Goal: Task Accomplishment & Management: Complete application form

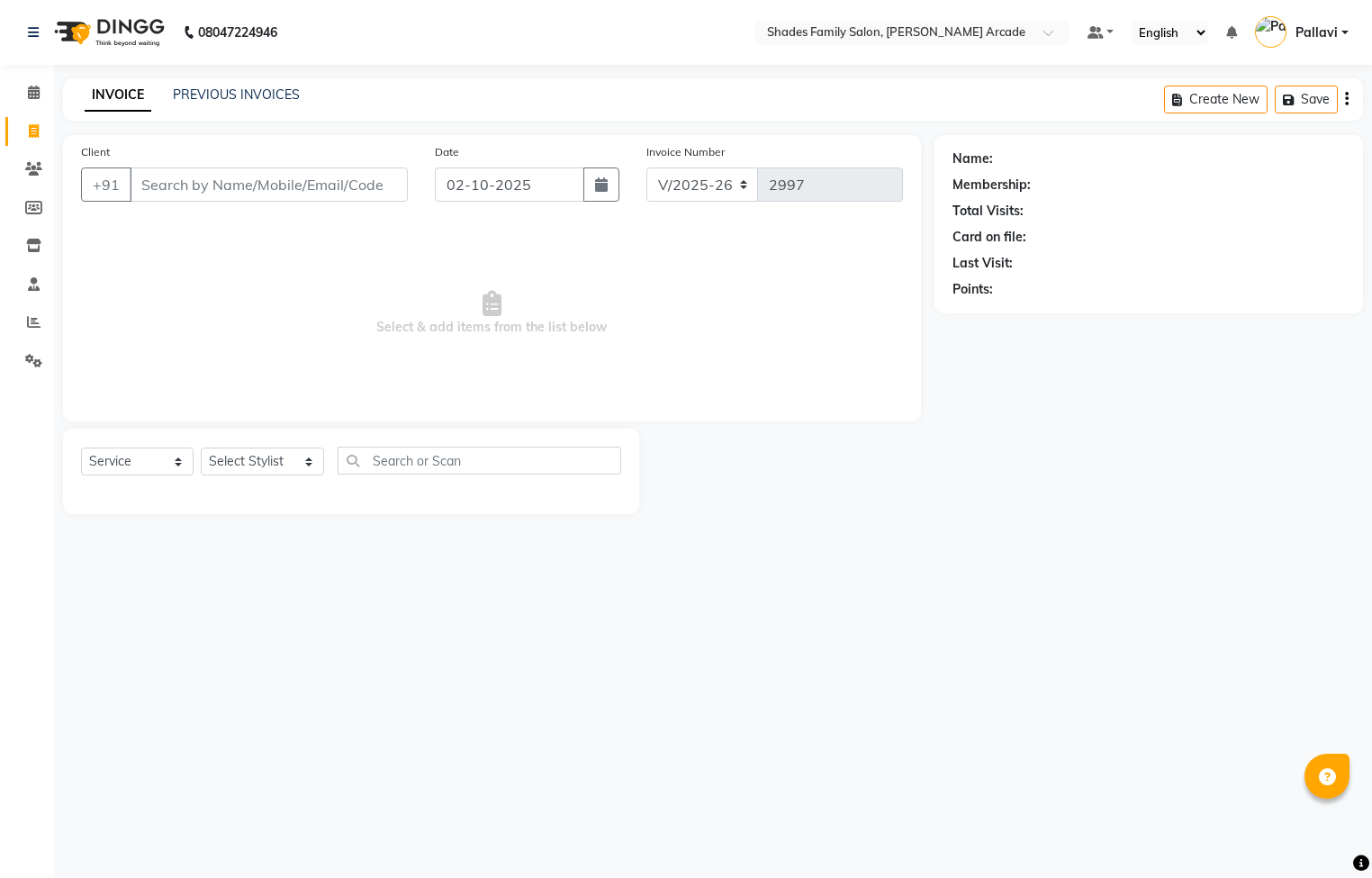
select select "5538"
select select "service"
click at [198, 185] on input "Client" at bounding box center [268, 184] width 278 height 34
click at [268, 189] on input "Client" at bounding box center [268, 184] width 278 height 34
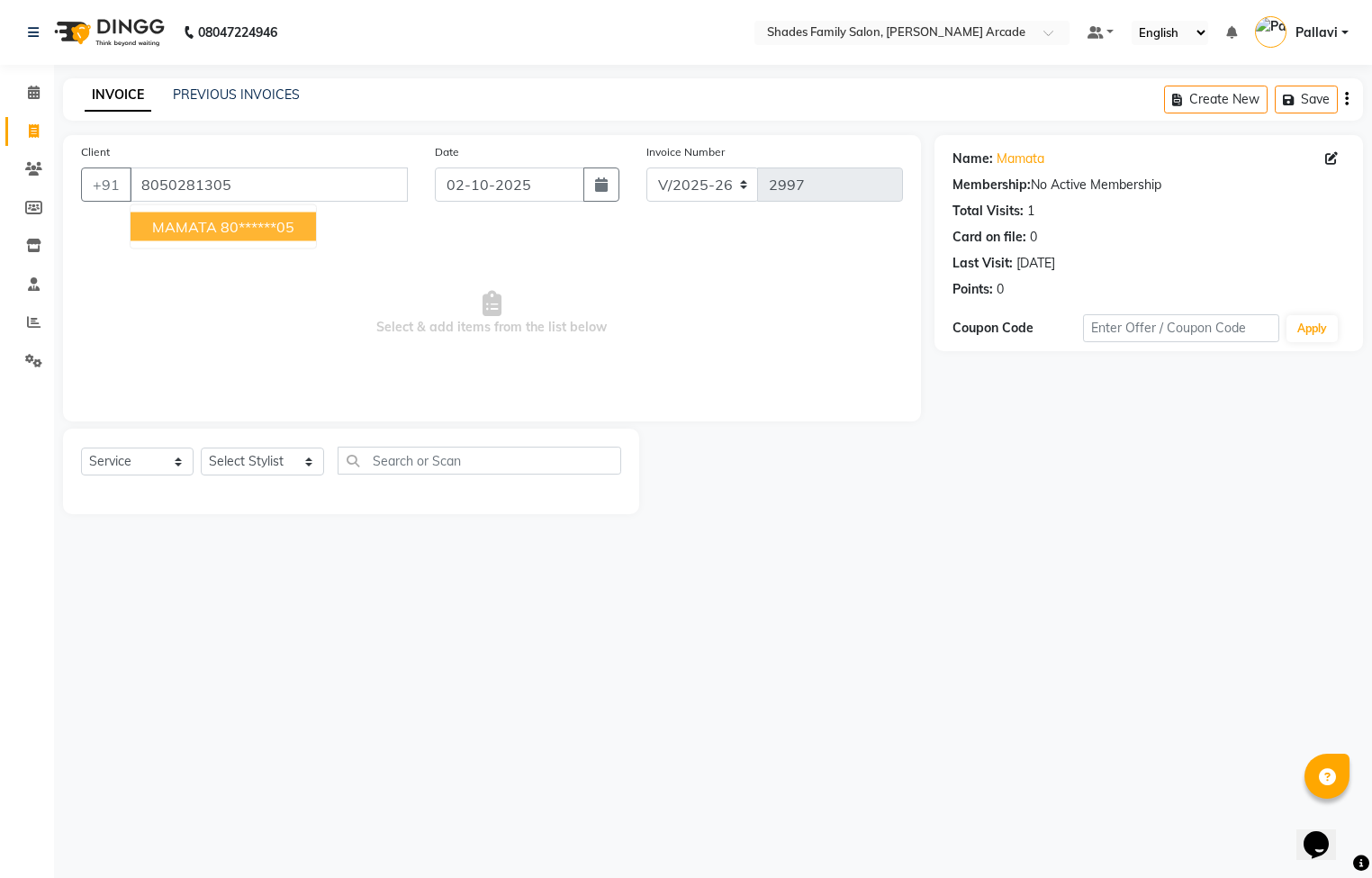
click at [220, 232] on ngb-highlight "80******05" at bounding box center [257, 227] width 74 height 18
type input "80******05"
click at [270, 460] on select "Select Stylist Admin [PERSON_NAME] [PERSON_NAME] Anuradha Ashwini Ayesha [PERSO…" at bounding box center [262, 461] width 123 height 28
select select "92334"
click at [201, 448] on select "Select Stylist Admin [PERSON_NAME] [PERSON_NAME] Anuradha Ashwini Ayesha [PERSO…" at bounding box center [262, 461] width 123 height 28
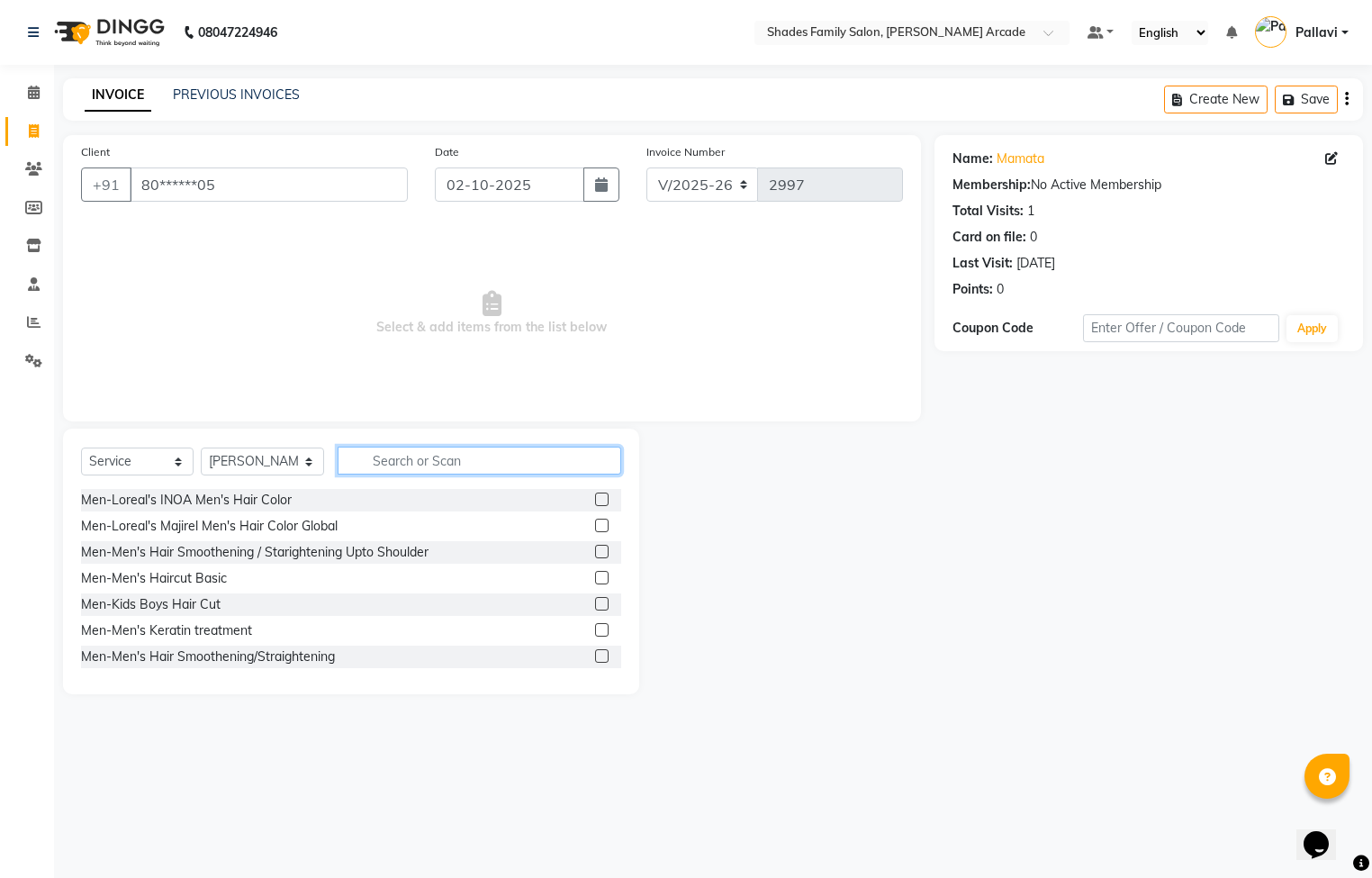
drag, startPoint x: 417, startPoint y: 474, endPoint x: 422, endPoint y: 459, distance: 15.8
click at [422, 460] on input "text" at bounding box center [479, 460] width 283 height 28
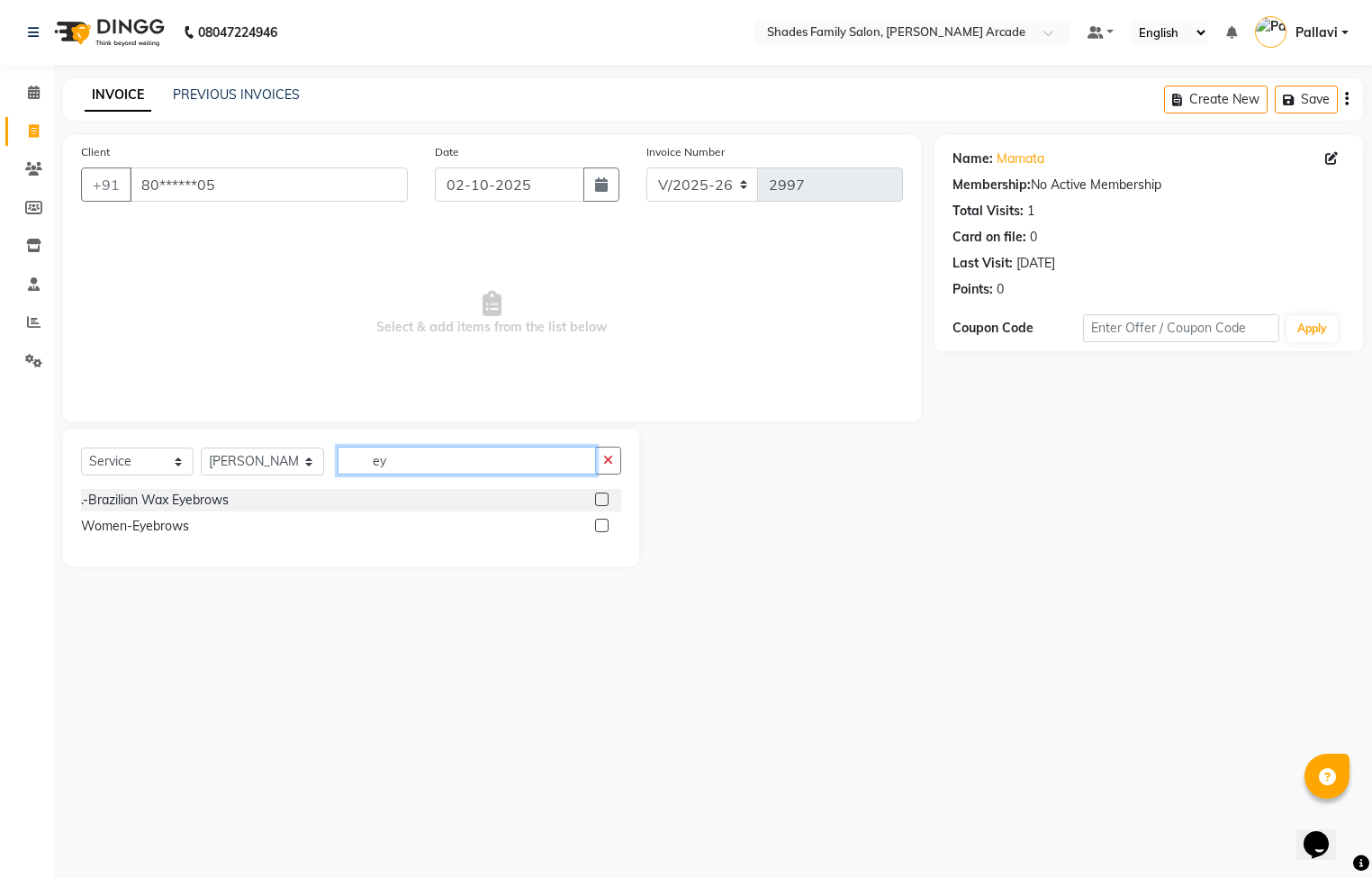
type input "ey"
click at [603, 524] on label at bounding box center [602, 525] width 14 height 14
click at [603, 524] on input "checkbox" at bounding box center [601, 526] width 12 height 12
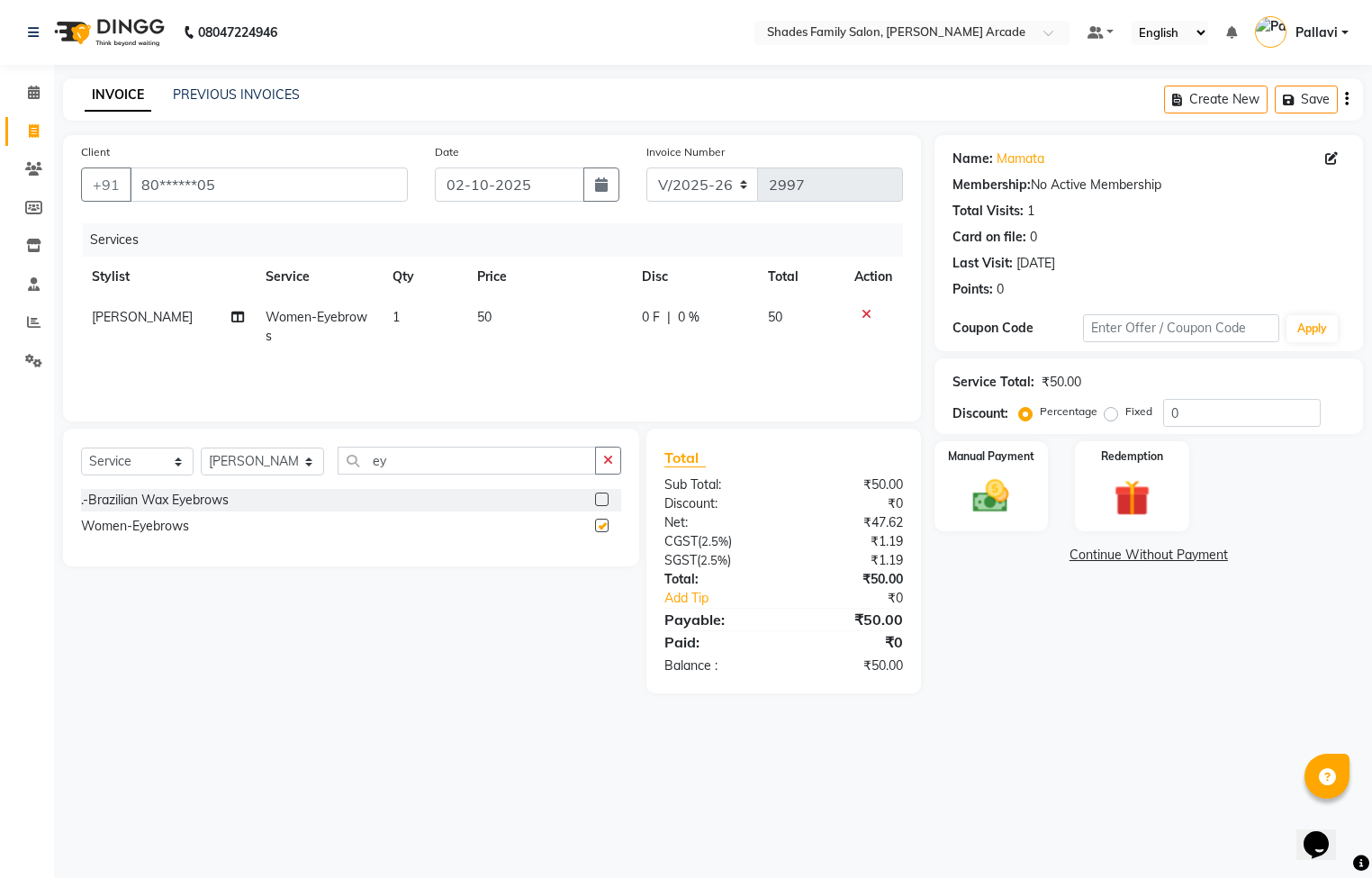
checkbox input "false"
click at [970, 492] on img at bounding box center [991, 497] width 61 height 43
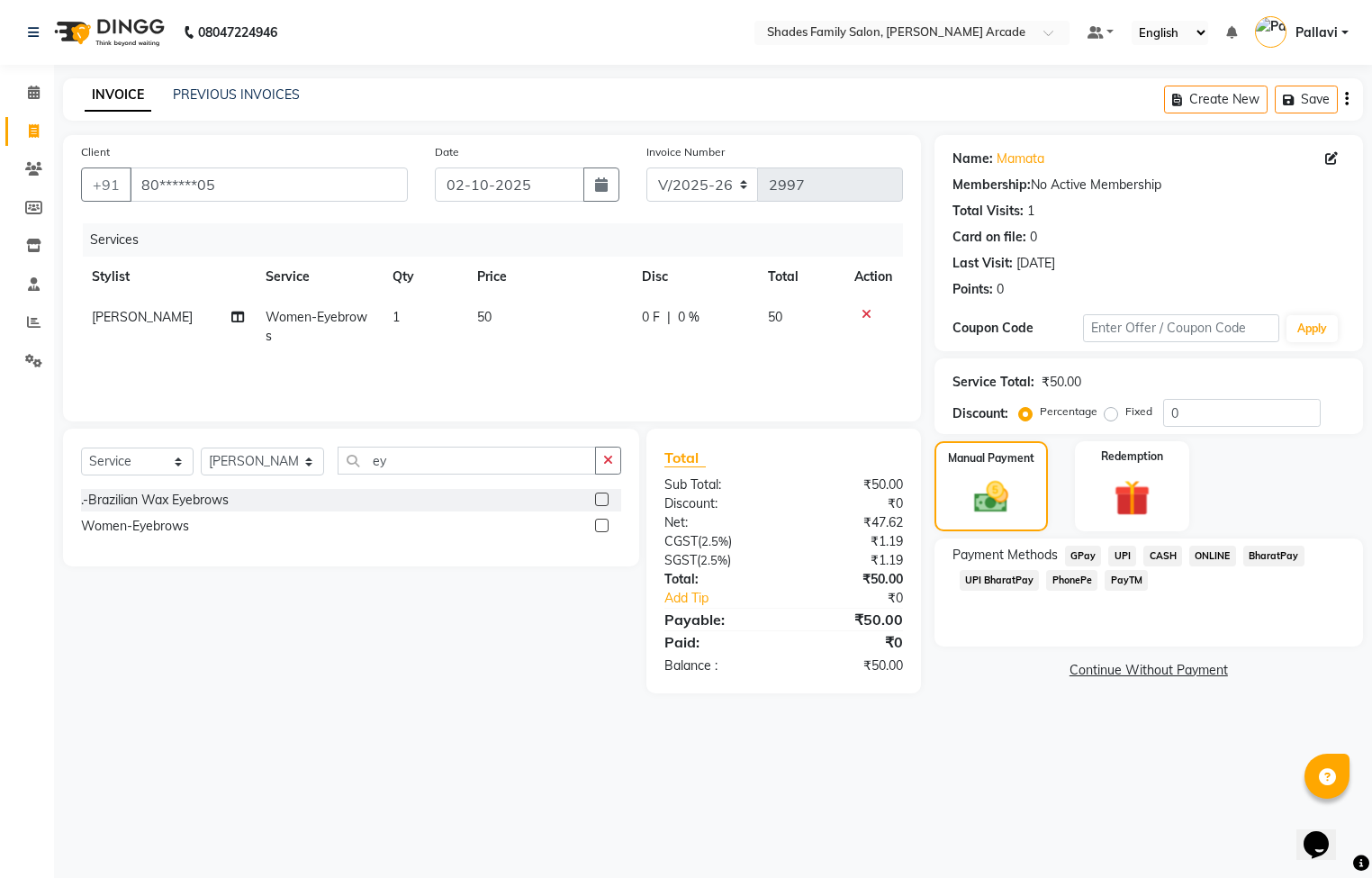
click at [1200, 554] on span "ONLINE" at bounding box center [1213, 556] width 47 height 21
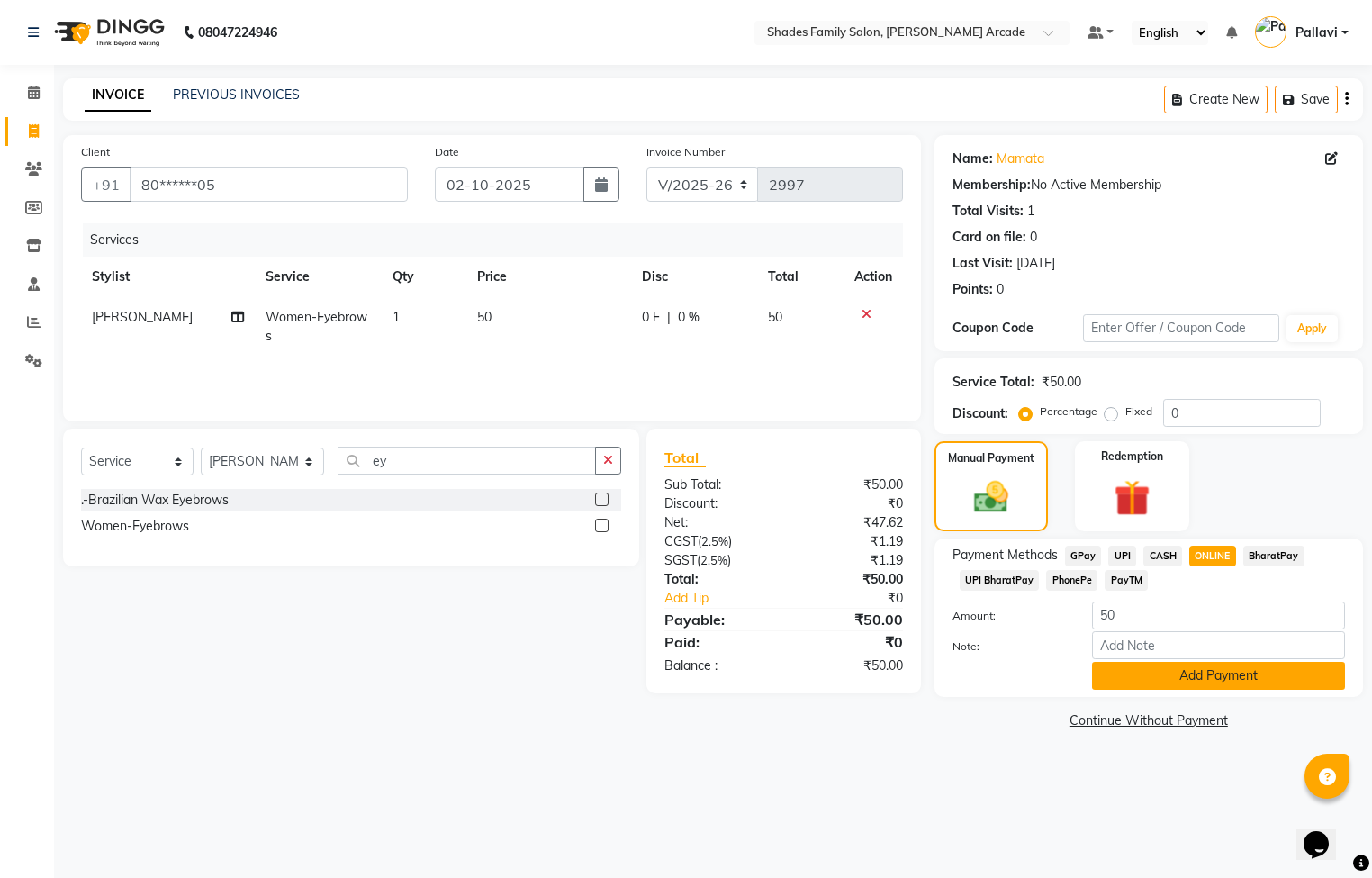
click at [1183, 678] on button "Add Payment" at bounding box center [1219, 675] width 253 height 28
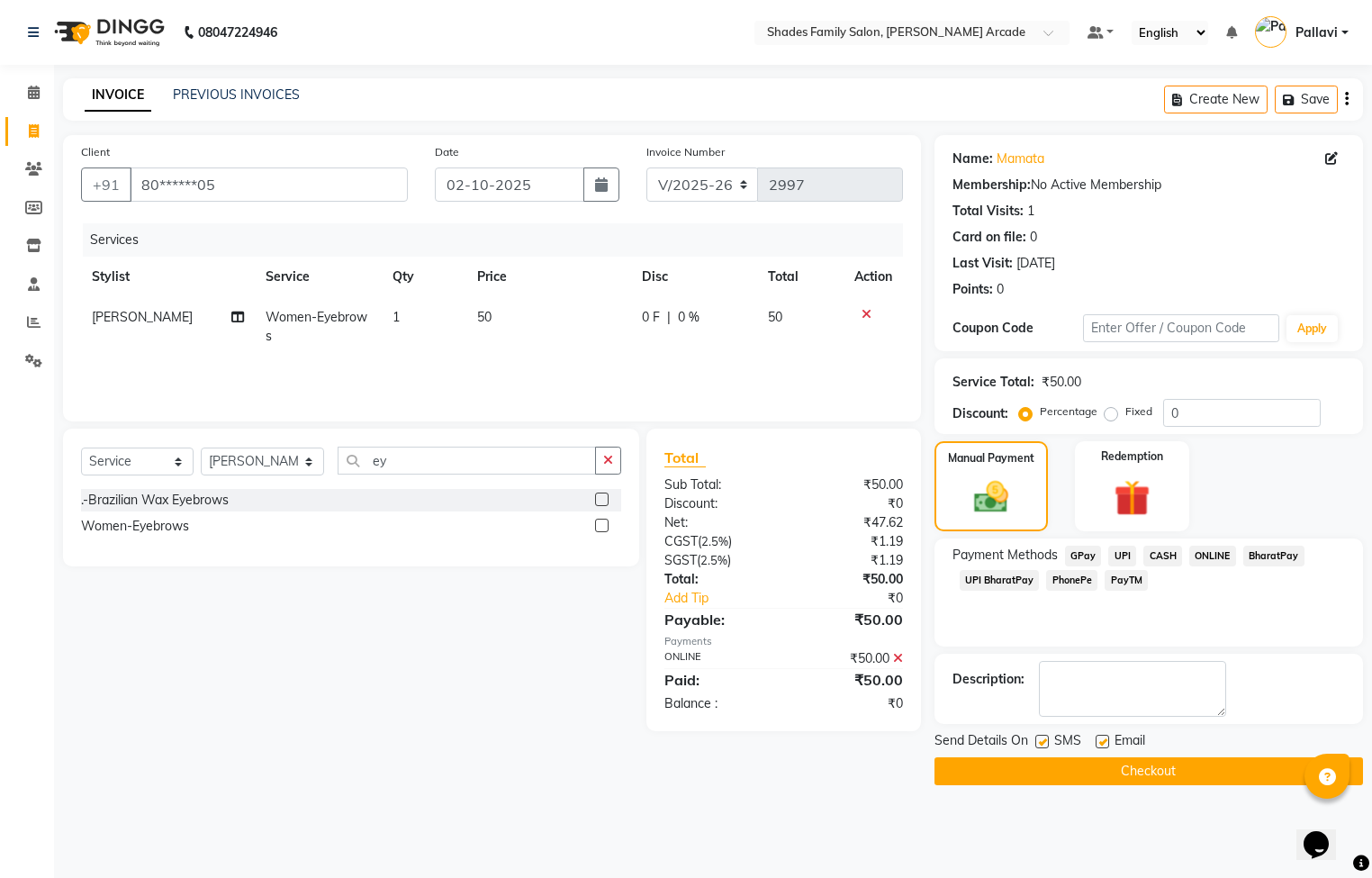
click at [1159, 768] on button "Checkout" at bounding box center [1149, 771] width 429 height 28
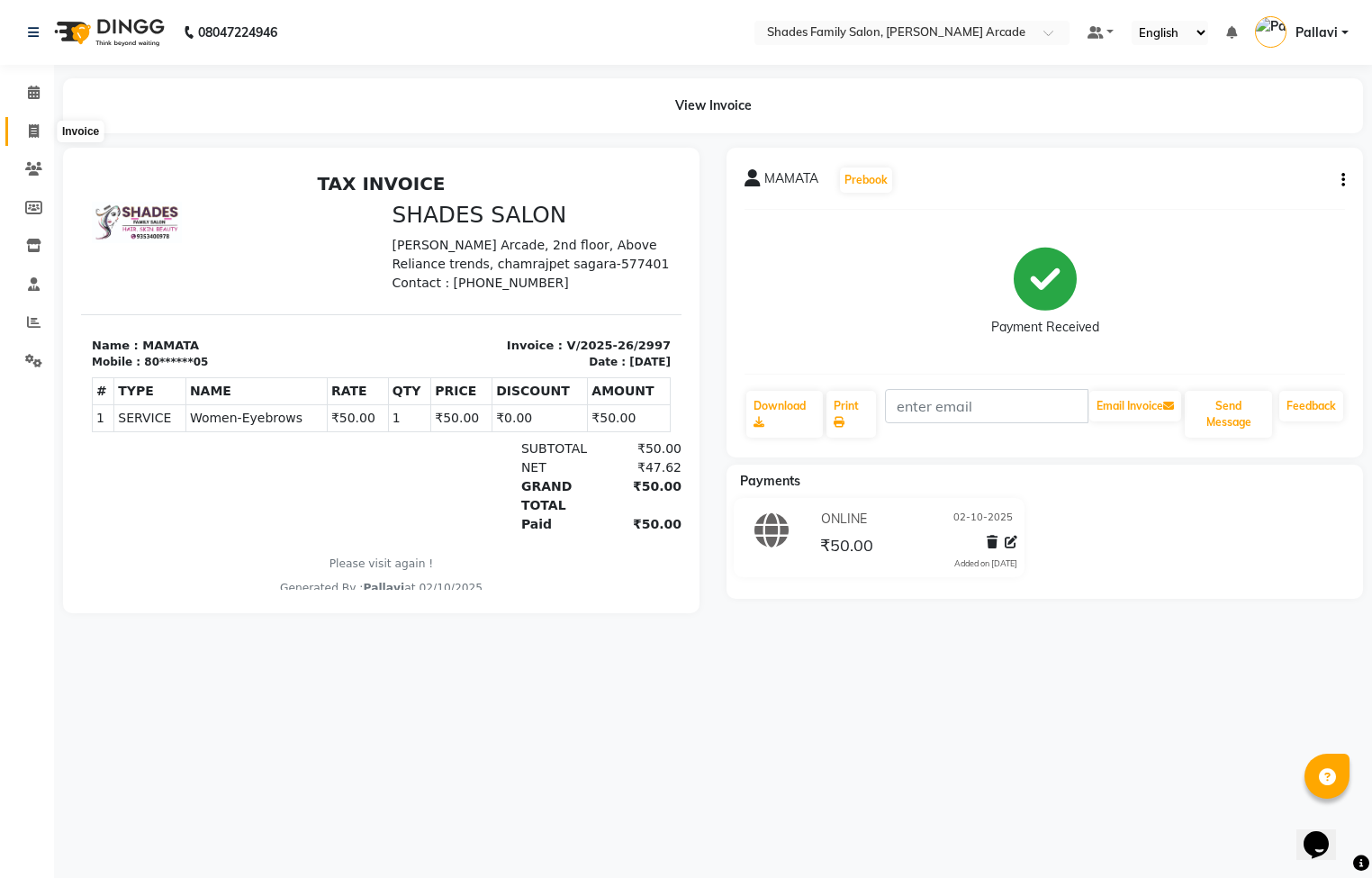
click at [30, 127] on icon at bounding box center [33, 131] width 10 height 14
select select "service"
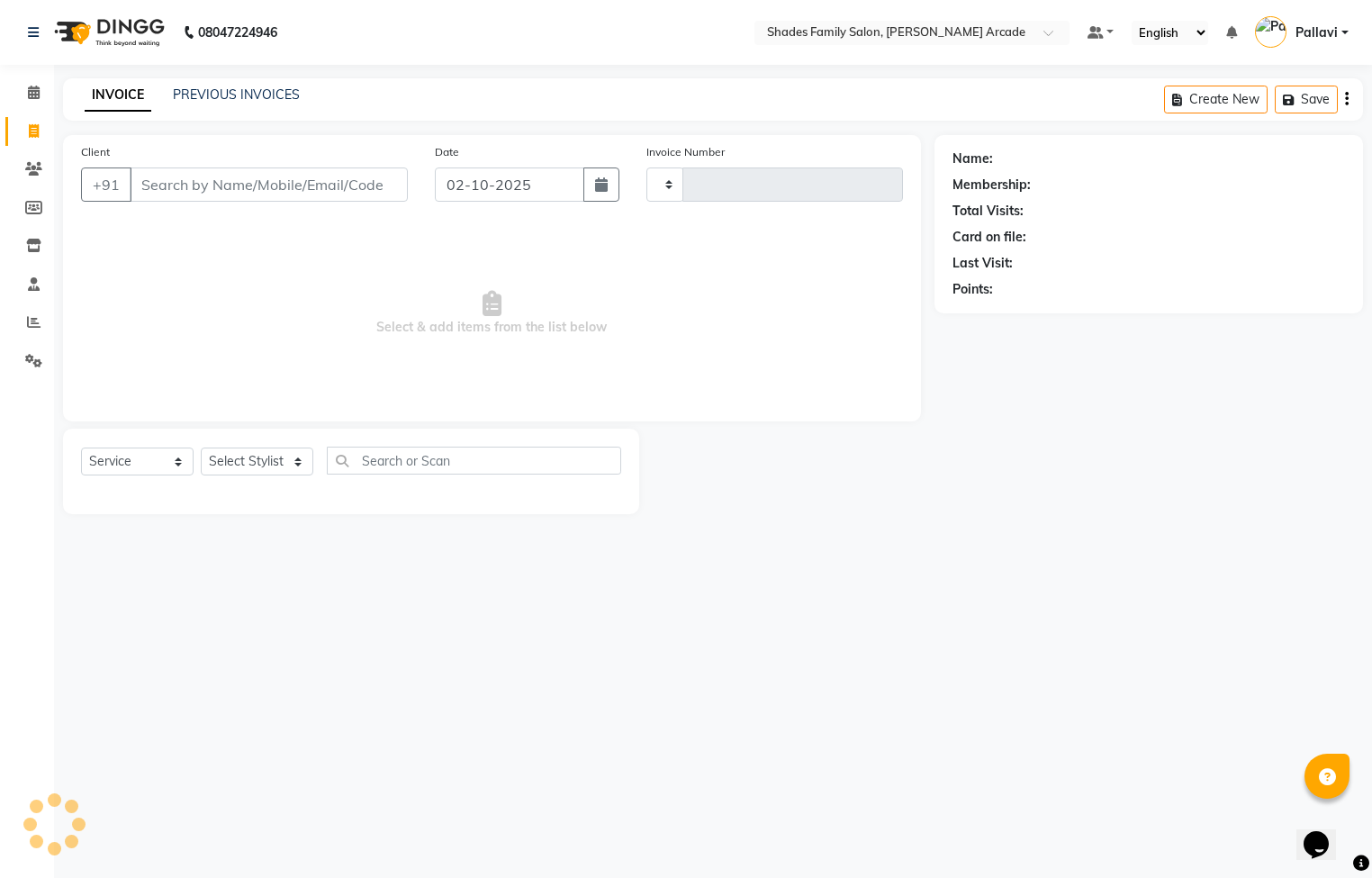
type input "2998"
select select "5538"
click at [230, 91] on link "PREVIOUS INVOICES" at bounding box center [236, 94] width 127 height 16
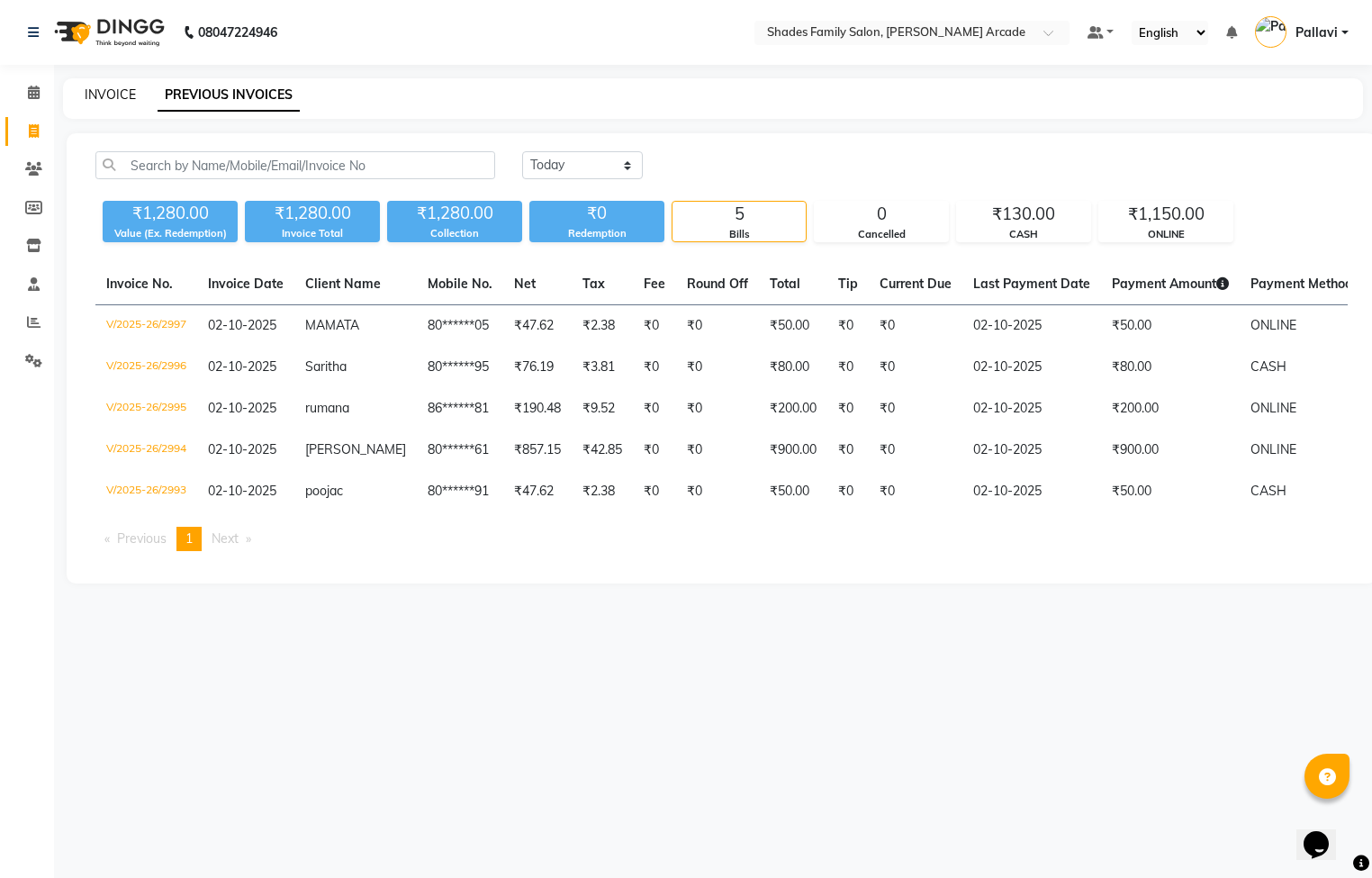
click at [116, 95] on link "INVOICE" at bounding box center [110, 94] width 51 height 16
select select "service"
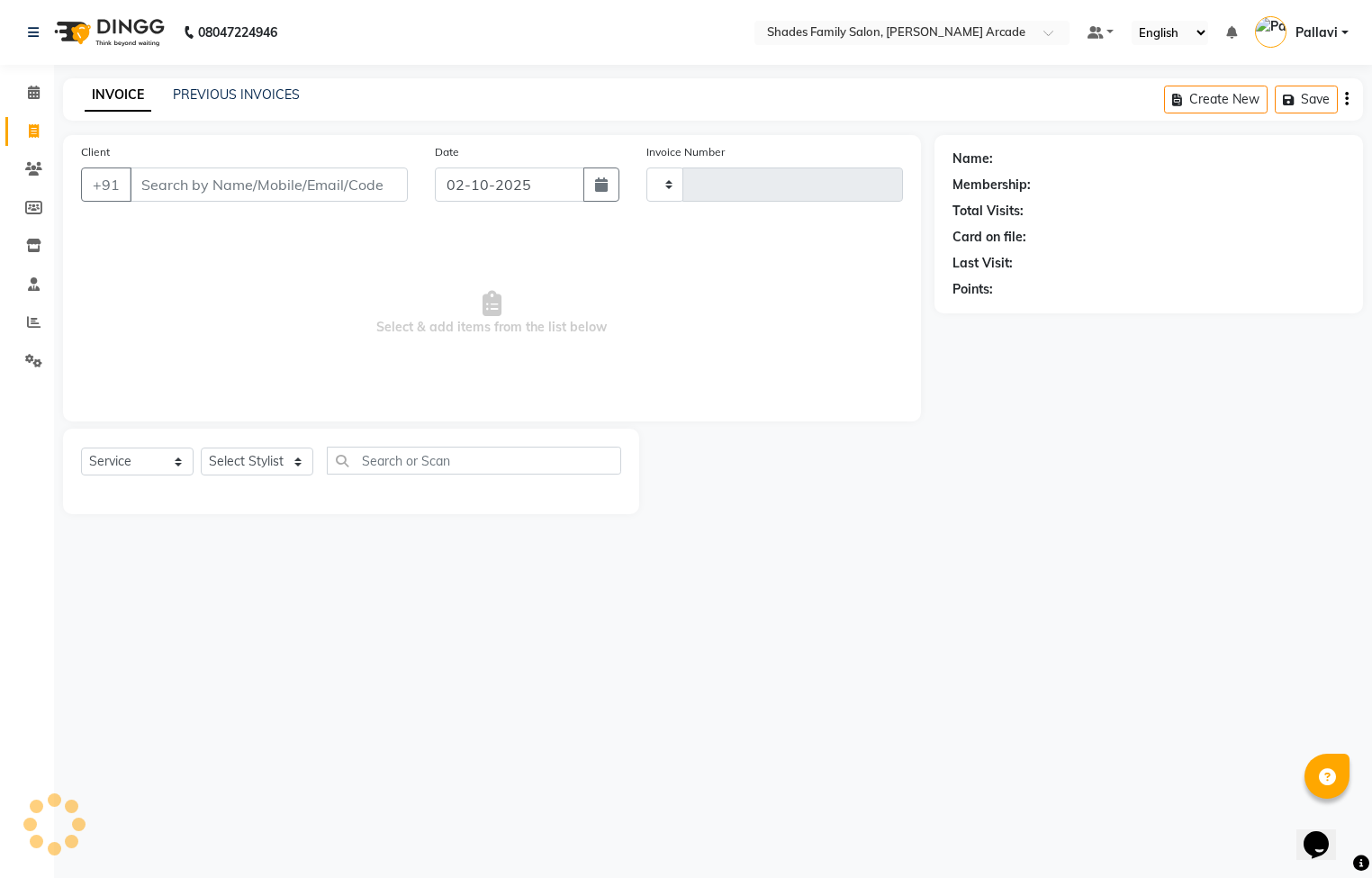
type input "2998"
select select "5538"
type input "6362482049"
click at [394, 187] on span "Add Client" at bounding box center [361, 185] width 71 height 18
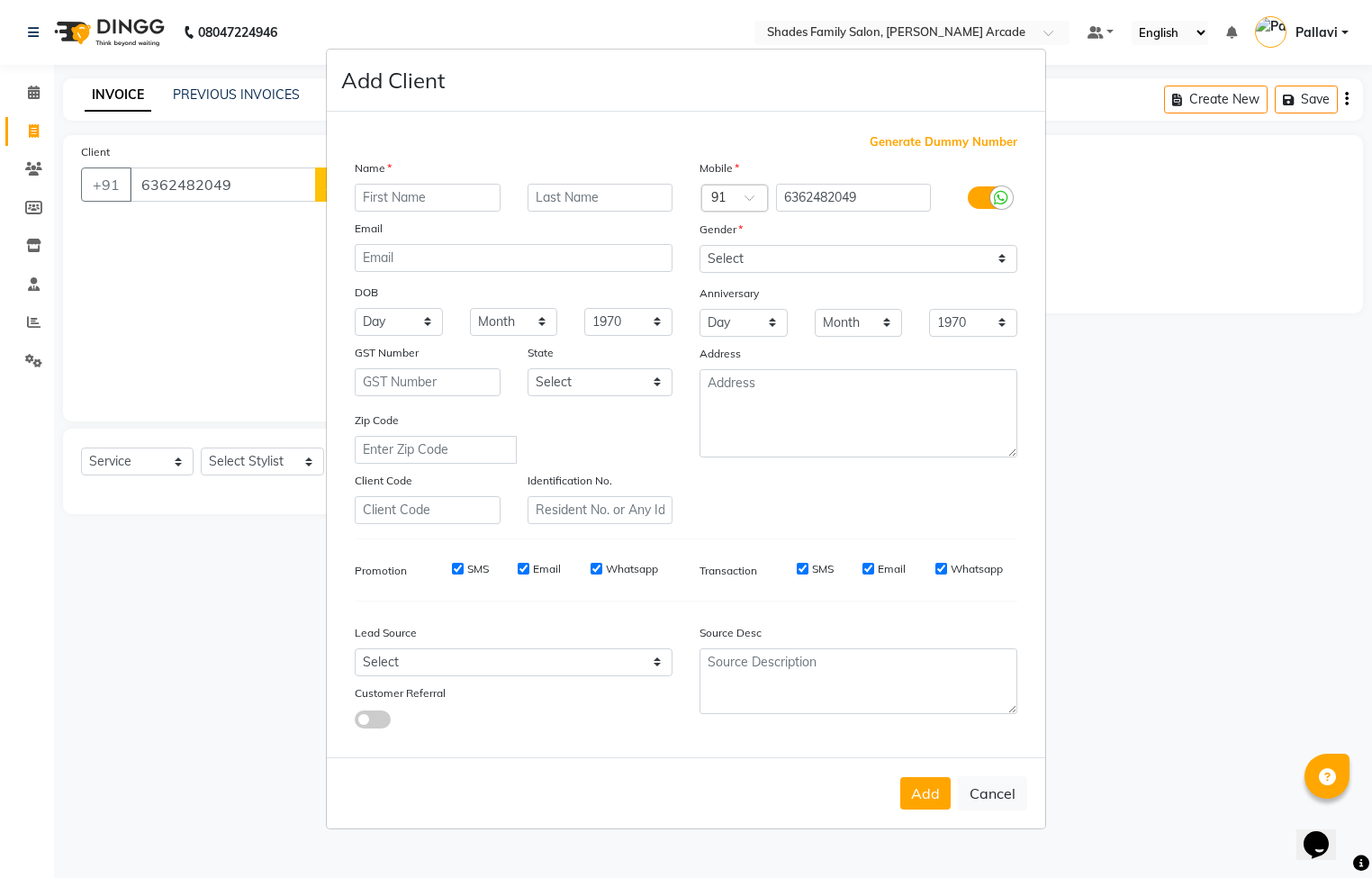
click at [425, 204] on input "text" at bounding box center [428, 198] width 146 height 28
type input "[PERSON_NAME]"
click at [749, 250] on select "Select [DEMOGRAPHIC_DATA] [DEMOGRAPHIC_DATA] Other Prefer Not To Say" at bounding box center [858, 259] width 318 height 28
select select "[DEMOGRAPHIC_DATA]"
click at [699, 246] on select "Select [DEMOGRAPHIC_DATA] [DEMOGRAPHIC_DATA] Other Prefer Not To Say" at bounding box center [858, 259] width 318 height 28
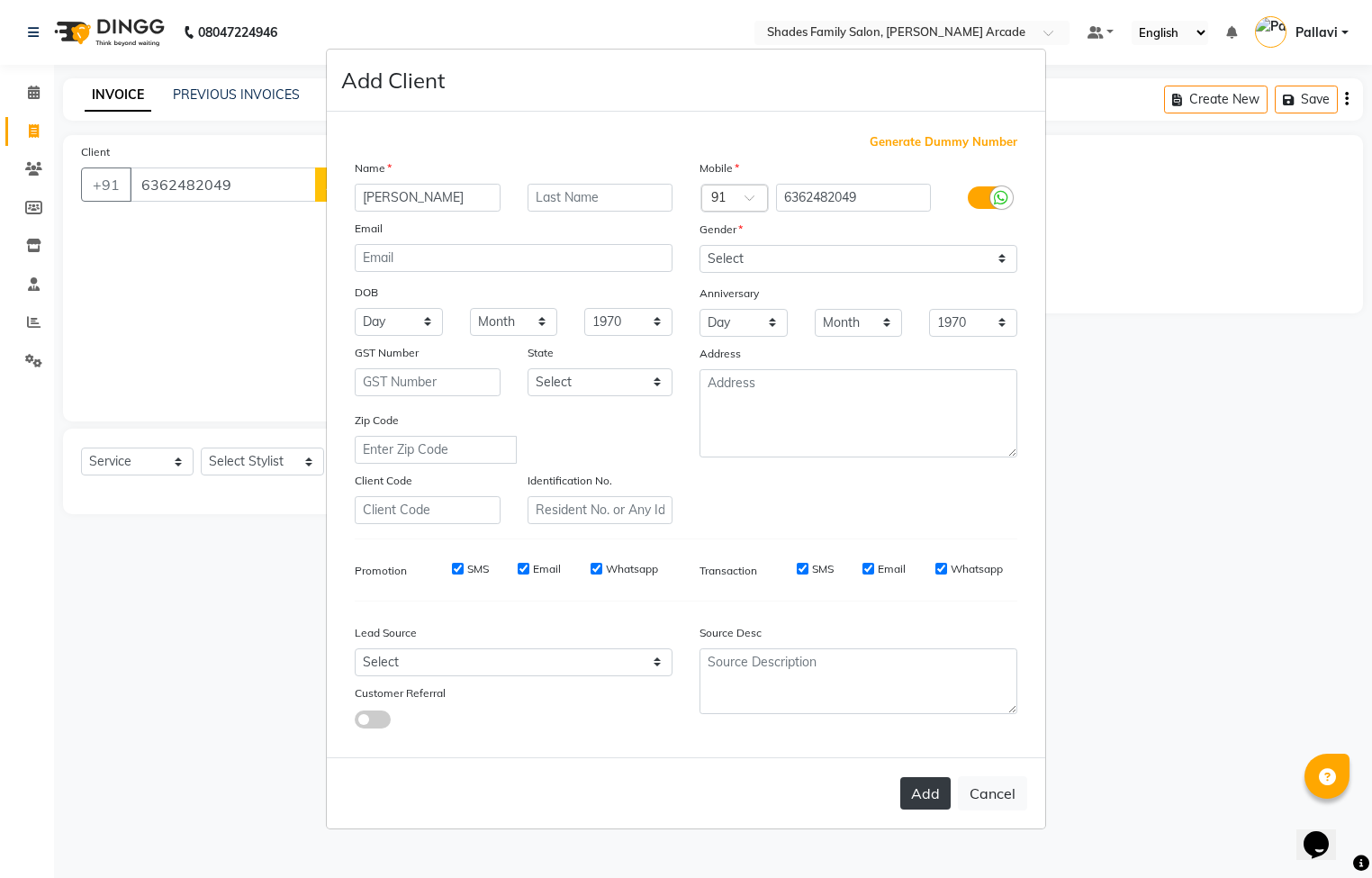
click at [935, 791] on button "Add" at bounding box center [925, 792] width 50 height 32
type input "63******49"
select select
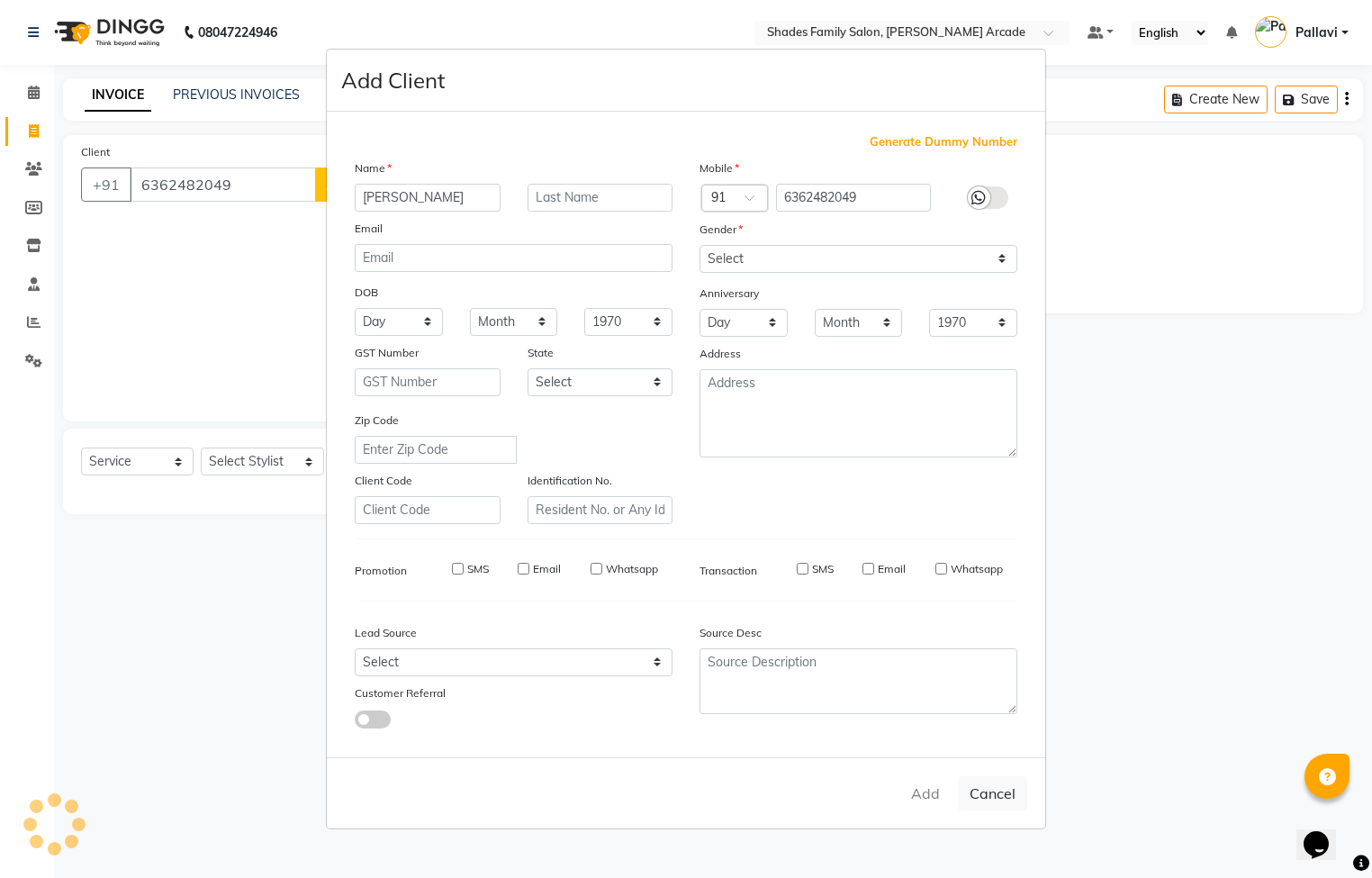
select select
checkbox input "false"
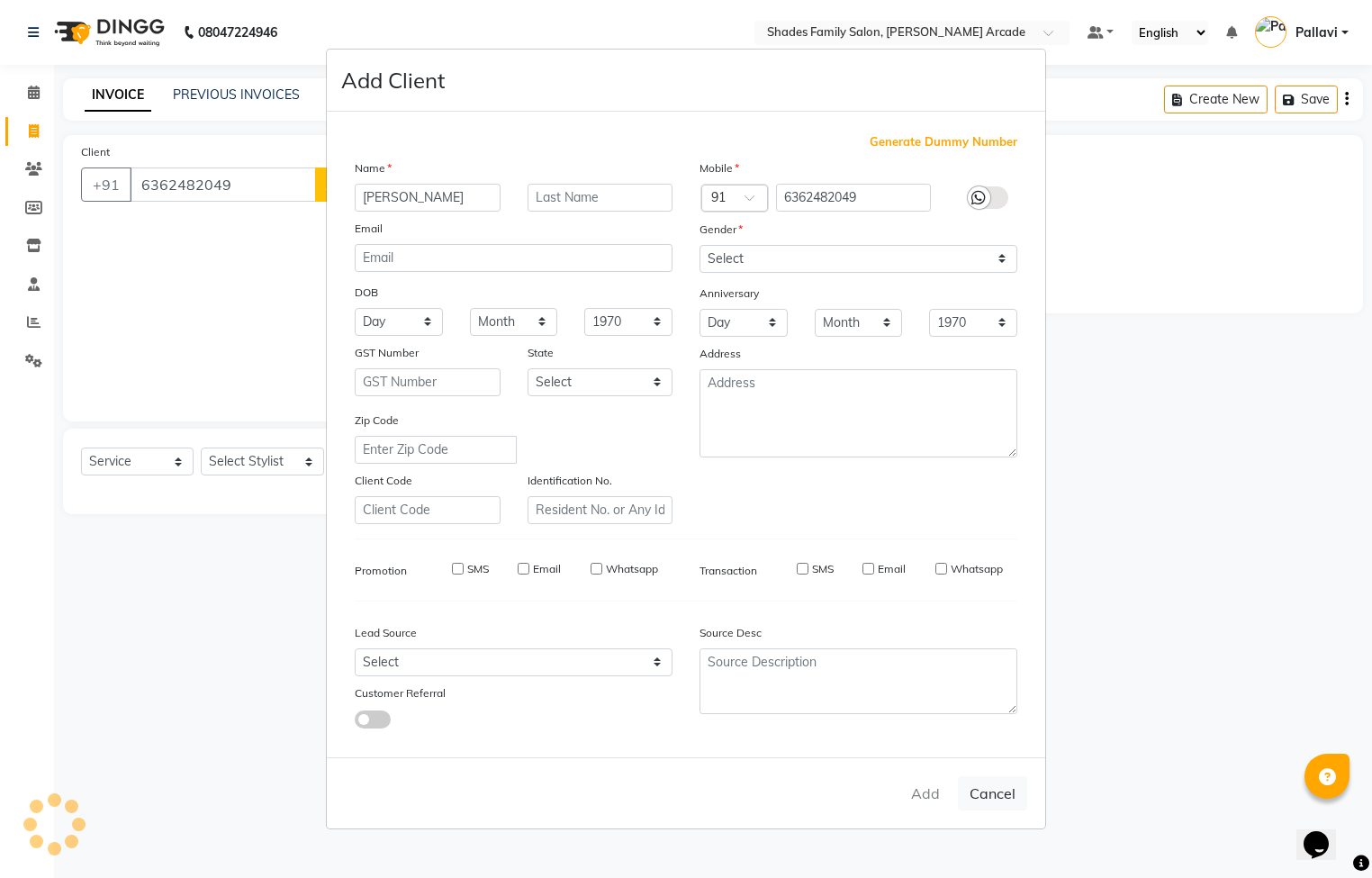
checkbox input "false"
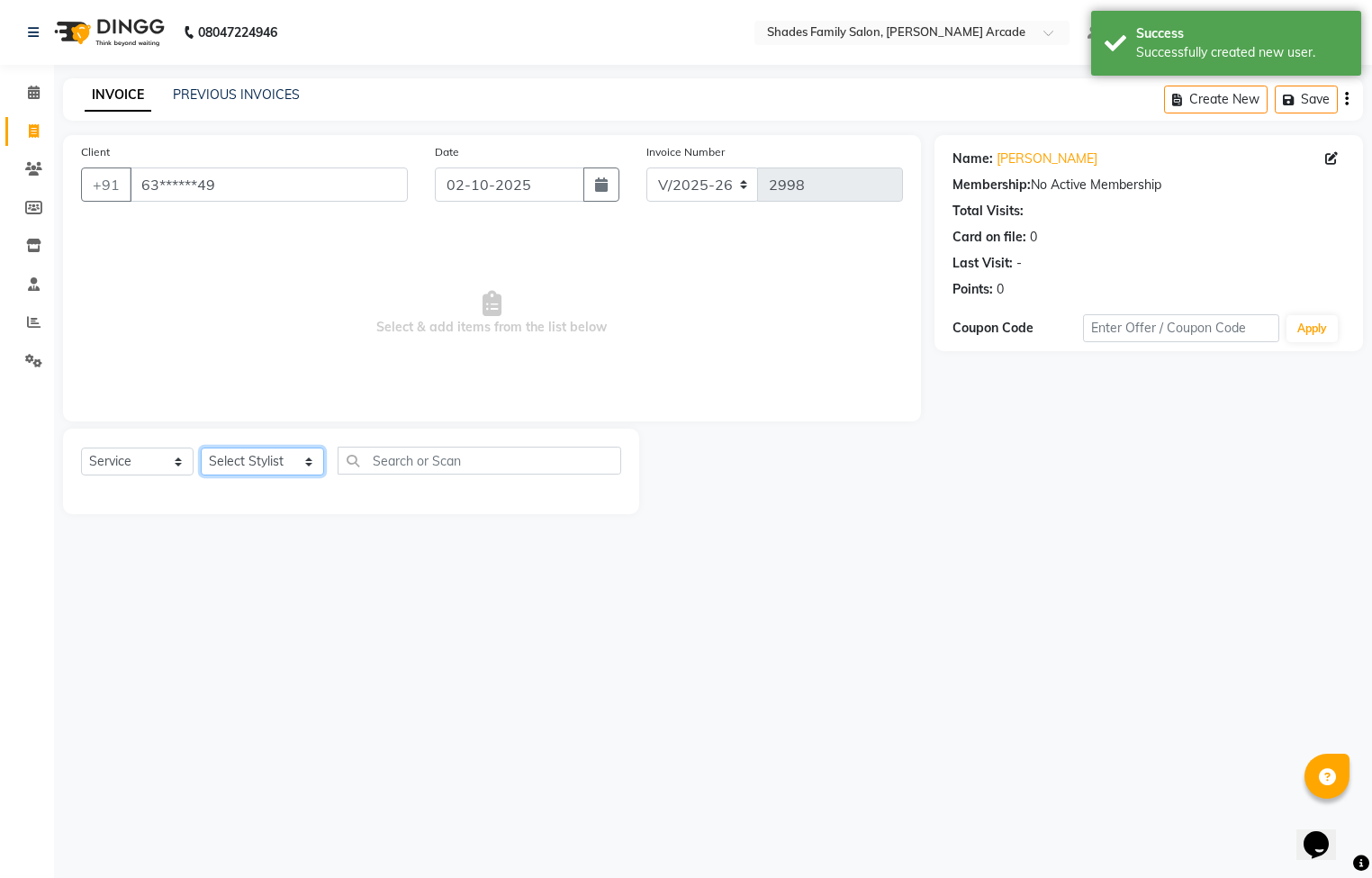
click at [258, 460] on select "Select Stylist Admin [PERSON_NAME] [PERSON_NAME] Anuradha Ashwini Ayesha [PERSO…" at bounding box center [262, 461] width 123 height 28
select select "92335"
click at [201, 448] on select "Select Stylist Admin [PERSON_NAME] [PERSON_NAME] Anuradha Ashwini Ayesha [PERSO…" at bounding box center [262, 461] width 123 height 28
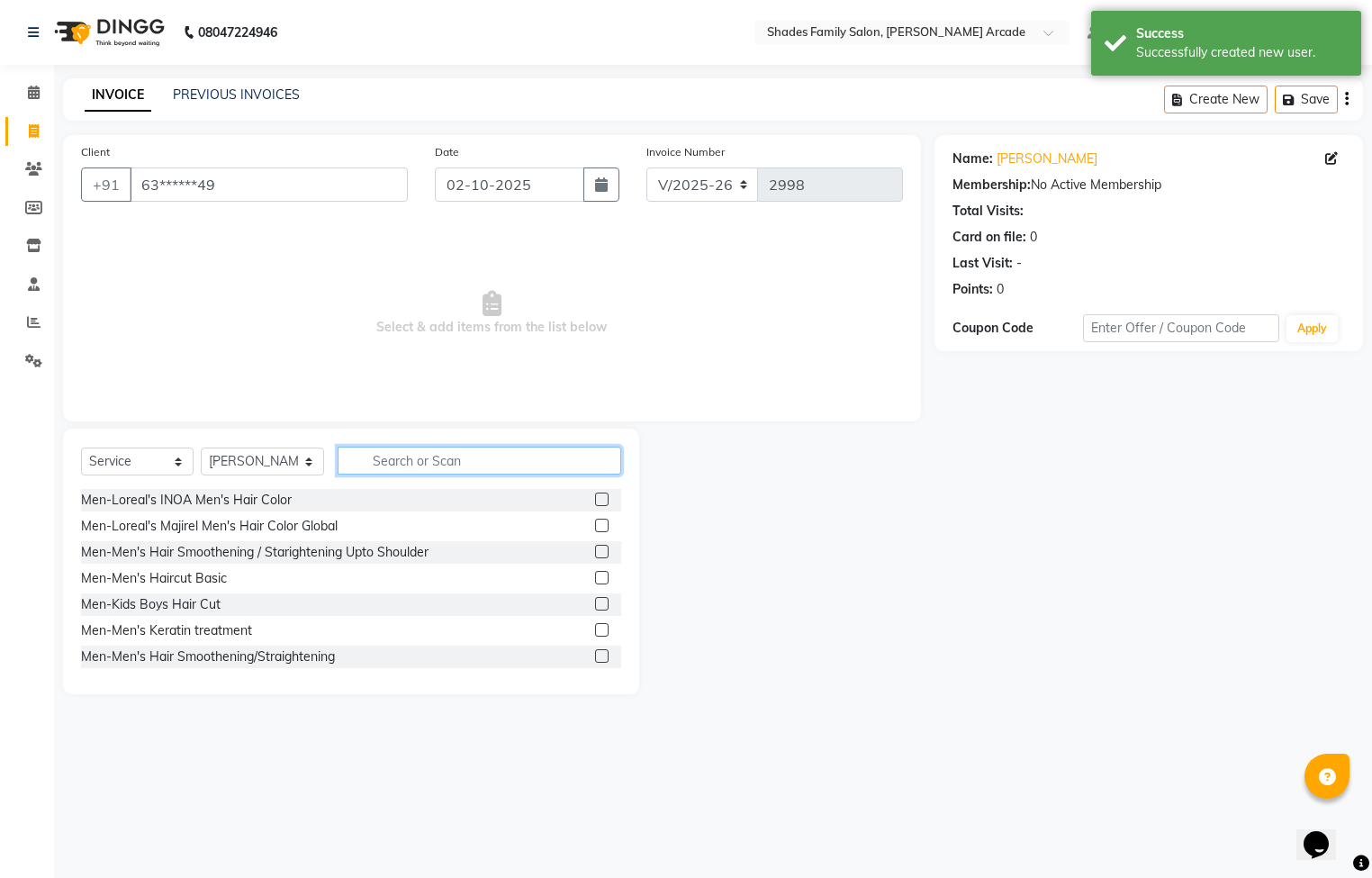
click at [400, 467] on input "text" at bounding box center [479, 460] width 283 height 28
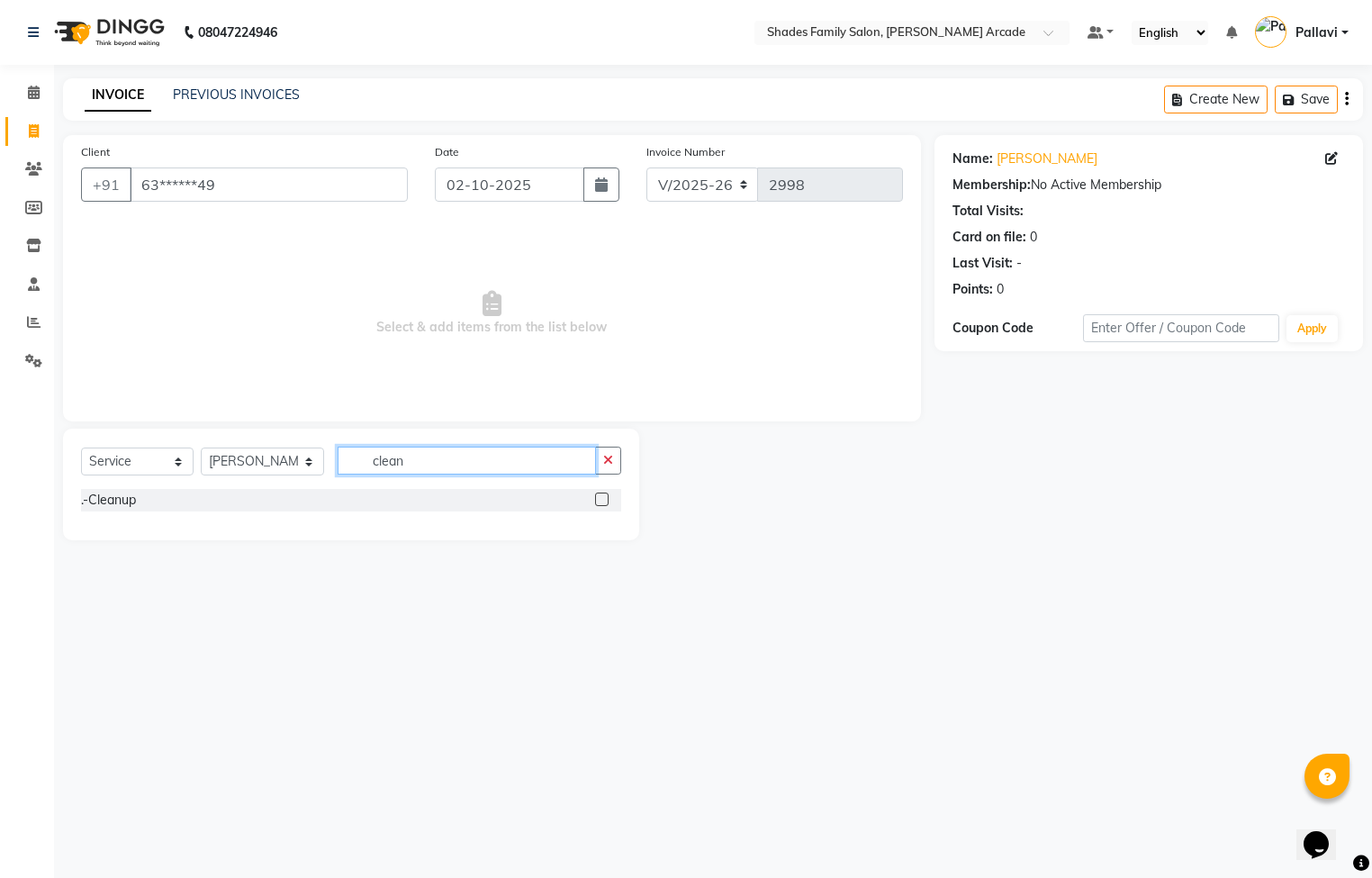
type input "clean"
click at [603, 502] on label at bounding box center [602, 499] width 14 height 14
click at [603, 502] on input "checkbox" at bounding box center [601, 500] width 12 height 12
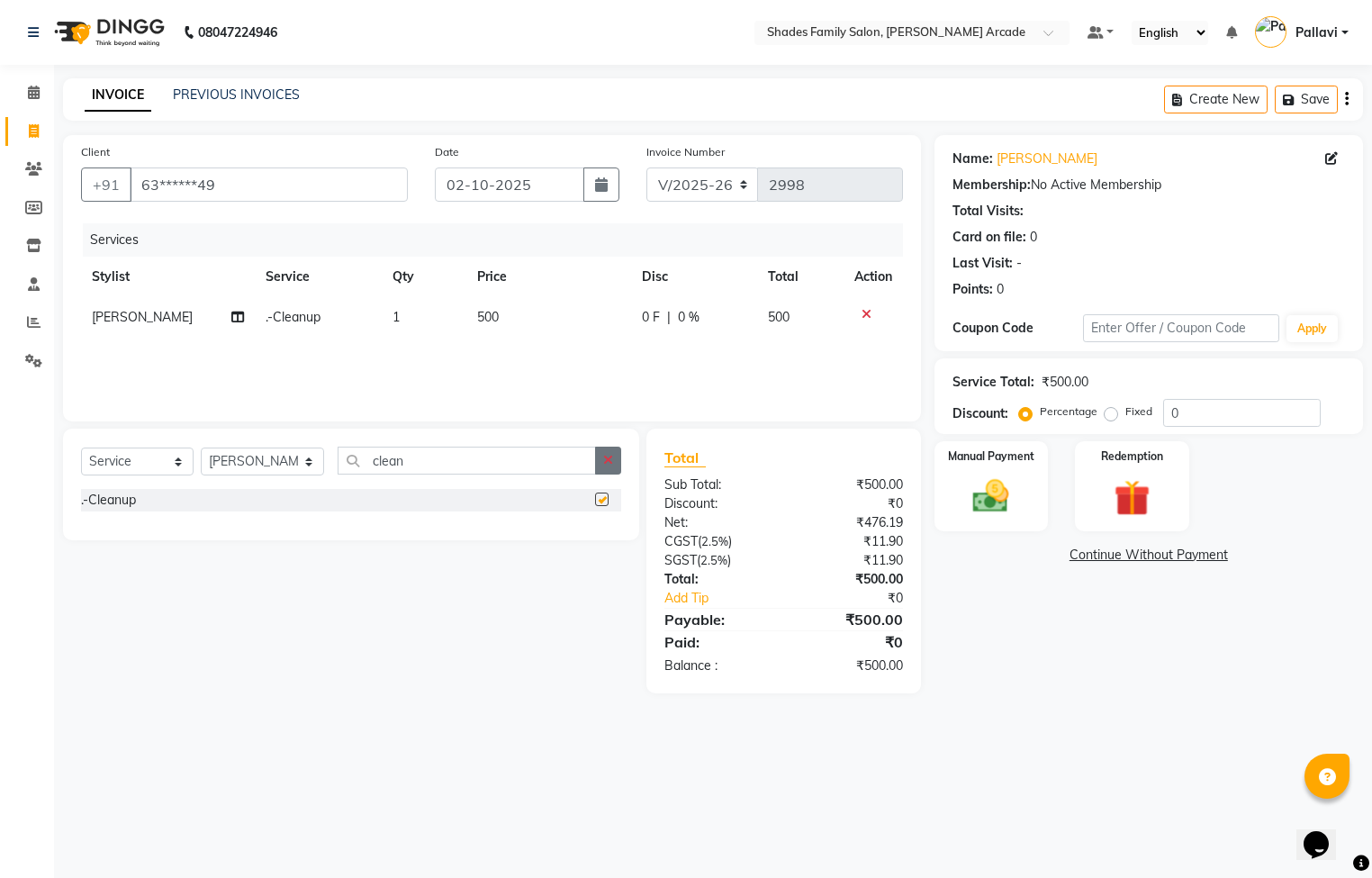
checkbox input "false"
click at [612, 457] on icon "button" at bounding box center [608, 459] width 10 height 13
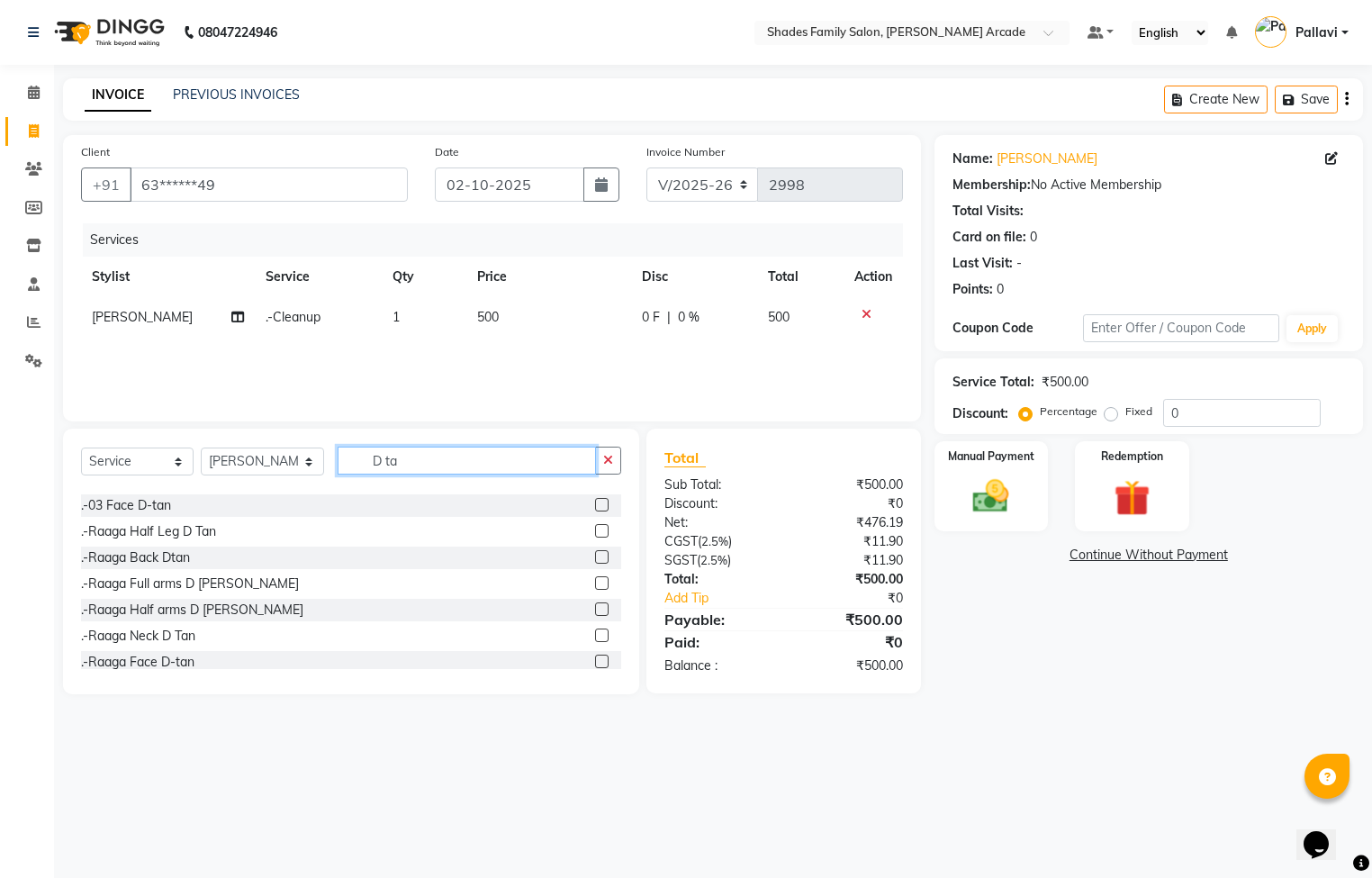
scroll to position [159, 0]
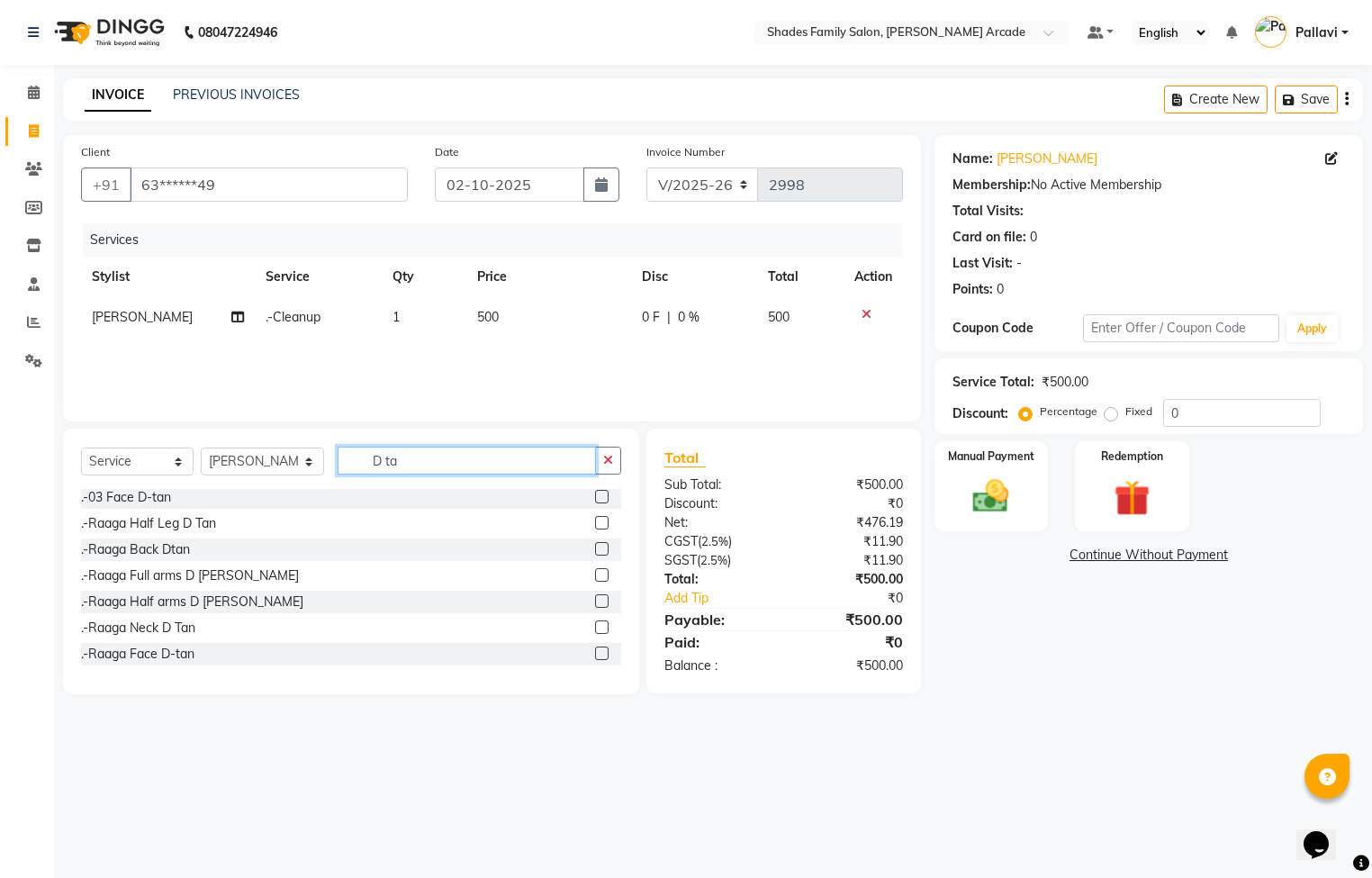
type input "D ta"
click at [595, 654] on label at bounding box center [602, 653] width 14 height 14
click at [595, 654] on input "checkbox" at bounding box center [601, 654] width 12 height 12
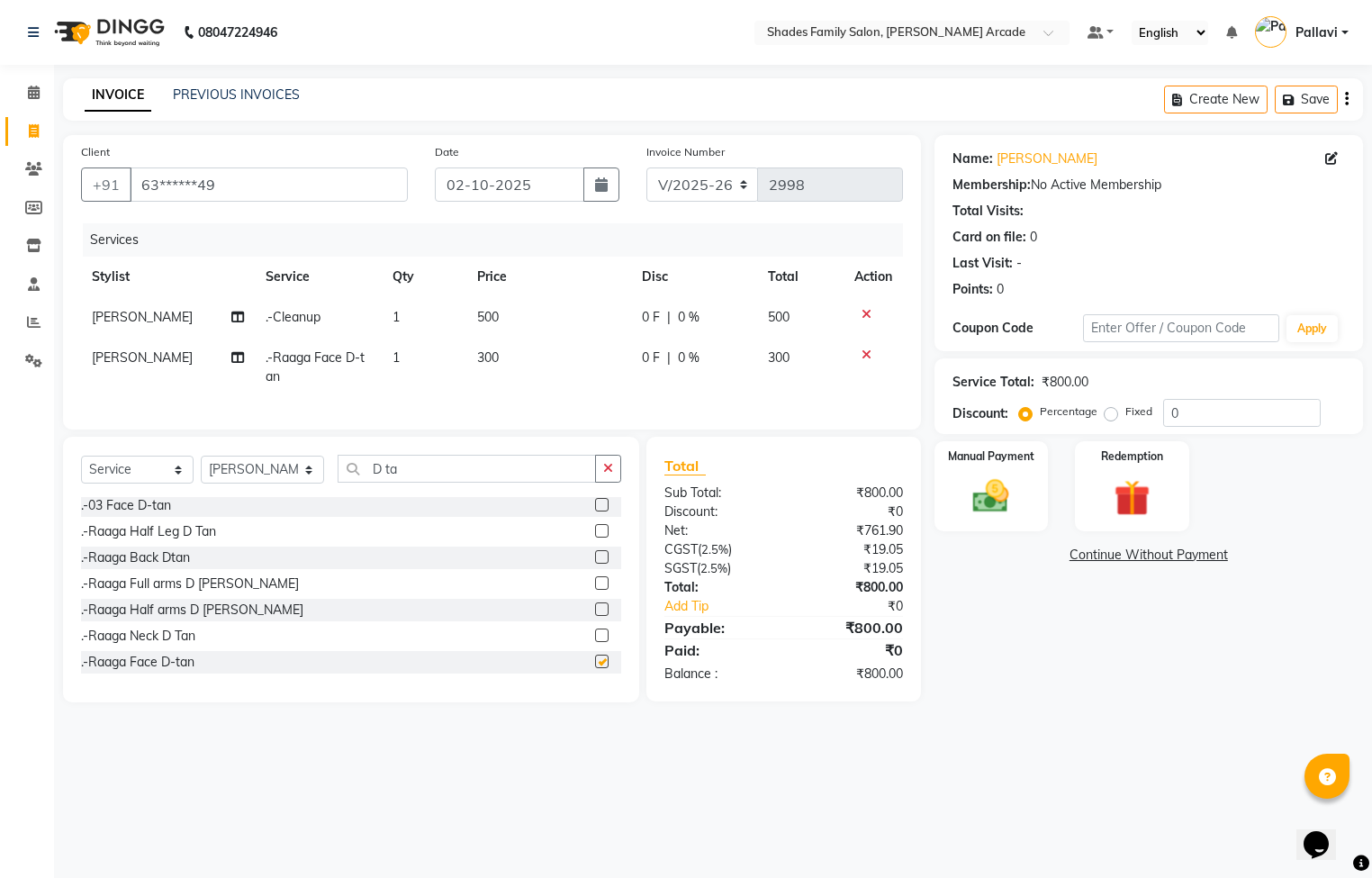
checkbox input "false"
drag, startPoint x: 485, startPoint y: 359, endPoint x: 557, endPoint y: 359, distance: 72.0
click at [487, 359] on span "300" at bounding box center [488, 357] width 22 height 16
select select "92335"
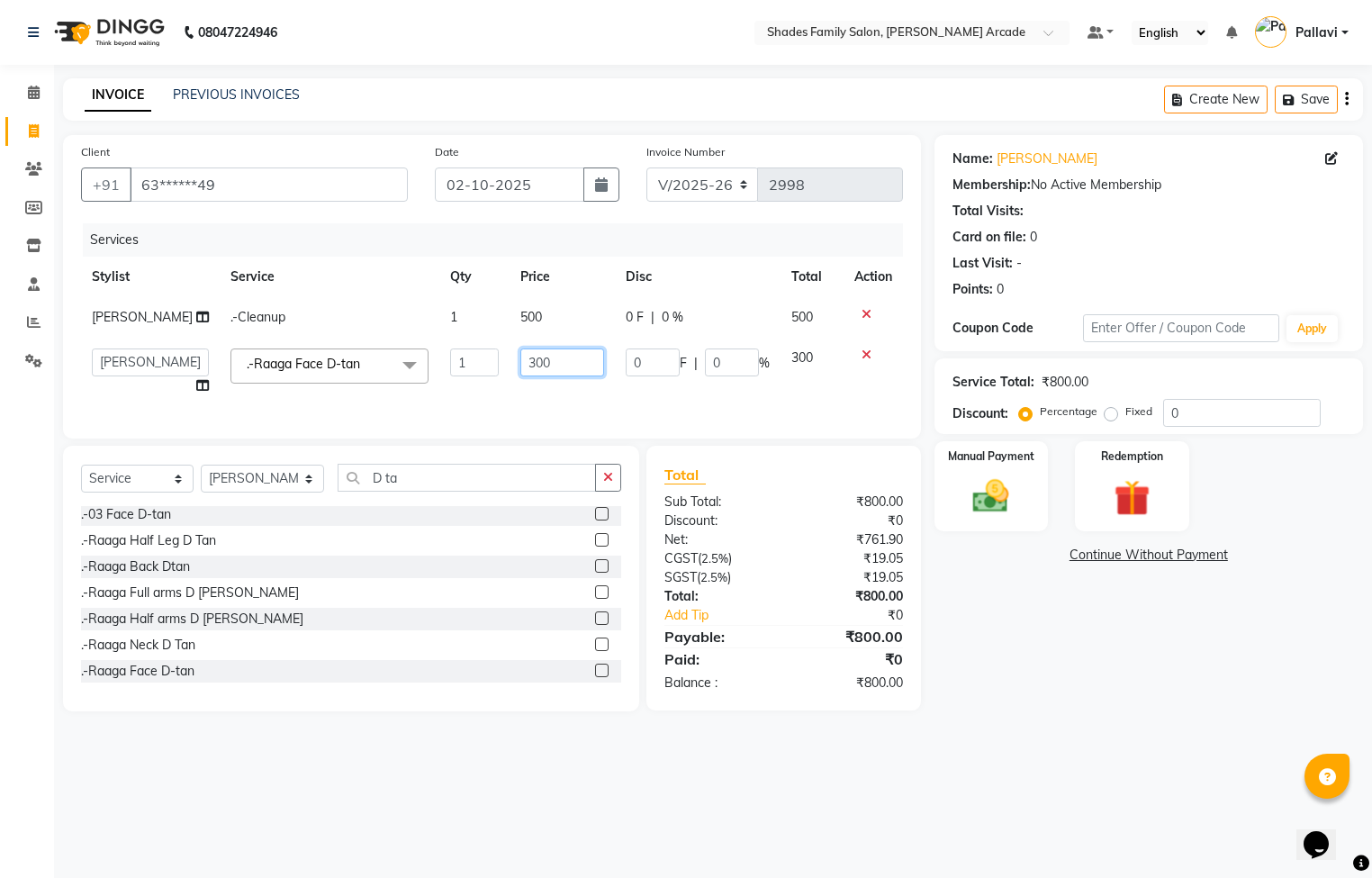
click at [555, 377] on input "300" at bounding box center [562, 362] width 84 height 28
type input "350"
click at [519, 322] on td "500" at bounding box center [562, 317] width 105 height 40
select select "92335"
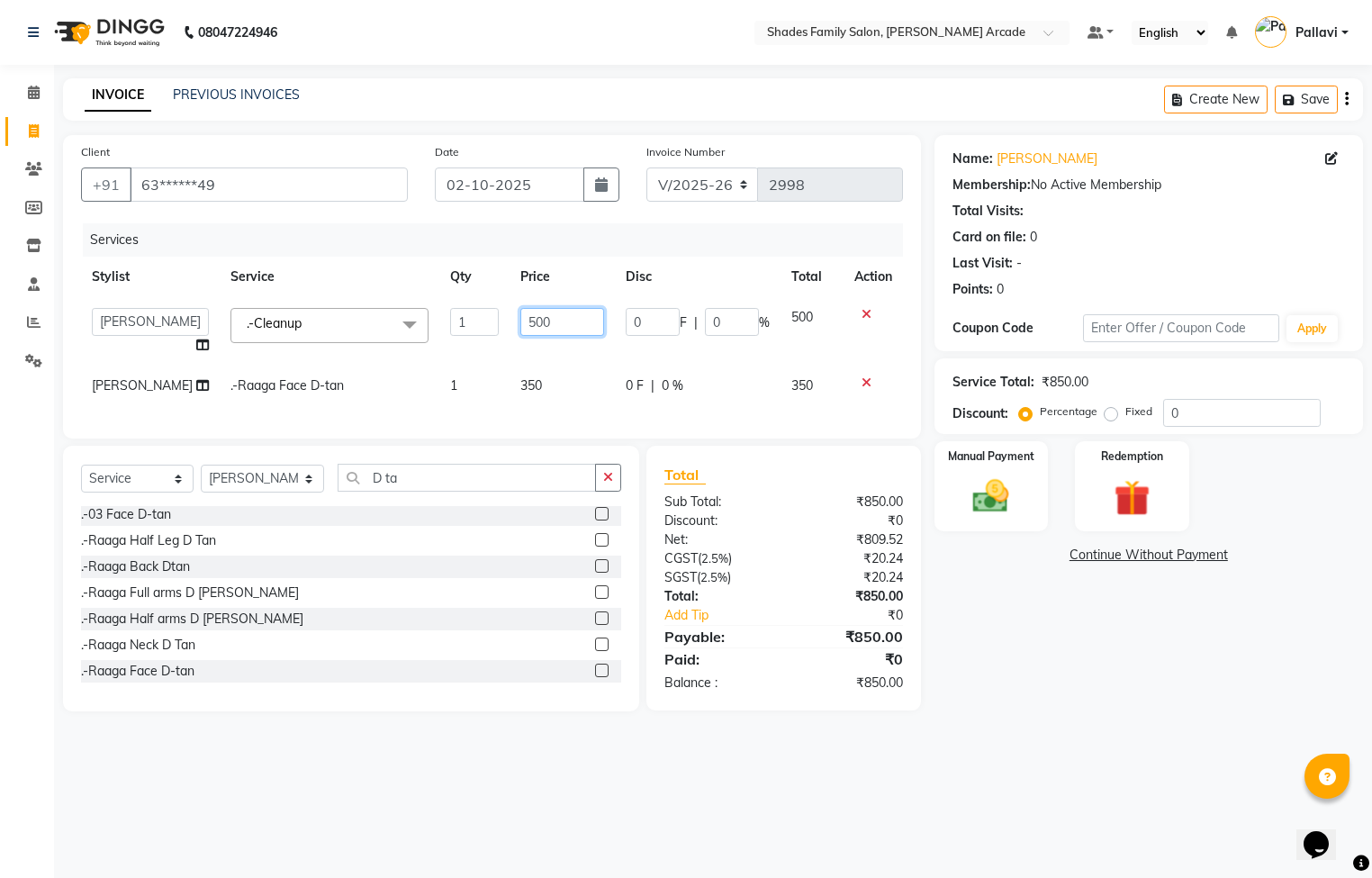
click at [563, 312] on input "500" at bounding box center [562, 322] width 84 height 28
type input "5"
type input "700"
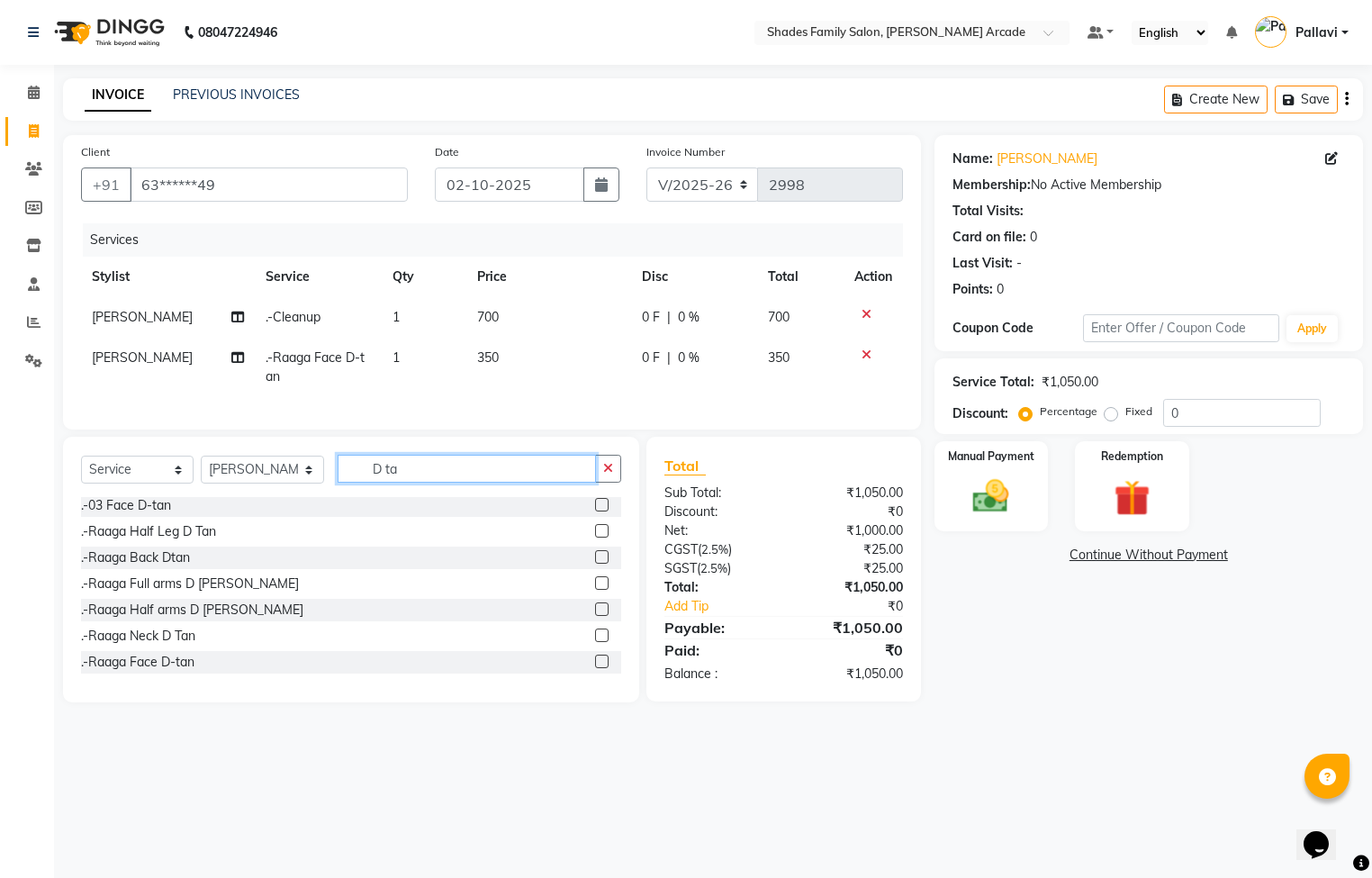
click at [506, 519] on div "Select Service Product Membership Package Voucher Prepaid Gift Card Select Styl…" at bounding box center [351, 569] width 576 height 265
type input "D"
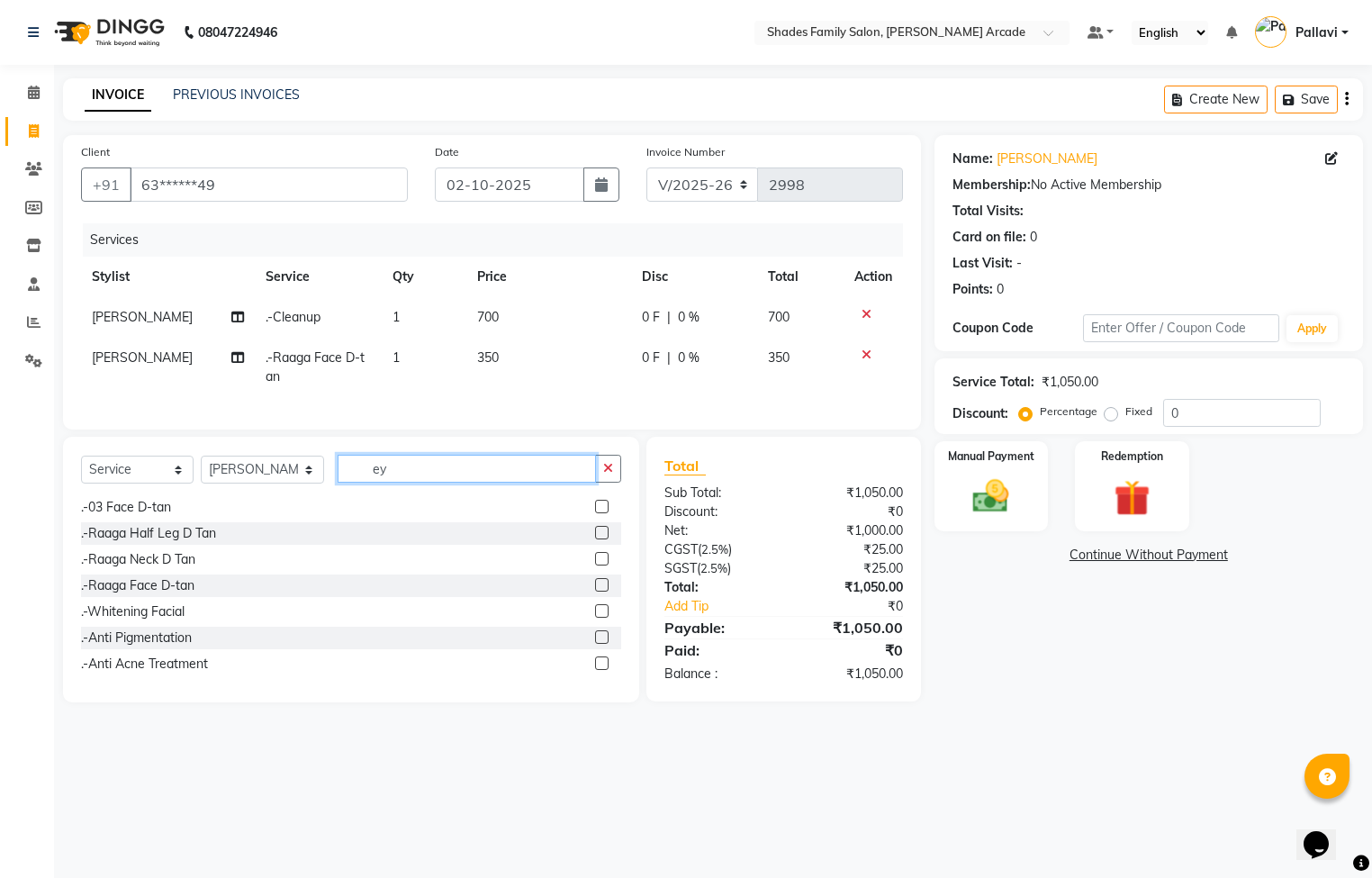
scroll to position [0, 0]
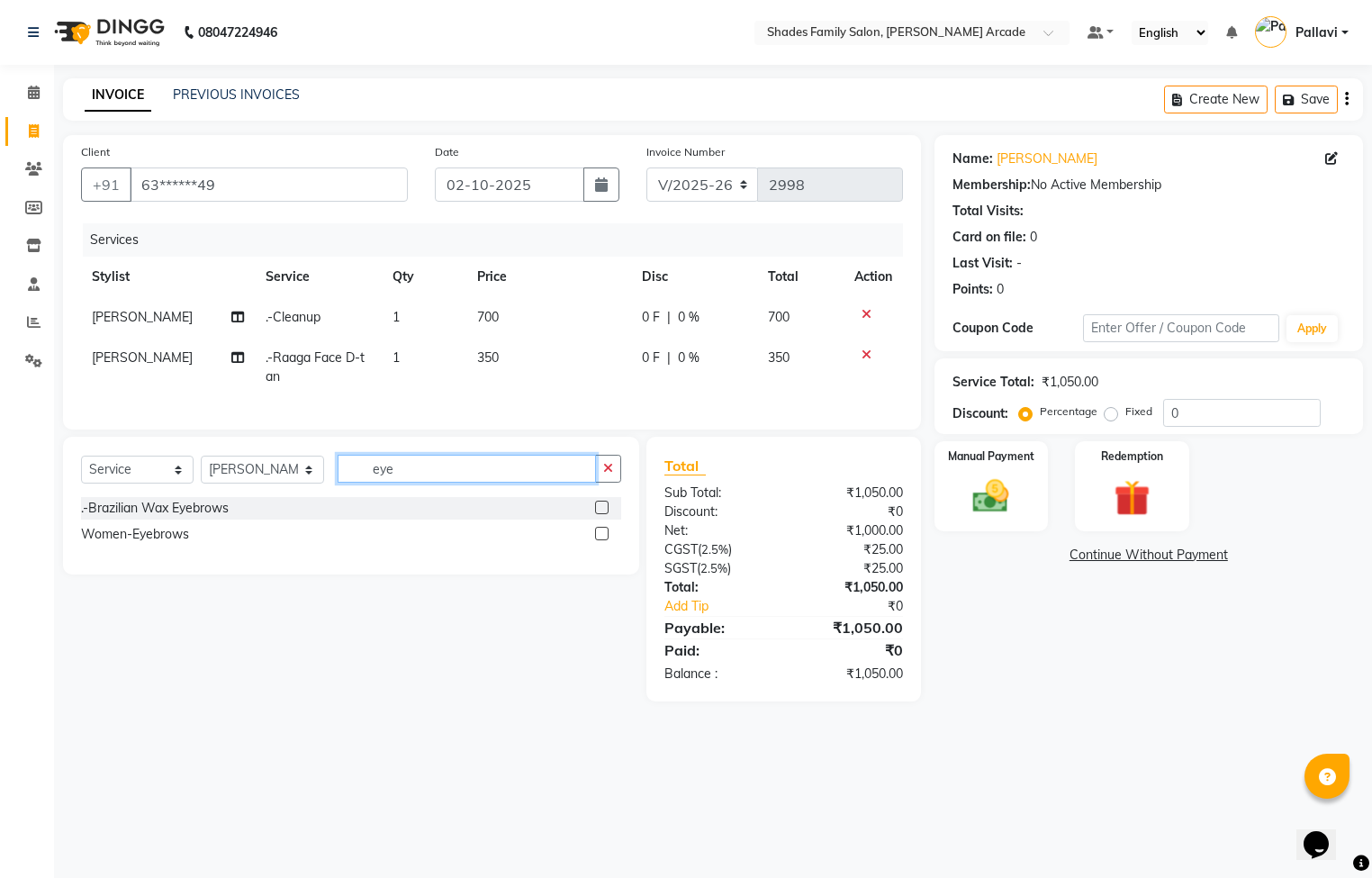
type input "eye"
click at [605, 540] on label at bounding box center [602, 534] width 14 height 14
click at [605, 540] on input "checkbox" at bounding box center [601, 534] width 12 height 12
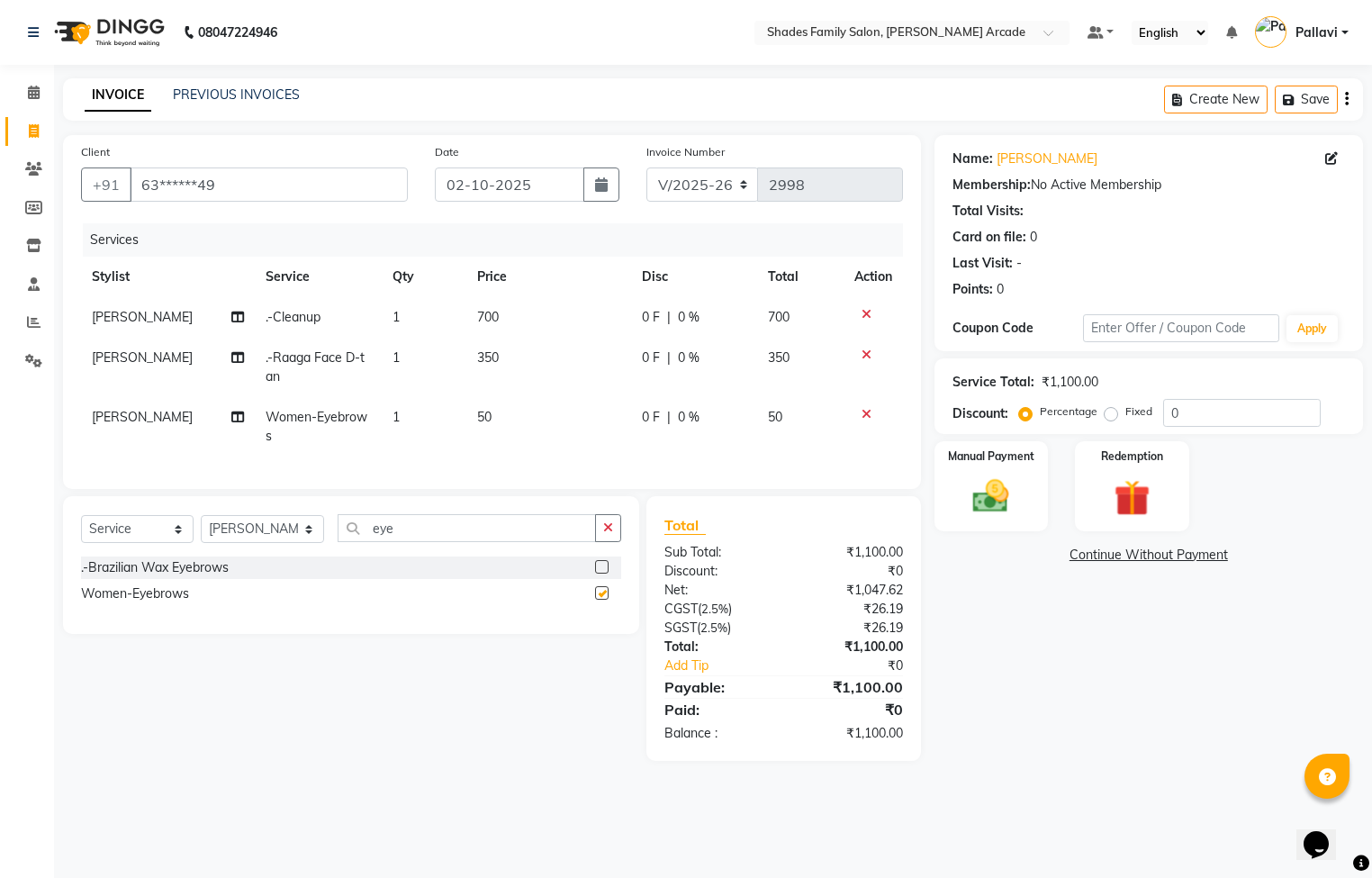
checkbox input "false"
click at [614, 542] on button "button" at bounding box center [608, 528] width 27 height 28
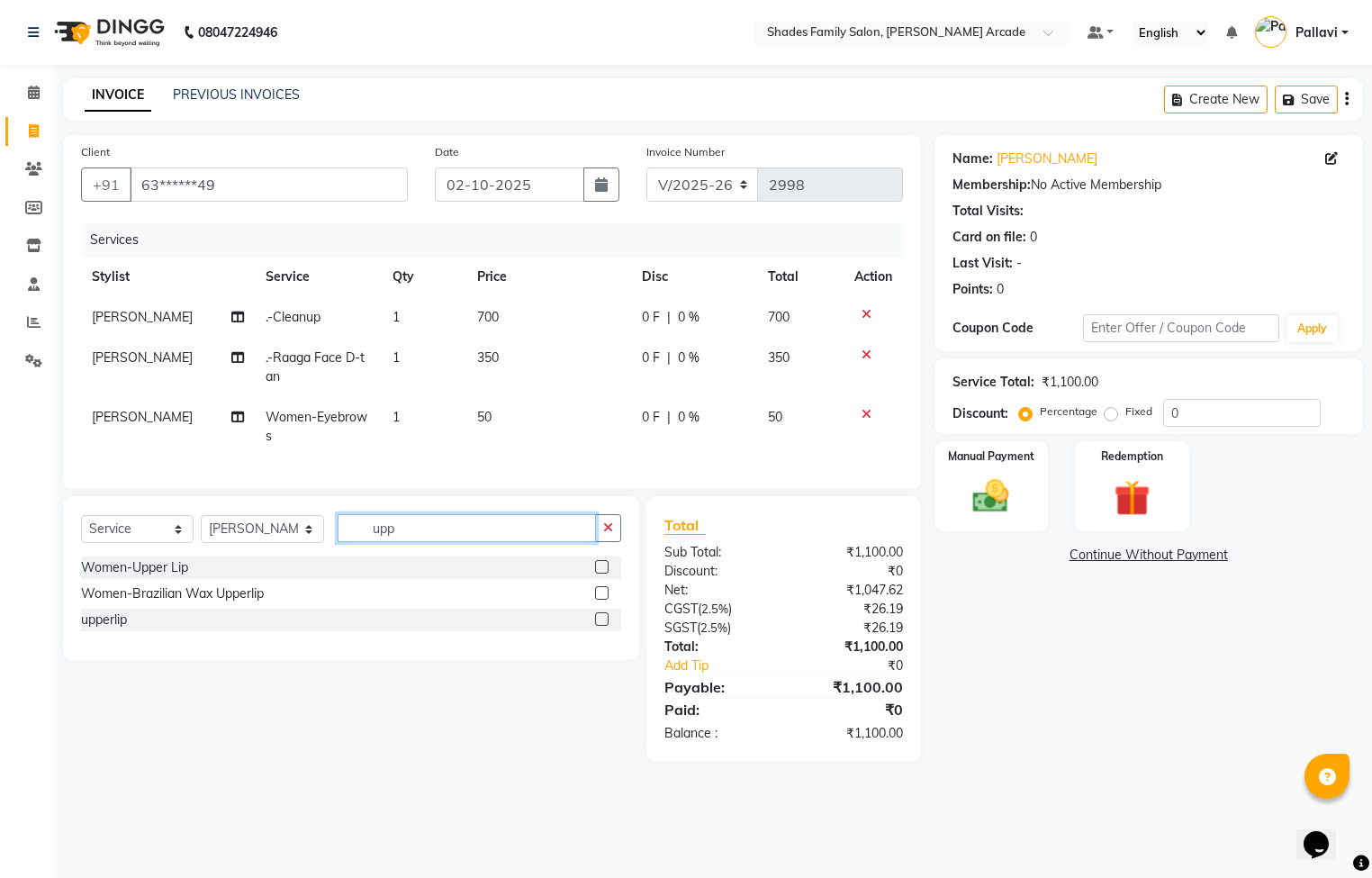
type input "upp"
click at [601, 625] on label at bounding box center [602, 619] width 14 height 14
click at [601, 625] on input "checkbox" at bounding box center [601, 619] width 12 height 12
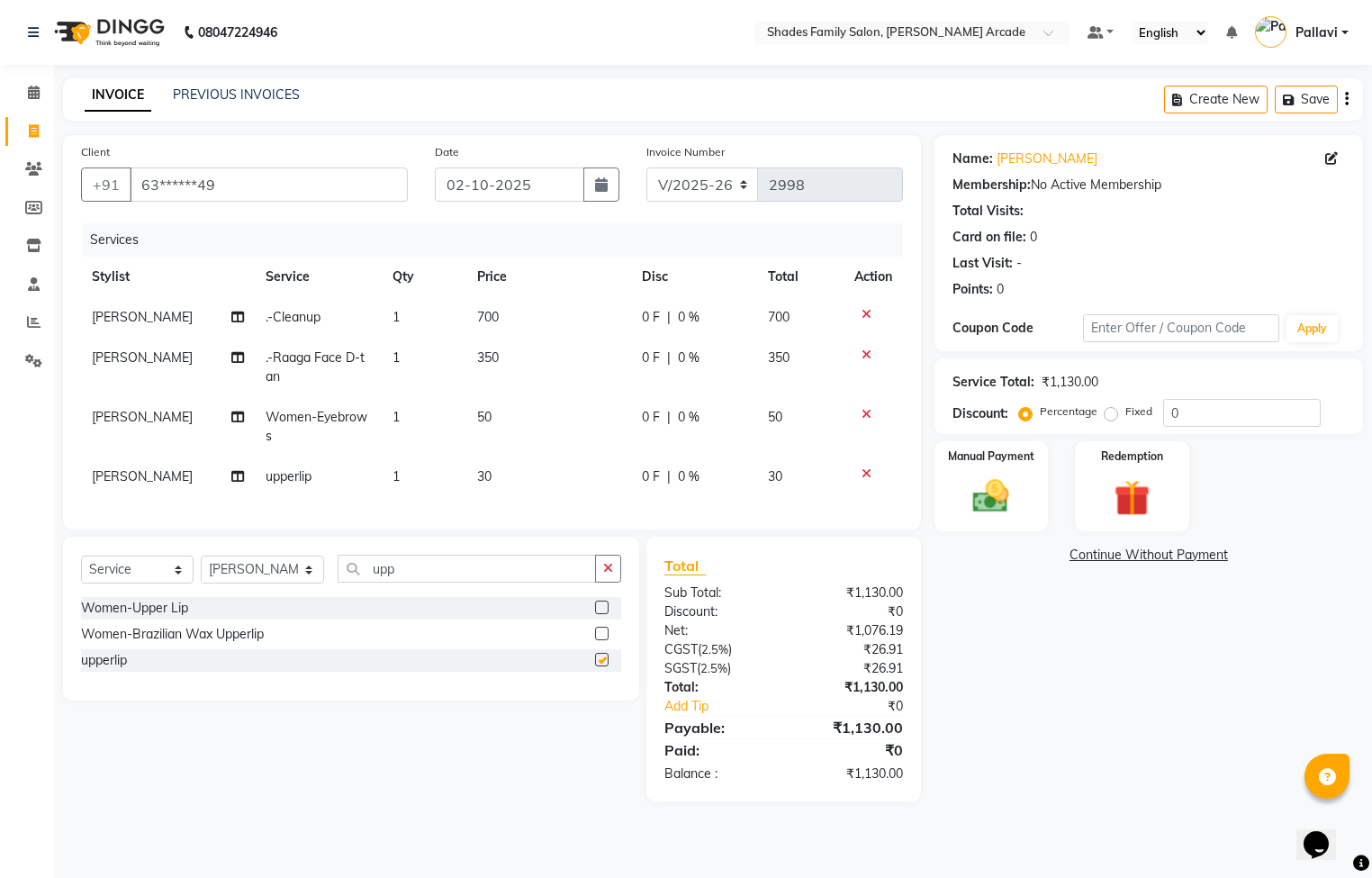
checkbox input "false"
click at [1013, 510] on img at bounding box center [991, 497] width 61 height 43
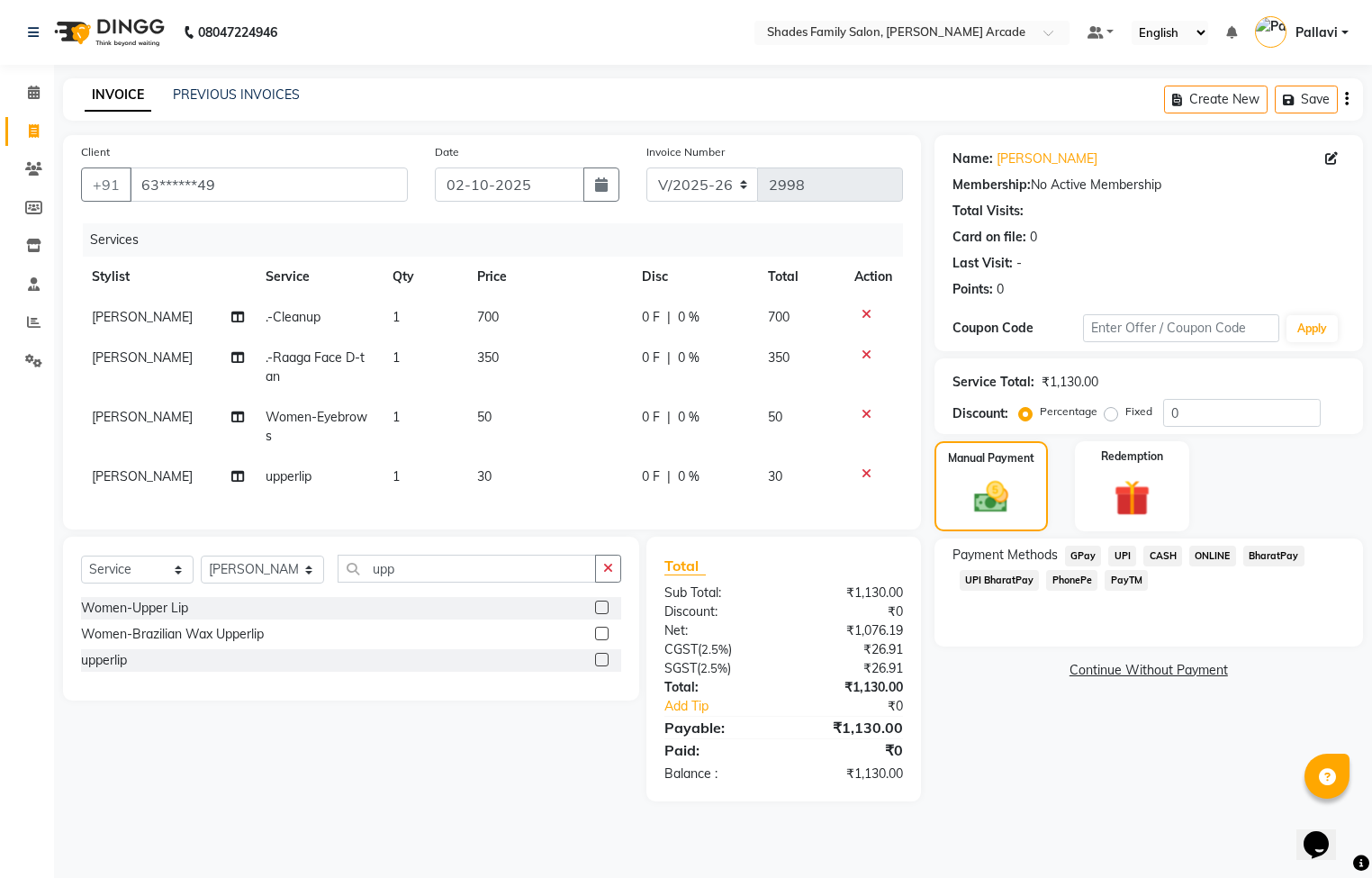
click at [1211, 547] on span "ONLINE" at bounding box center [1213, 556] width 47 height 21
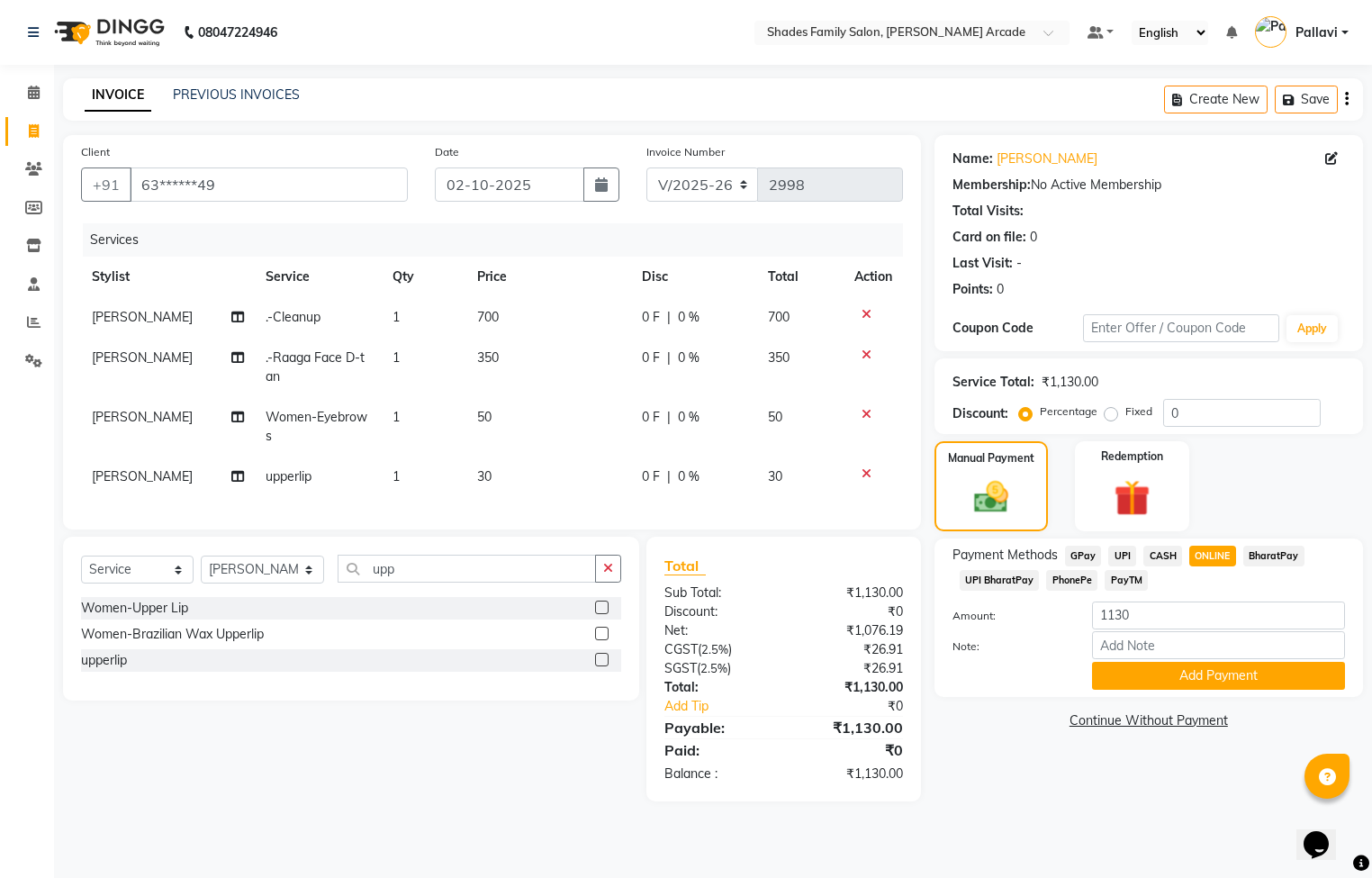
click at [1135, 689] on div "Payment Methods GPay UPI CASH ONLINE BharatPay UPI BharatPay PhonePe PayTM Amou…" at bounding box center [1149, 617] width 429 height 158
click at [1158, 670] on button "Add Payment" at bounding box center [1219, 675] width 253 height 28
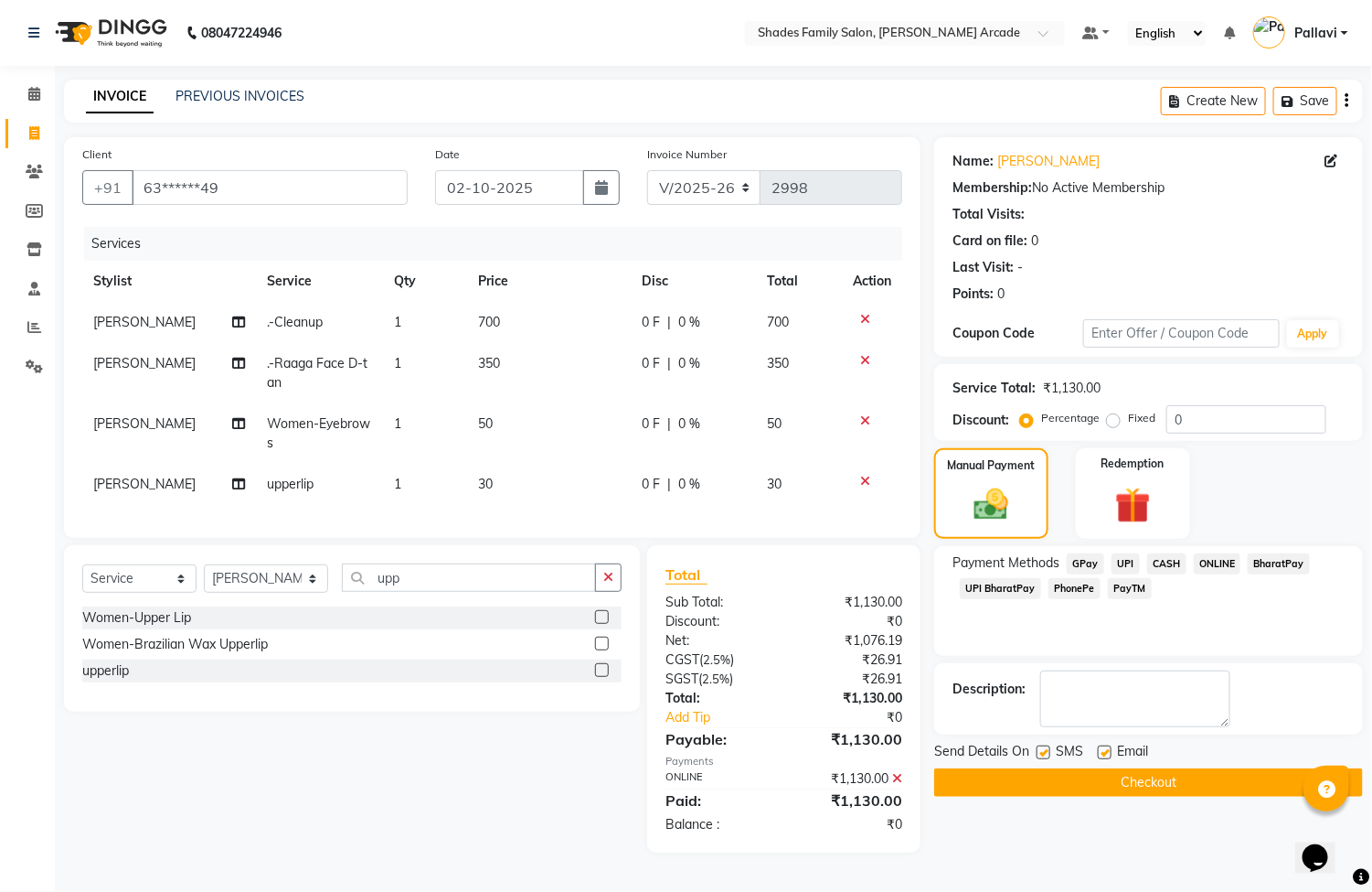
drag, startPoint x: 1207, startPoint y: 788, endPoint x: 1196, endPoint y: 804, distance: 19.4
click at [1196, 804] on div "Name: [PERSON_NAME] Membership: No Active Membership Total Visits: Card on file…" at bounding box center [1155, 494] width 442 height 715
click at [1097, 774] on button "Checkout" at bounding box center [1148, 782] width 428 height 28
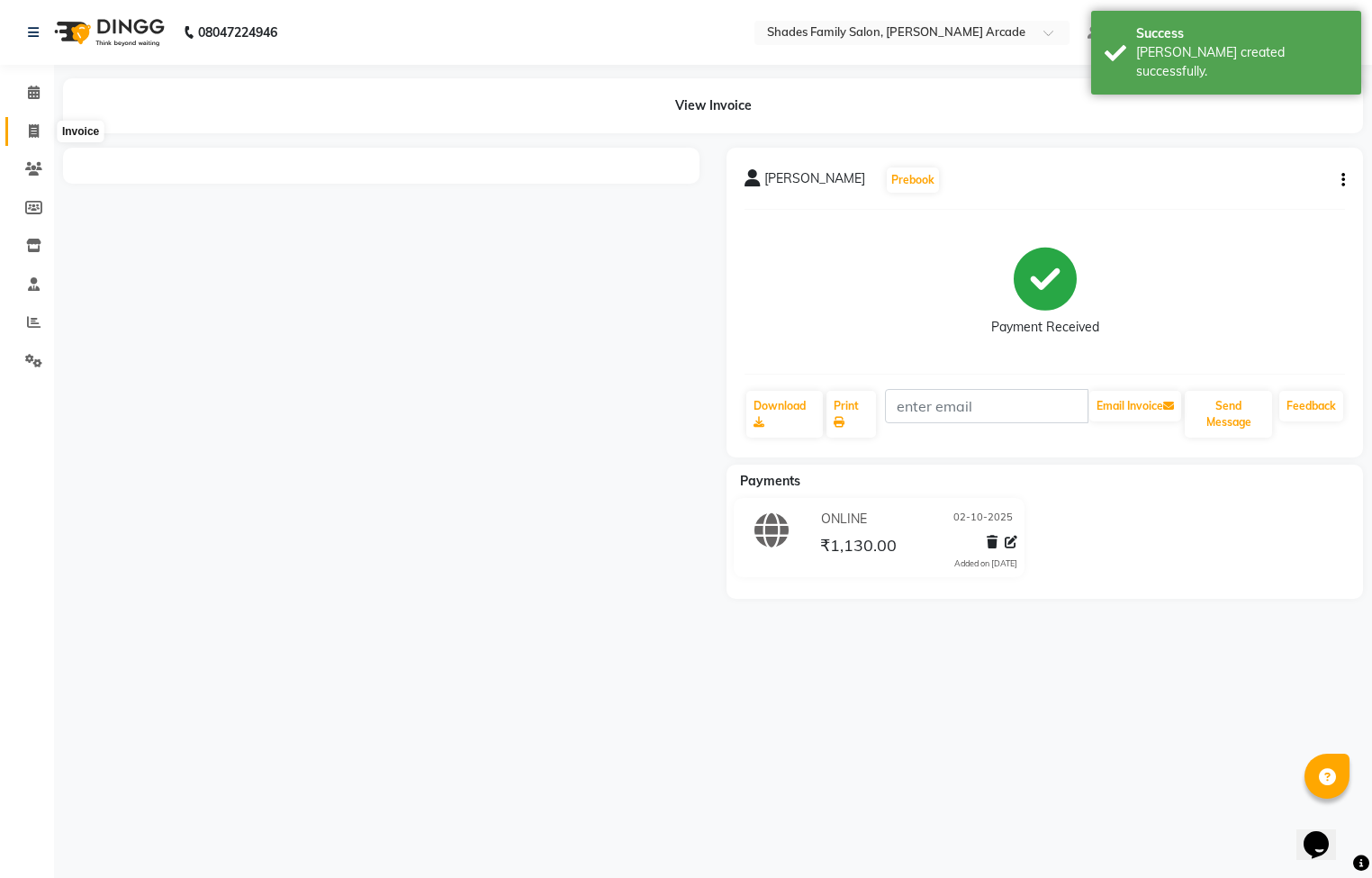
click at [30, 127] on icon at bounding box center [33, 131] width 10 height 14
select select "service"
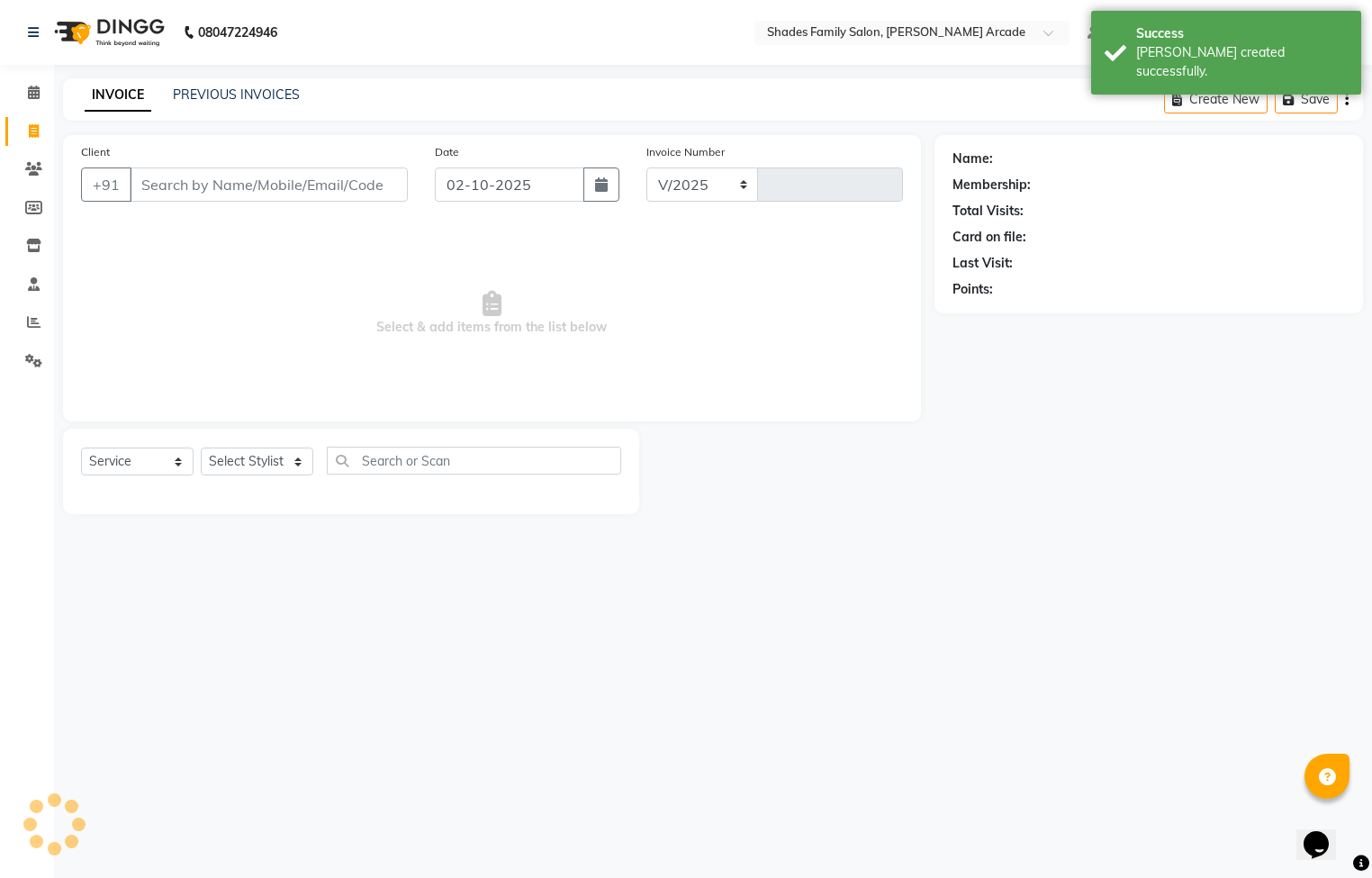
select select "5538"
type input "2999"
click at [163, 171] on input "Client" at bounding box center [268, 184] width 278 height 34
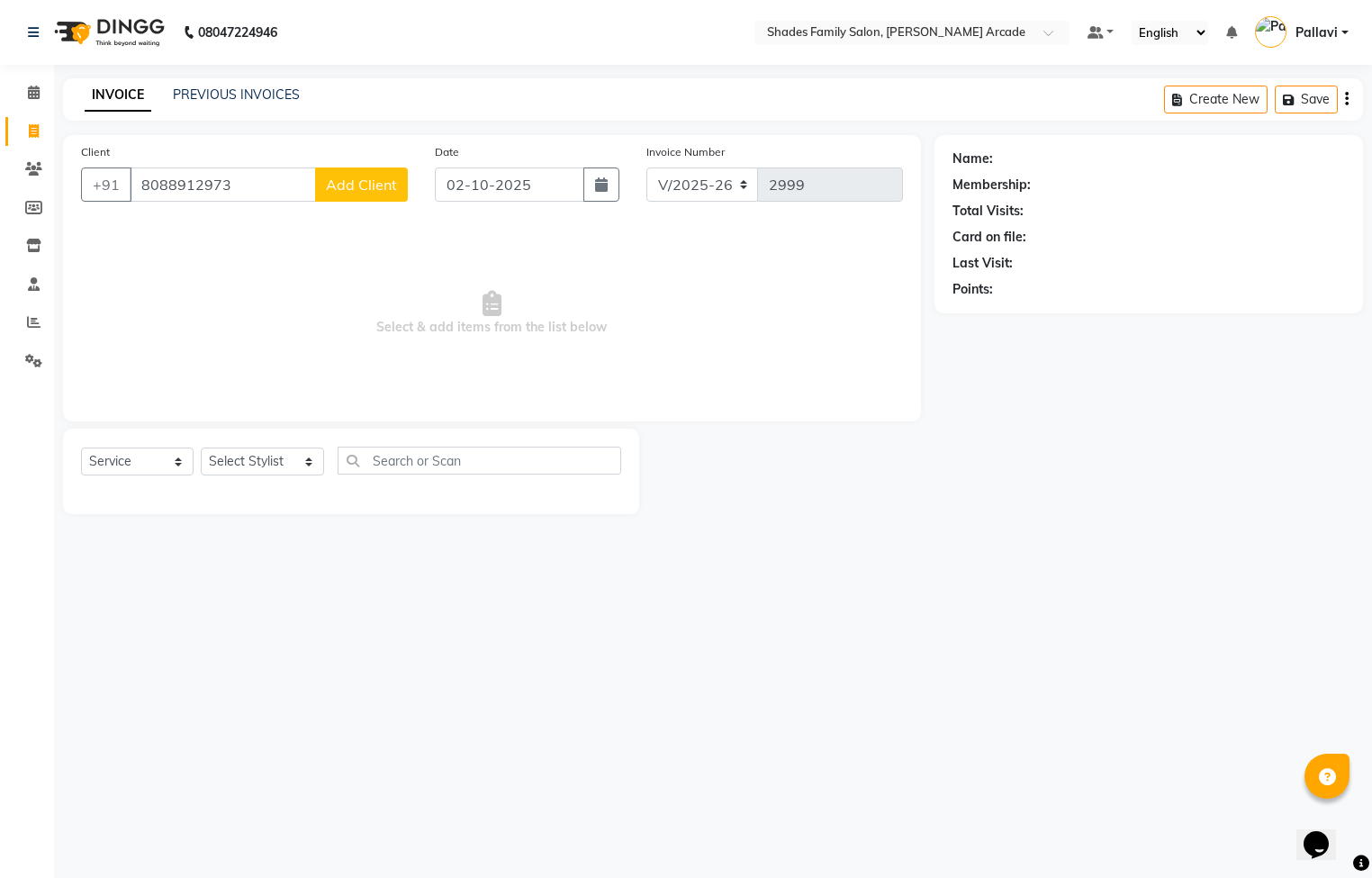
type input "8088912973"
click at [343, 185] on span "Add Client" at bounding box center [361, 185] width 71 height 18
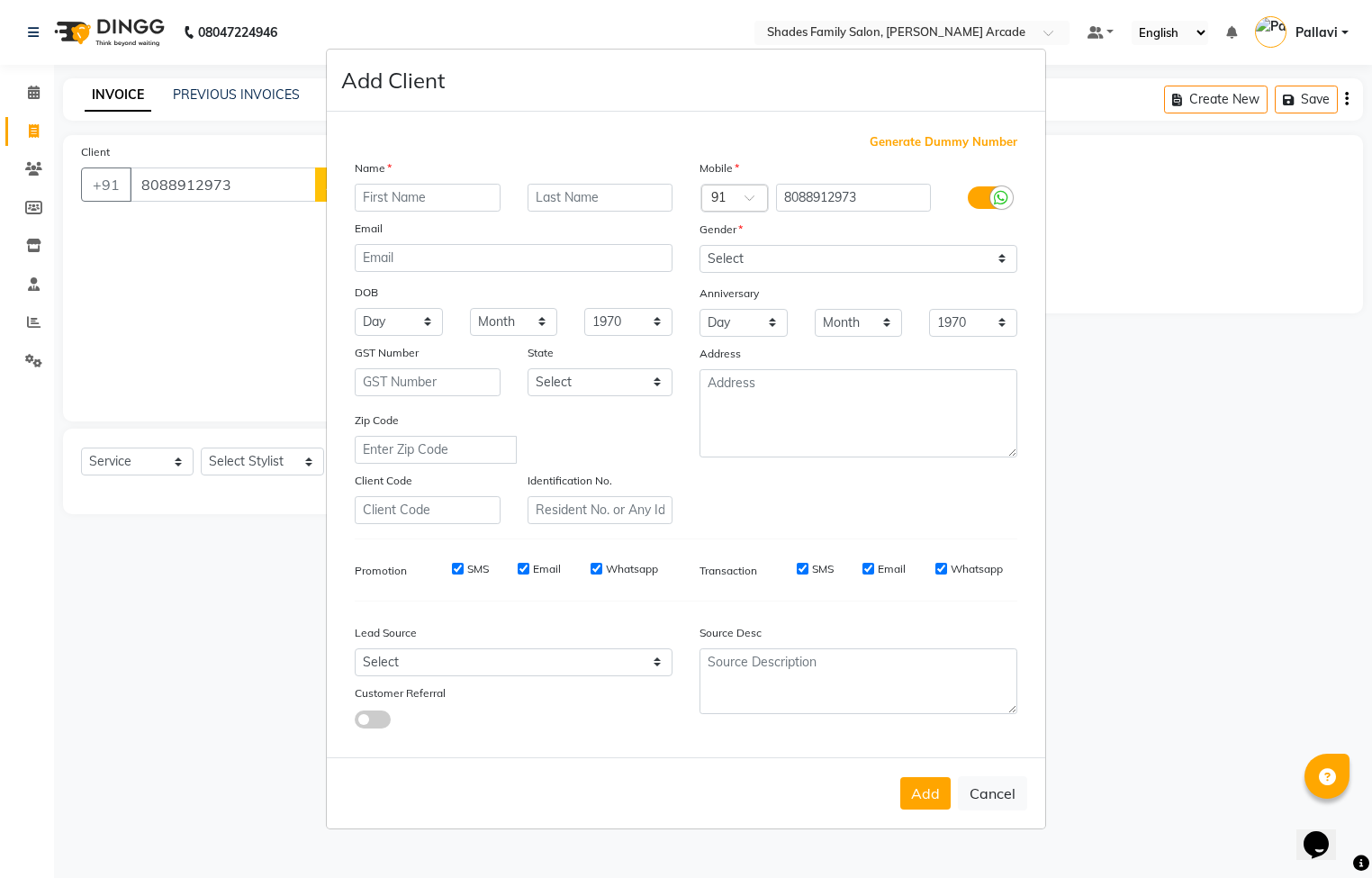
click at [443, 189] on input "text" at bounding box center [428, 198] width 146 height 28
type input "[PERSON_NAME]"
click at [789, 272] on select "Select [DEMOGRAPHIC_DATA] [DEMOGRAPHIC_DATA] Other Prefer Not To Say" at bounding box center [858, 259] width 318 height 28
select select "[DEMOGRAPHIC_DATA]"
click at [699, 246] on select "Select [DEMOGRAPHIC_DATA] [DEMOGRAPHIC_DATA] Other Prefer Not To Say" at bounding box center [858, 259] width 318 height 28
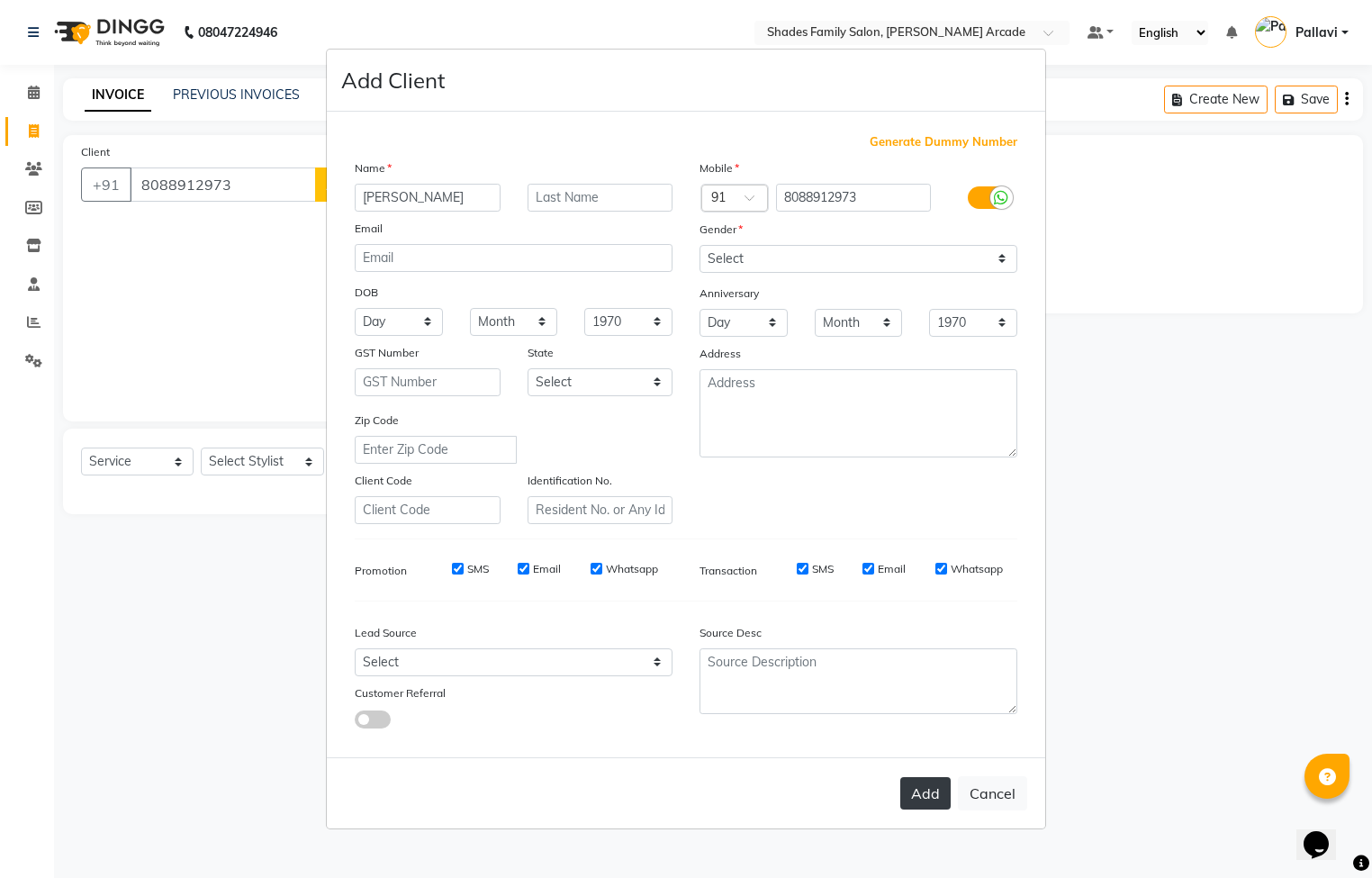
click at [925, 790] on button "Add" at bounding box center [925, 792] width 50 height 32
type input "80******73"
select select
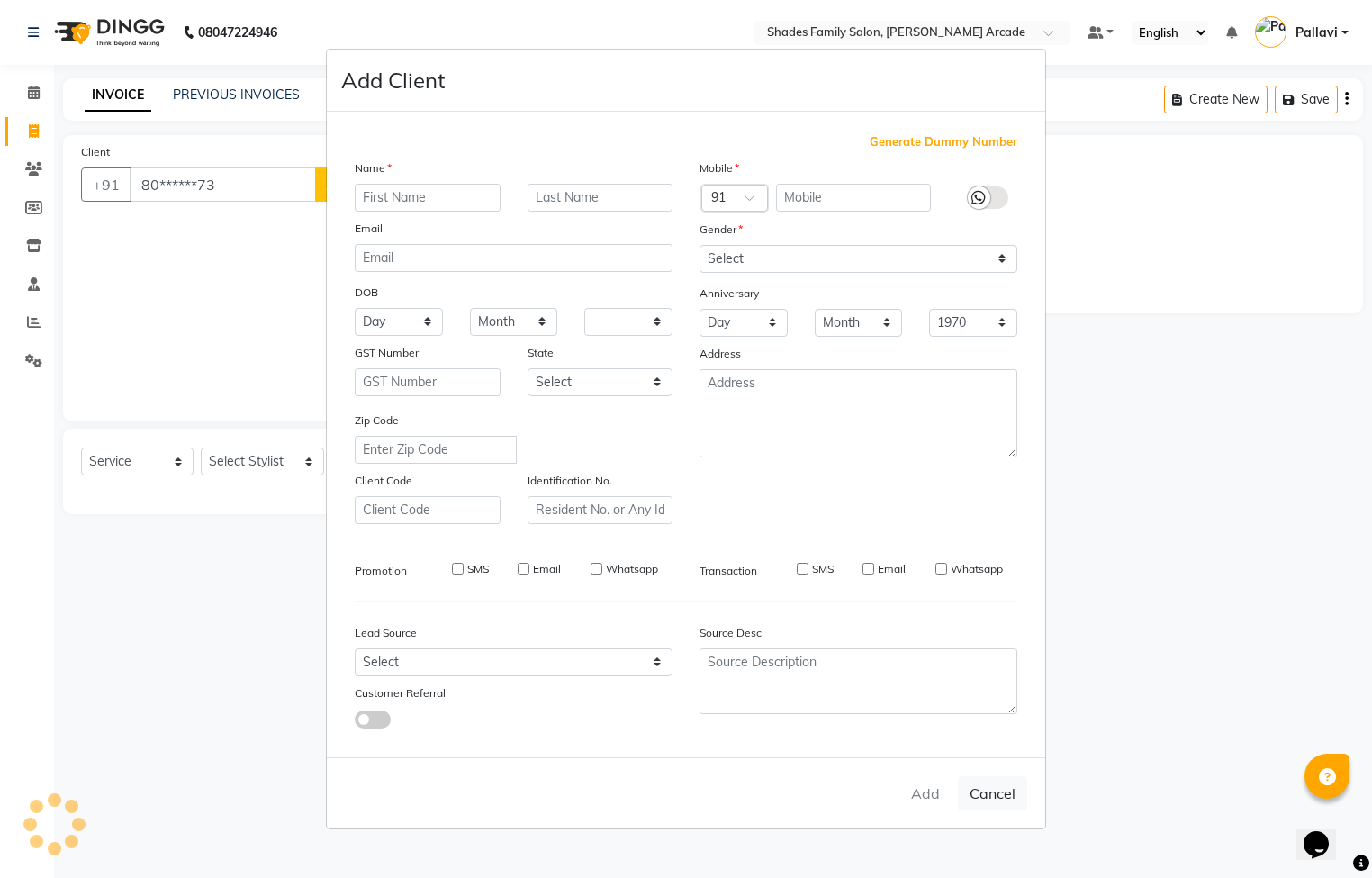
select select
checkbox input "false"
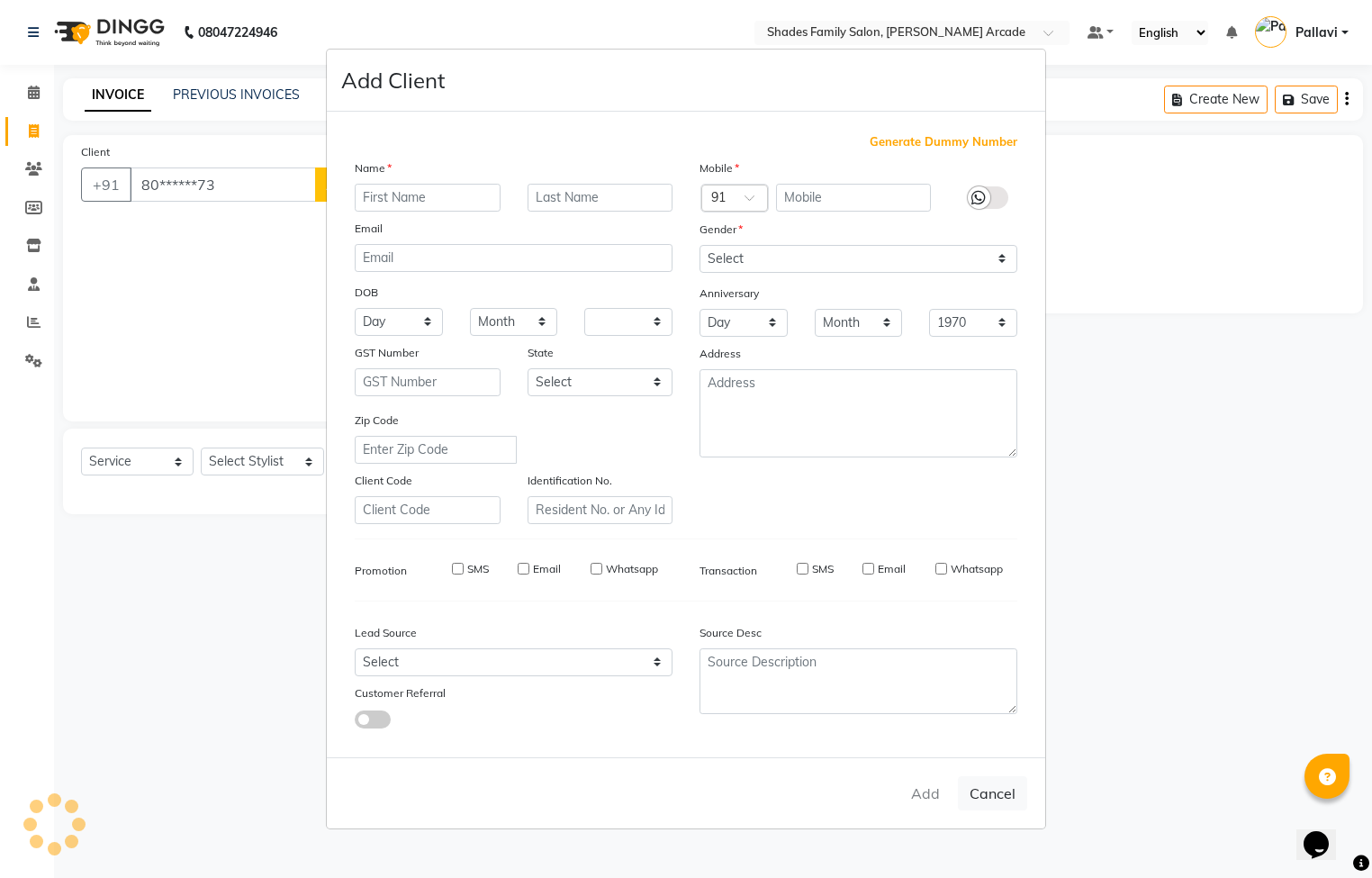
checkbox input "false"
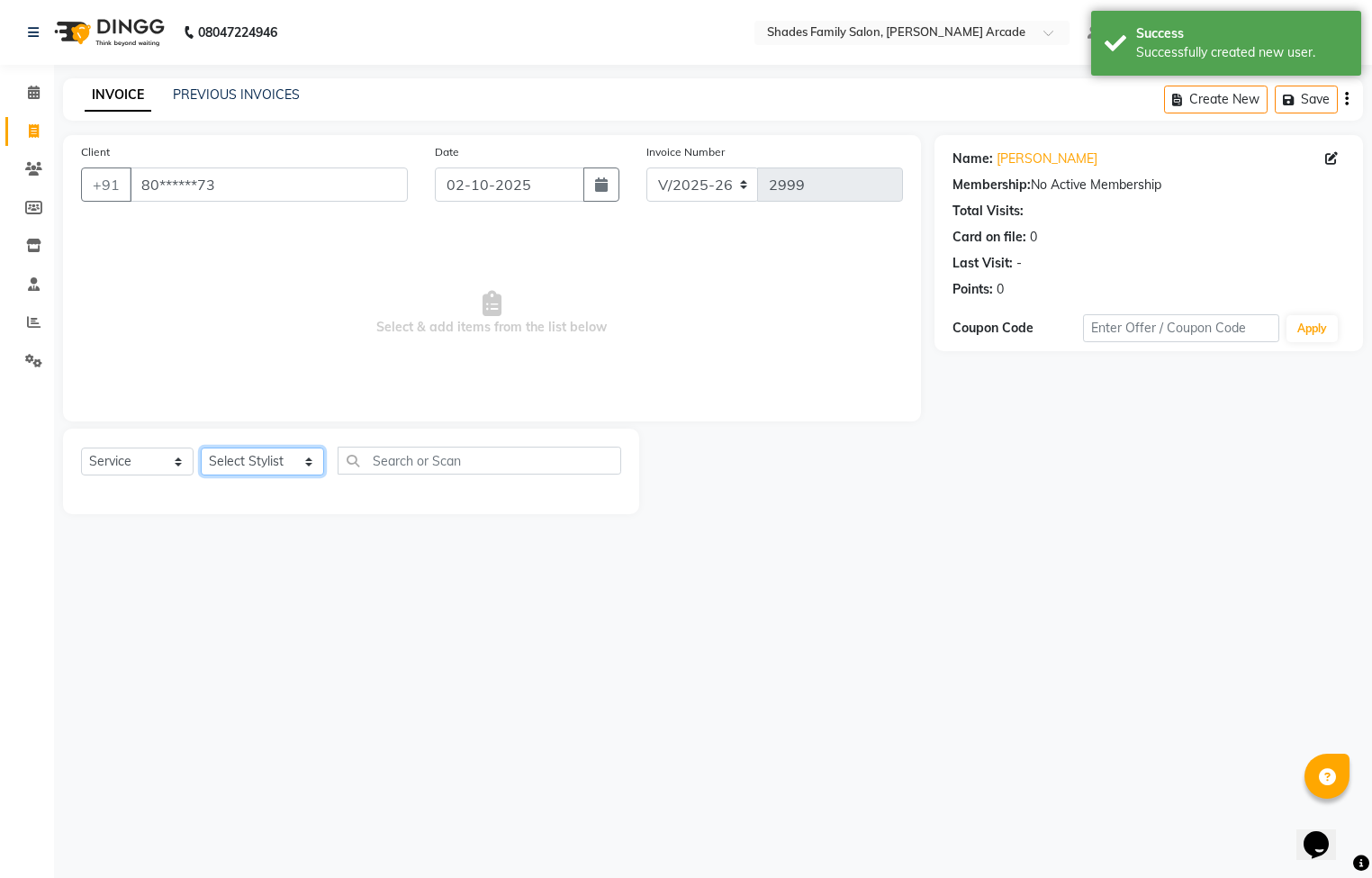
click at [282, 473] on select "Select Stylist Admin [PERSON_NAME] [PERSON_NAME] Anuradha Ashwini Ayesha [PERSO…" at bounding box center [262, 461] width 123 height 28
select select "84156"
click at [201, 448] on select "Select Stylist Admin [PERSON_NAME] [PERSON_NAME] Anuradha Ashwini Ayesha [PERSO…" at bounding box center [262, 461] width 123 height 28
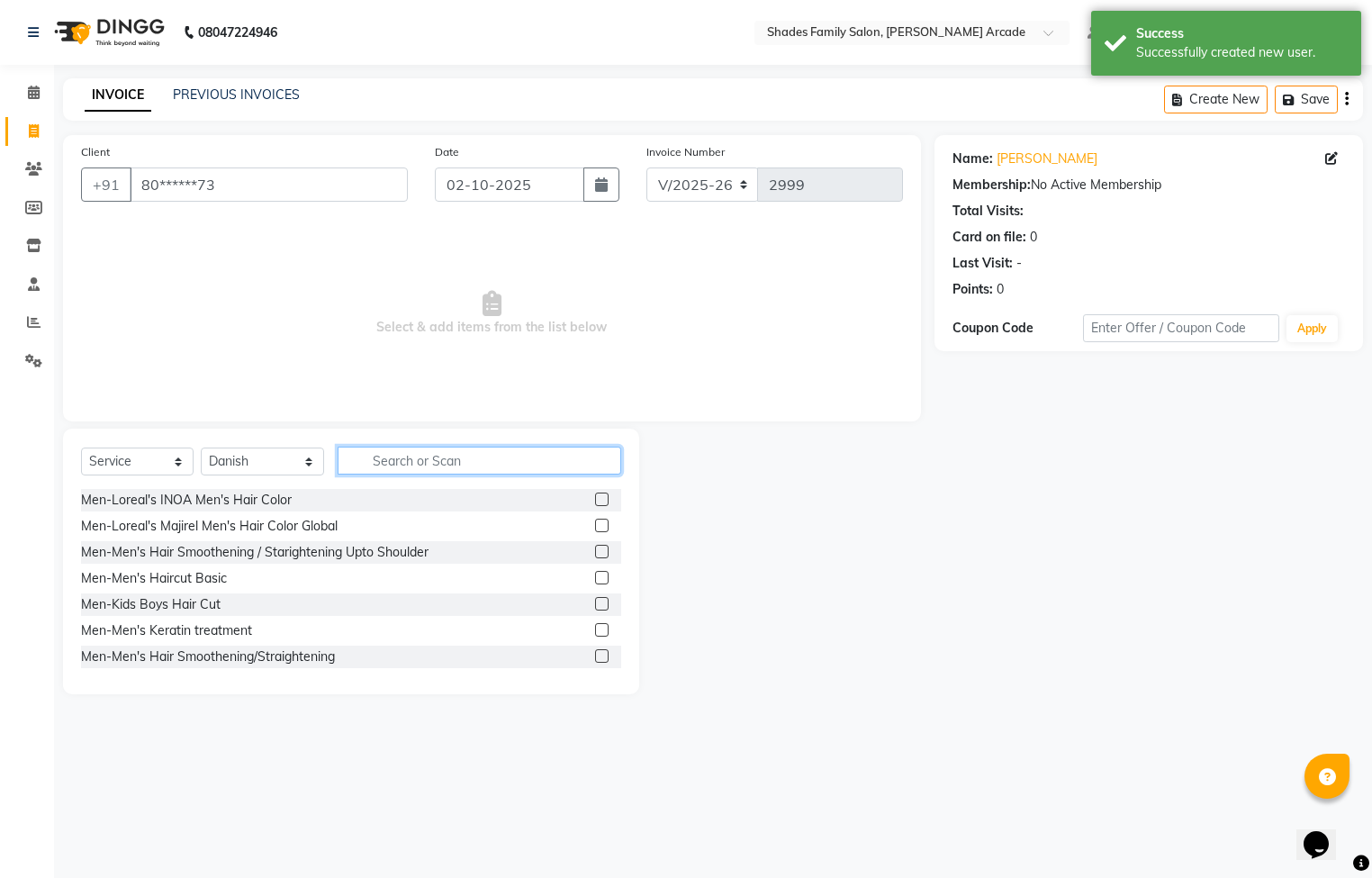
click at [453, 465] on input "text" at bounding box center [479, 460] width 283 height 28
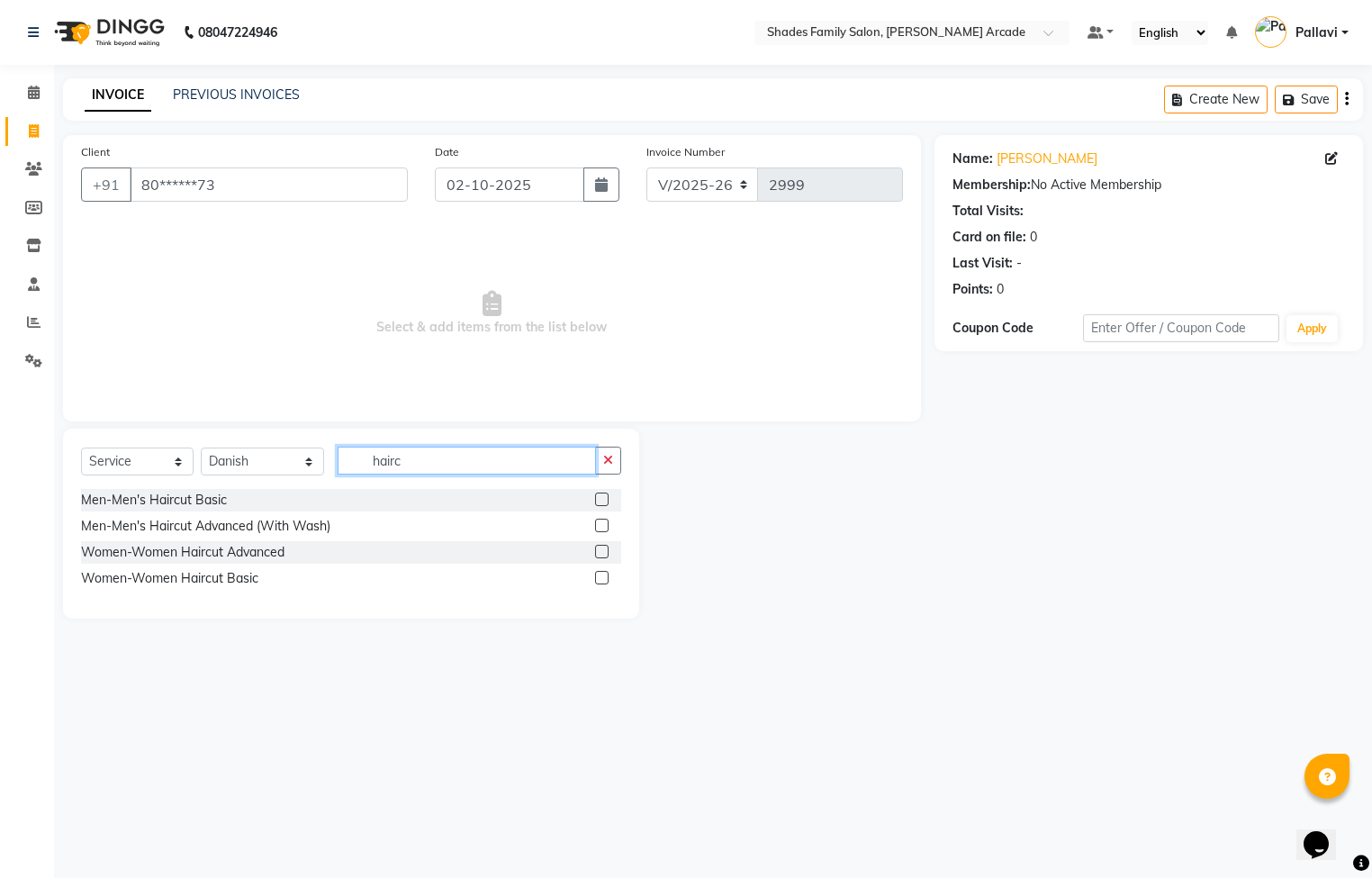
type input "hairc"
click at [595, 579] on label at bounding box center [602, 577] width 14 height 14
click at [595, 579] on input "checkbox" at bounding box center [601, 578] width 12 height 12
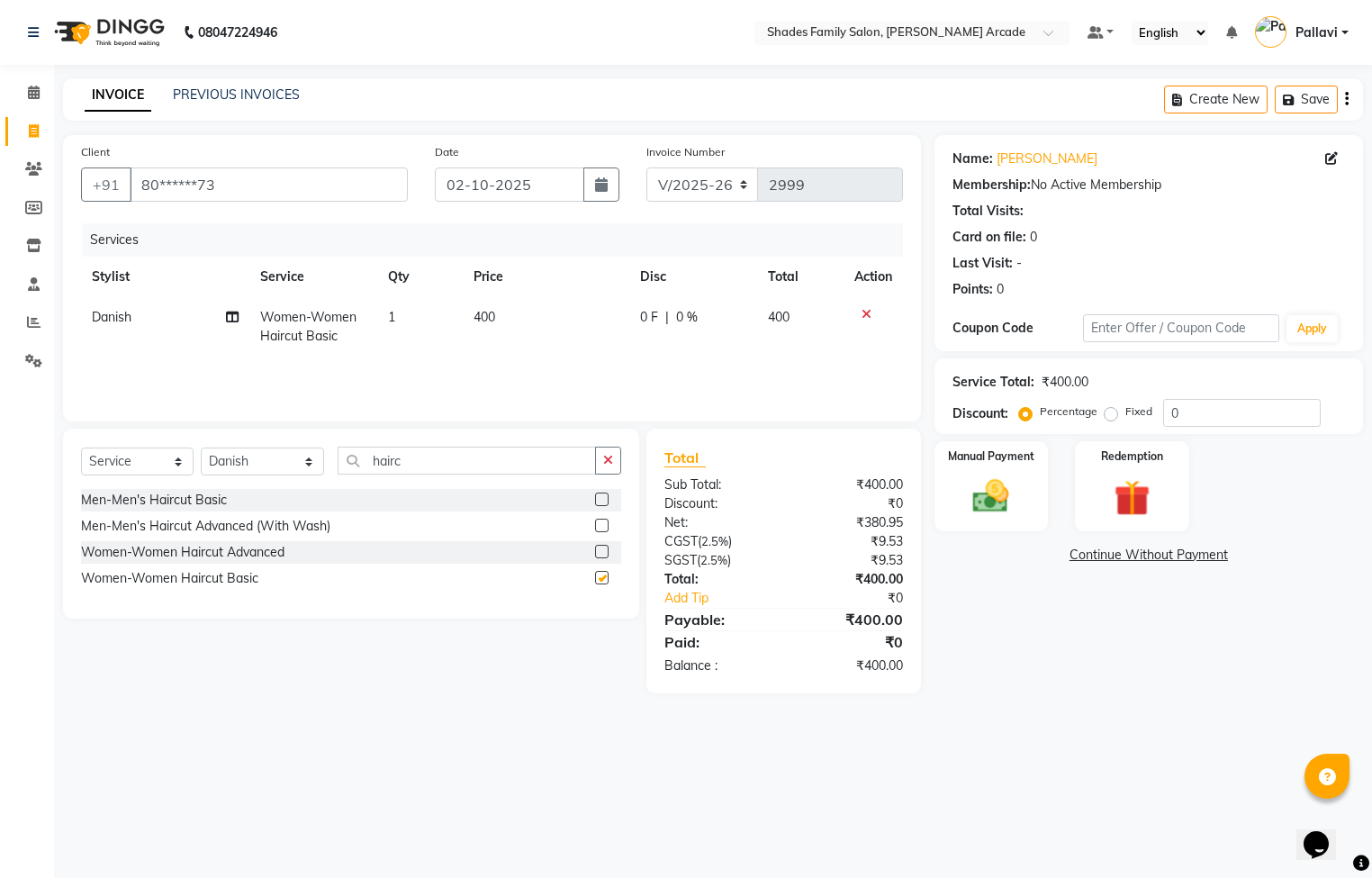
checkbox input "false"
click at [504, 322] on td "400" at bounding box center [547, 326] width 167 height 59
select select "84156"
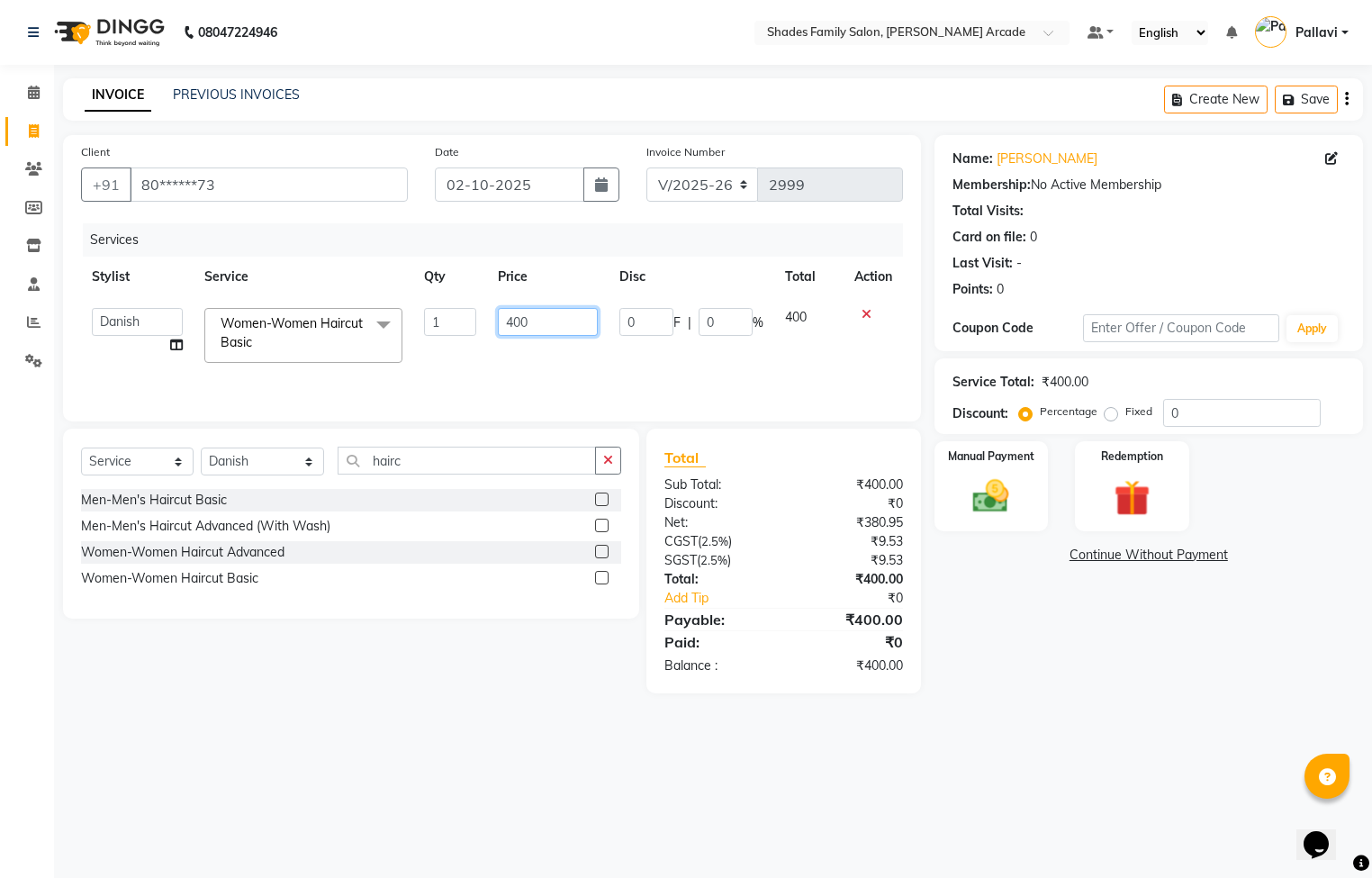
click at [544, 315] on input "400" at bounding box center [548, 322] width 100 height 28
type input "4"
type input "500"
click at [991, 487] on img at bounding box center [991, 497] width 61 height 43
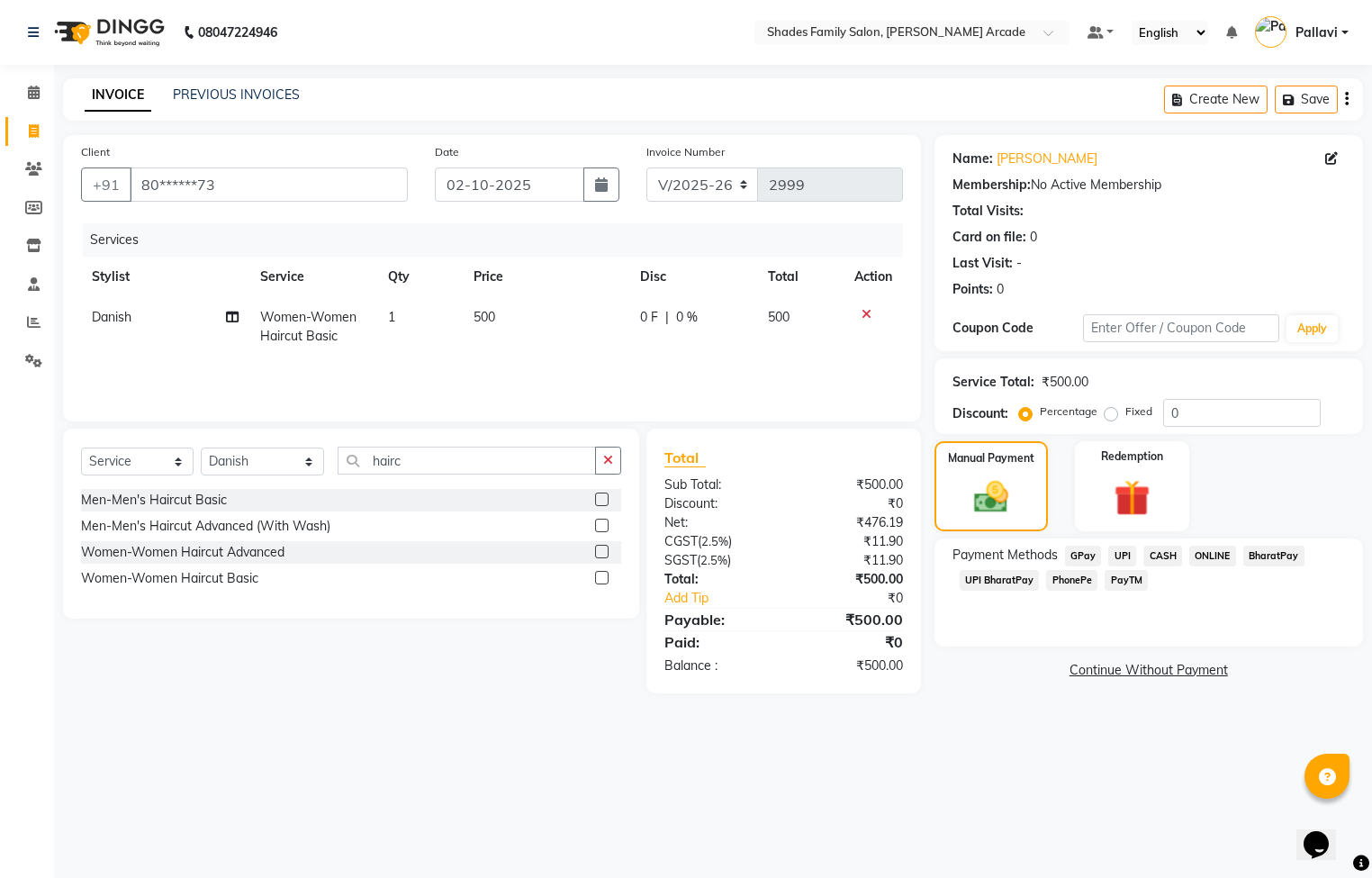
click at [1202, 546] on span "ONLINE" at bounding box center [1213, 556] width 47 height 21
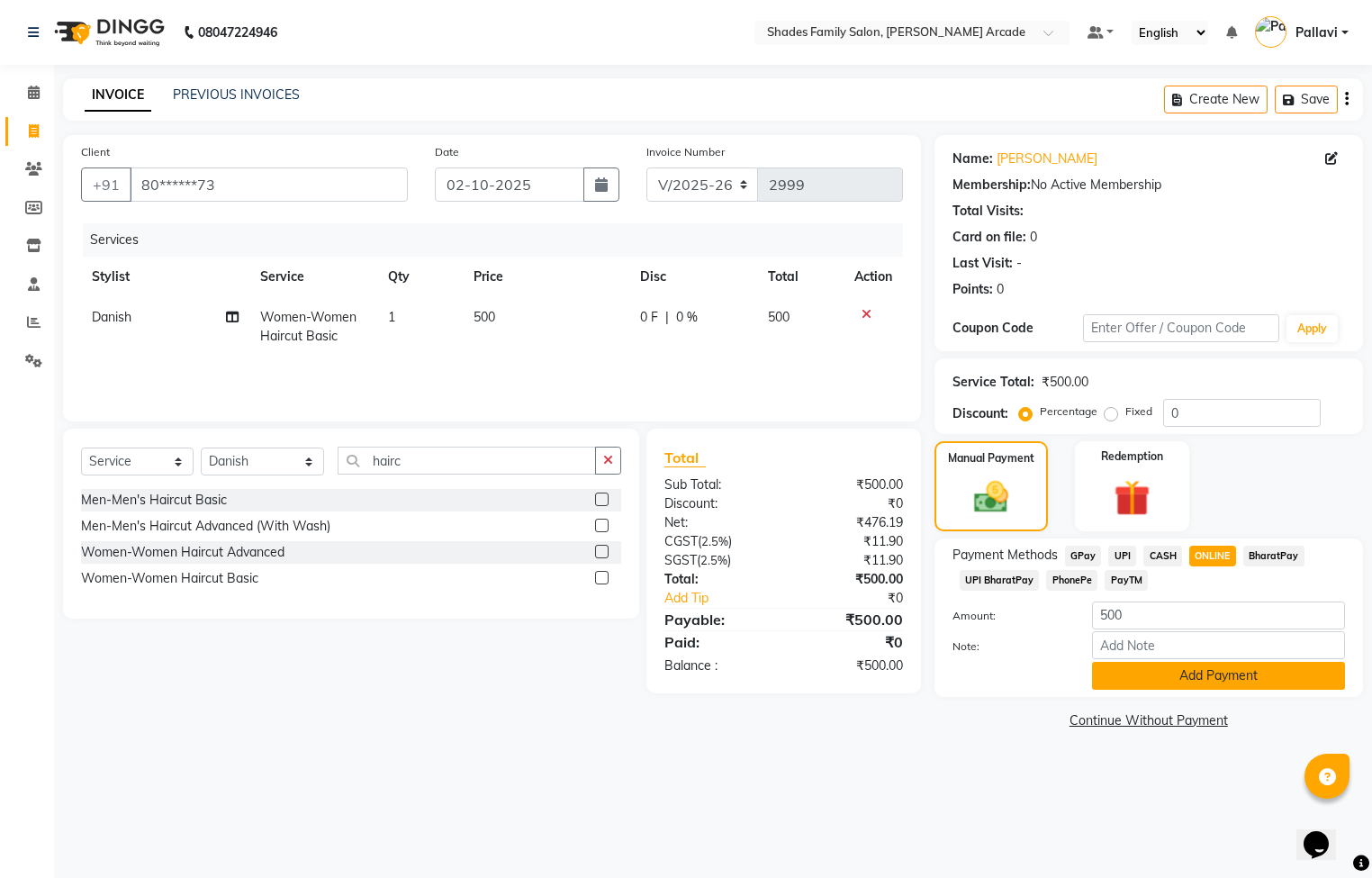
click at [1189, 670] on button "Add Payment" at bounding box center [1219, 675] width 253 height 28
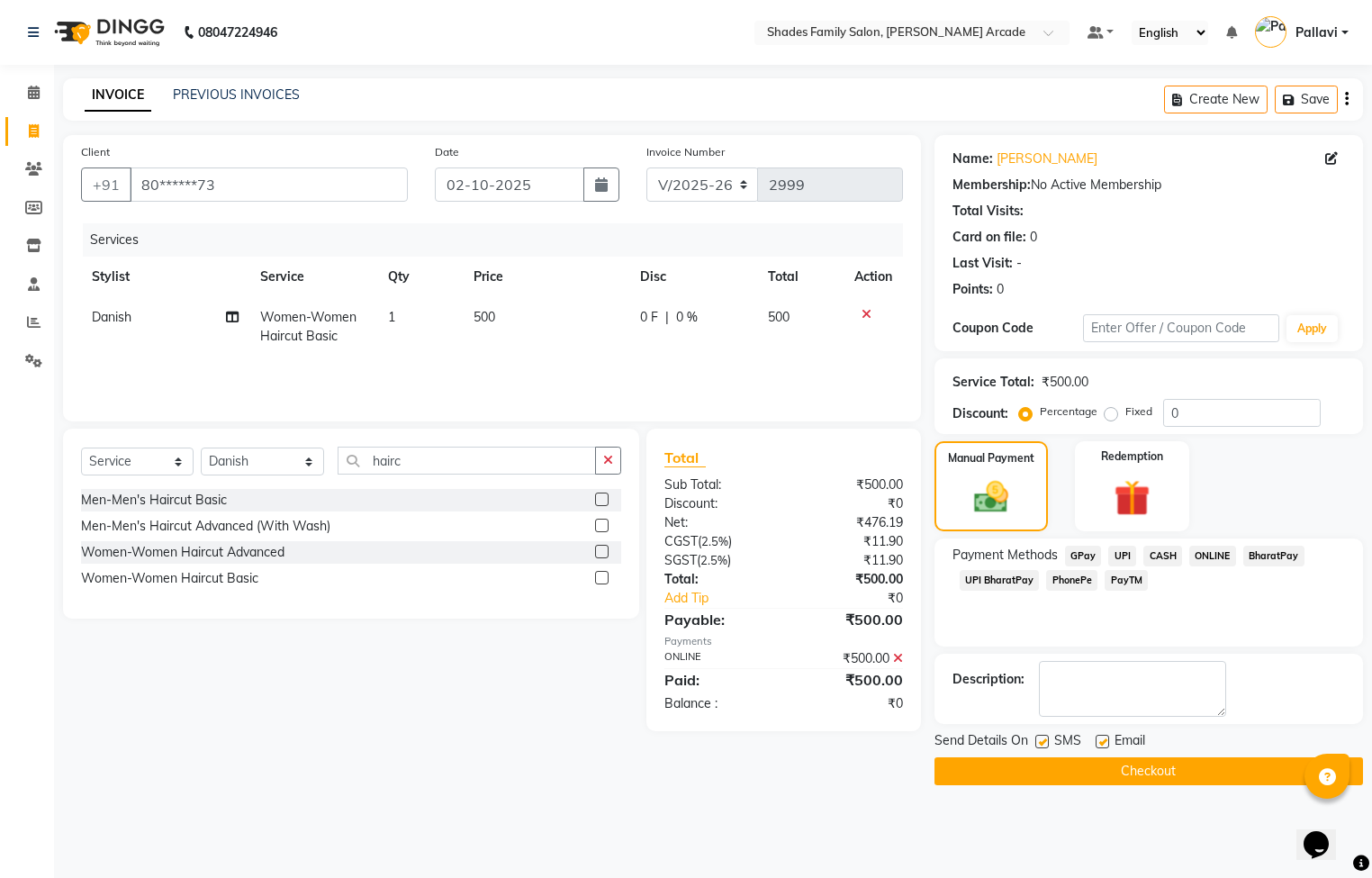
click at [1152, 765] on button "Checkout" at bounding box center [1149, 771] width 429 height 28
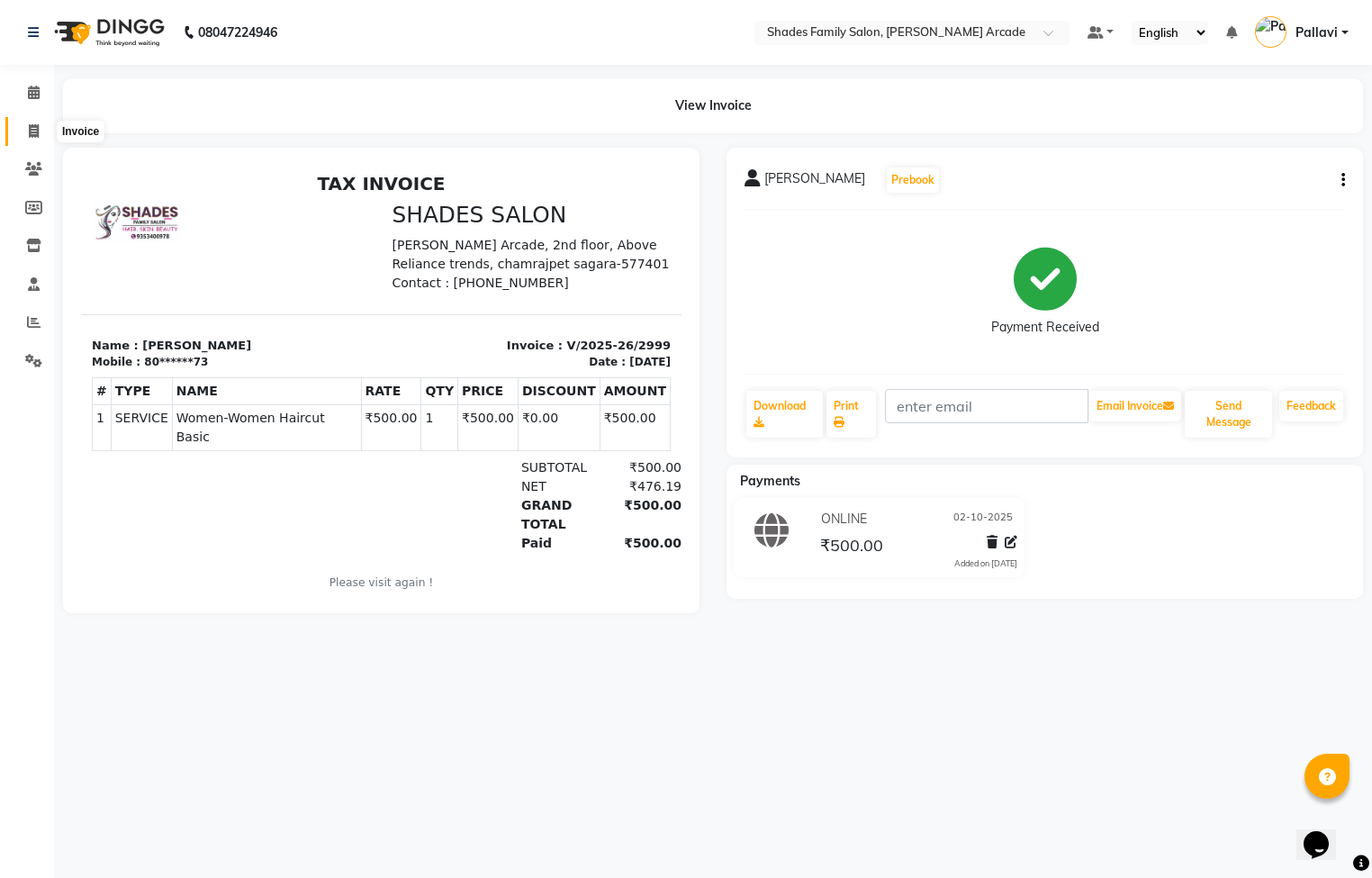
click at [38, 123] on span at bounding box center [33, 132] width 31 height 21
select select "service"
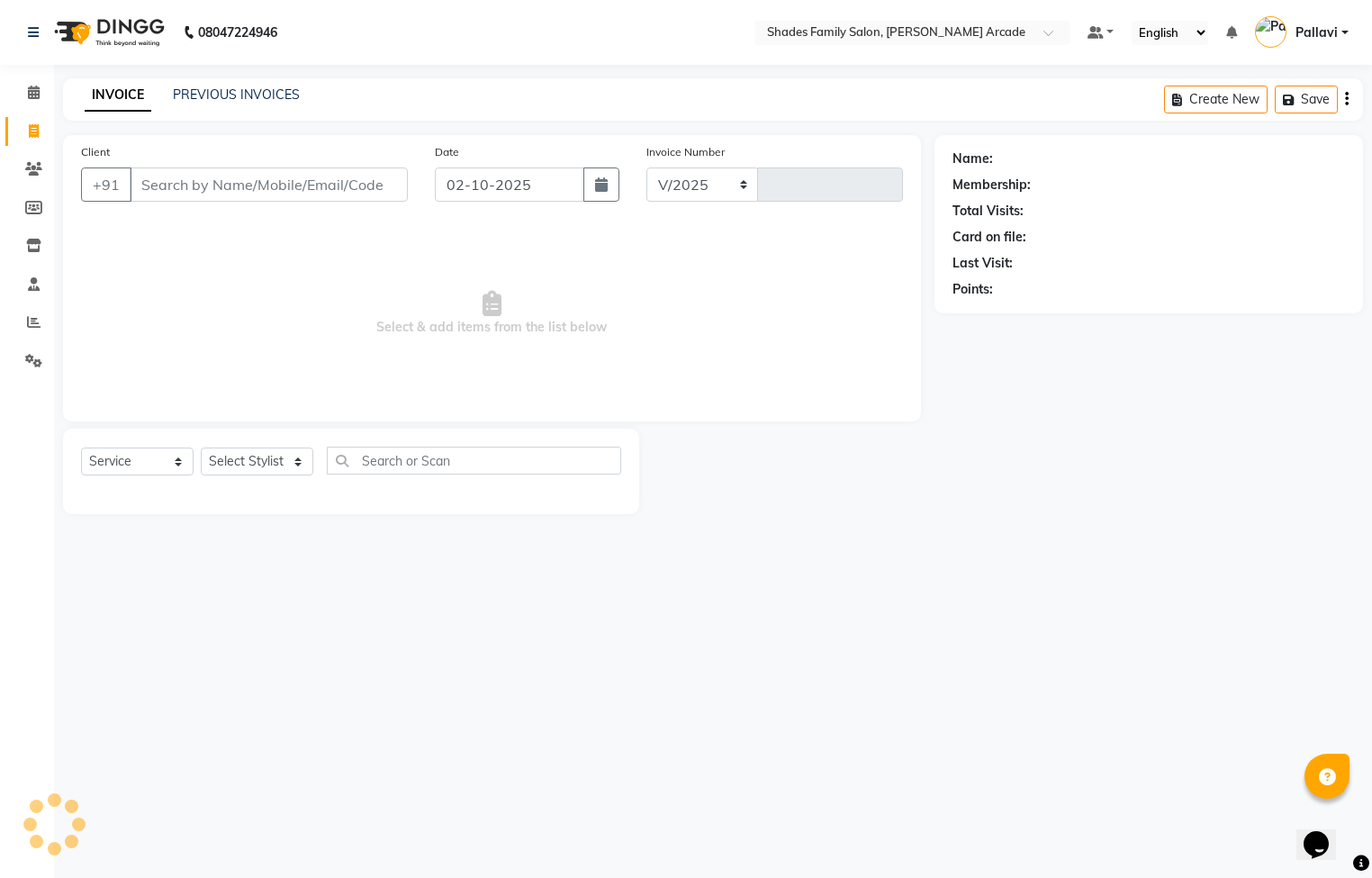
select select "5538"
type input "3000"
click at [203, 196] on input "Client" at bounding box center [268, 184] width 278 height 34
type input "968643822"
click at [365, 176] on span "Add Client" at bounding box center [361, 185] width 71 height 18
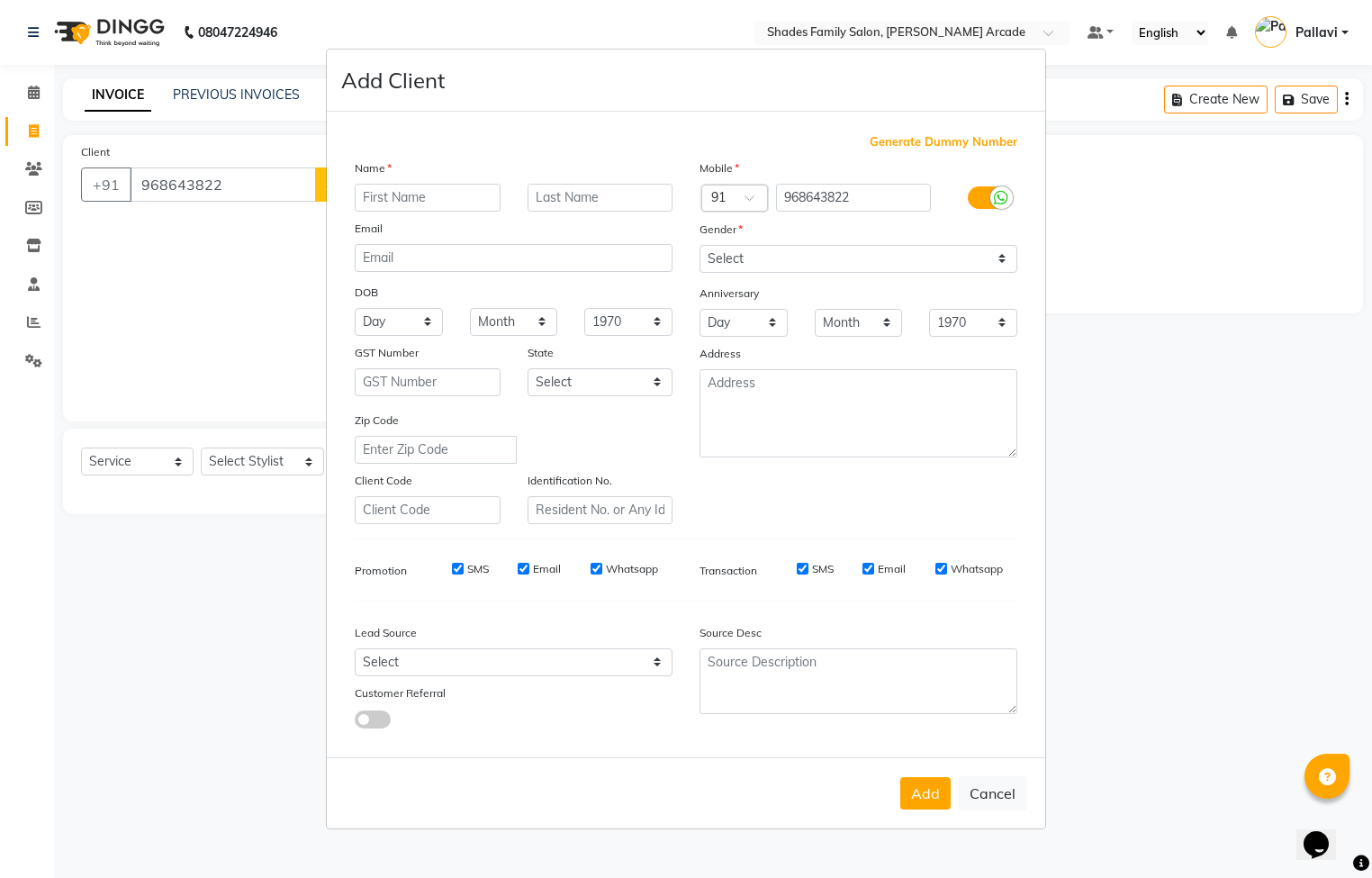
click at [387, 201] on input "text" at bounding box center [428, 198] width 146 height 28
type input "[PERSON_NAME]"
click at [711, 260] on select "Select [DEMOGRAPHIC_DATA] [DEMOGRAPHIC_DATA] Other Prefer Not To Say" at bounding box center [858, 259] width 318 height 28
select select "[DEMOGRAPHIC_DATA]"
click at [699, 246] on select "Select [DEMOGRAPHIC_DATA] [DEMOGRAPHIC_DATA] Other Prefer Not To Say" at bounding box center [858, 259] width 318 height 28
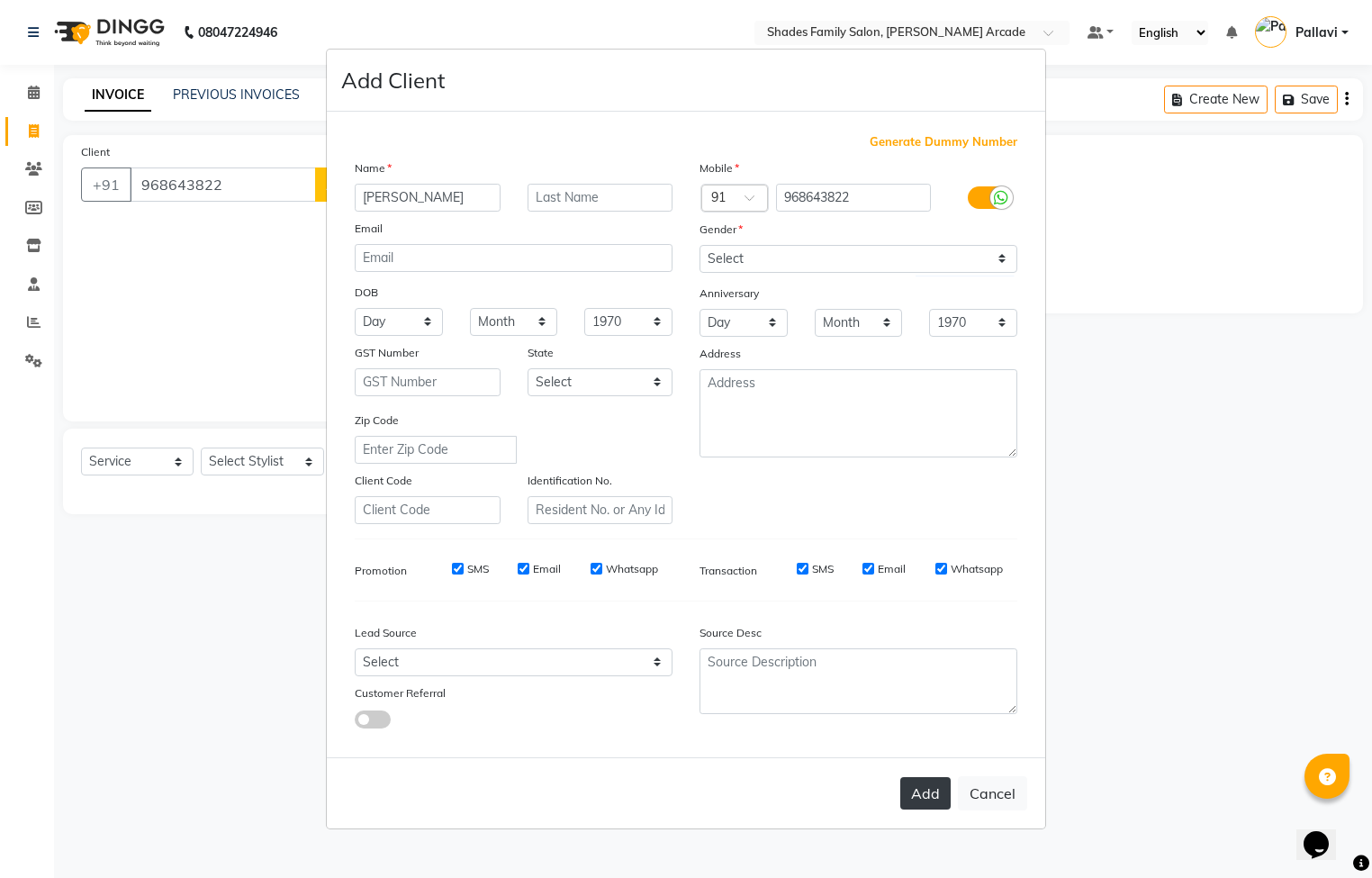
click at [938, 802] on button "Add" at bounding box center [925, 792] width 50 height 32
type input "96*****22"
select select
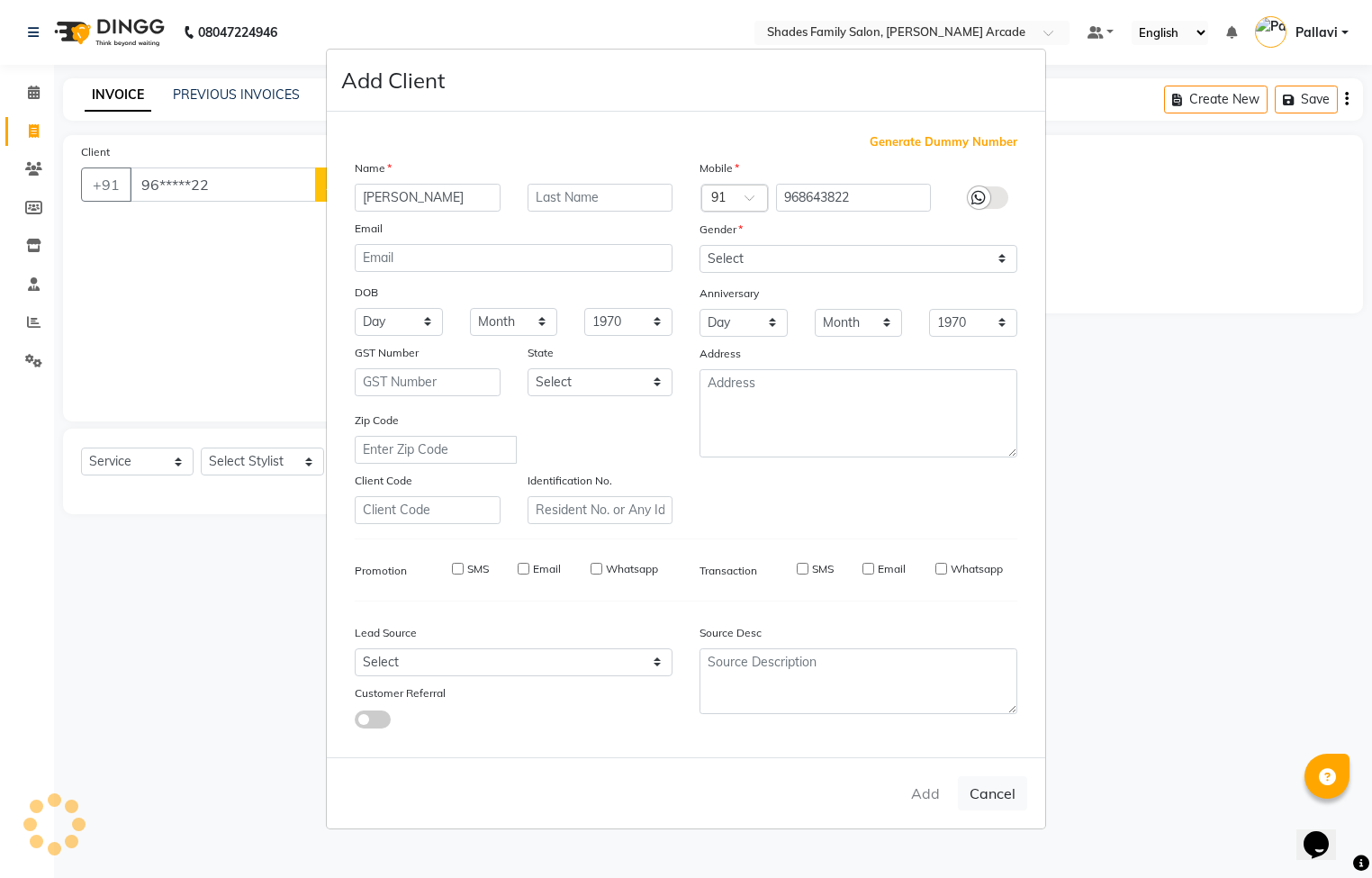
select select
checkbox input "false"
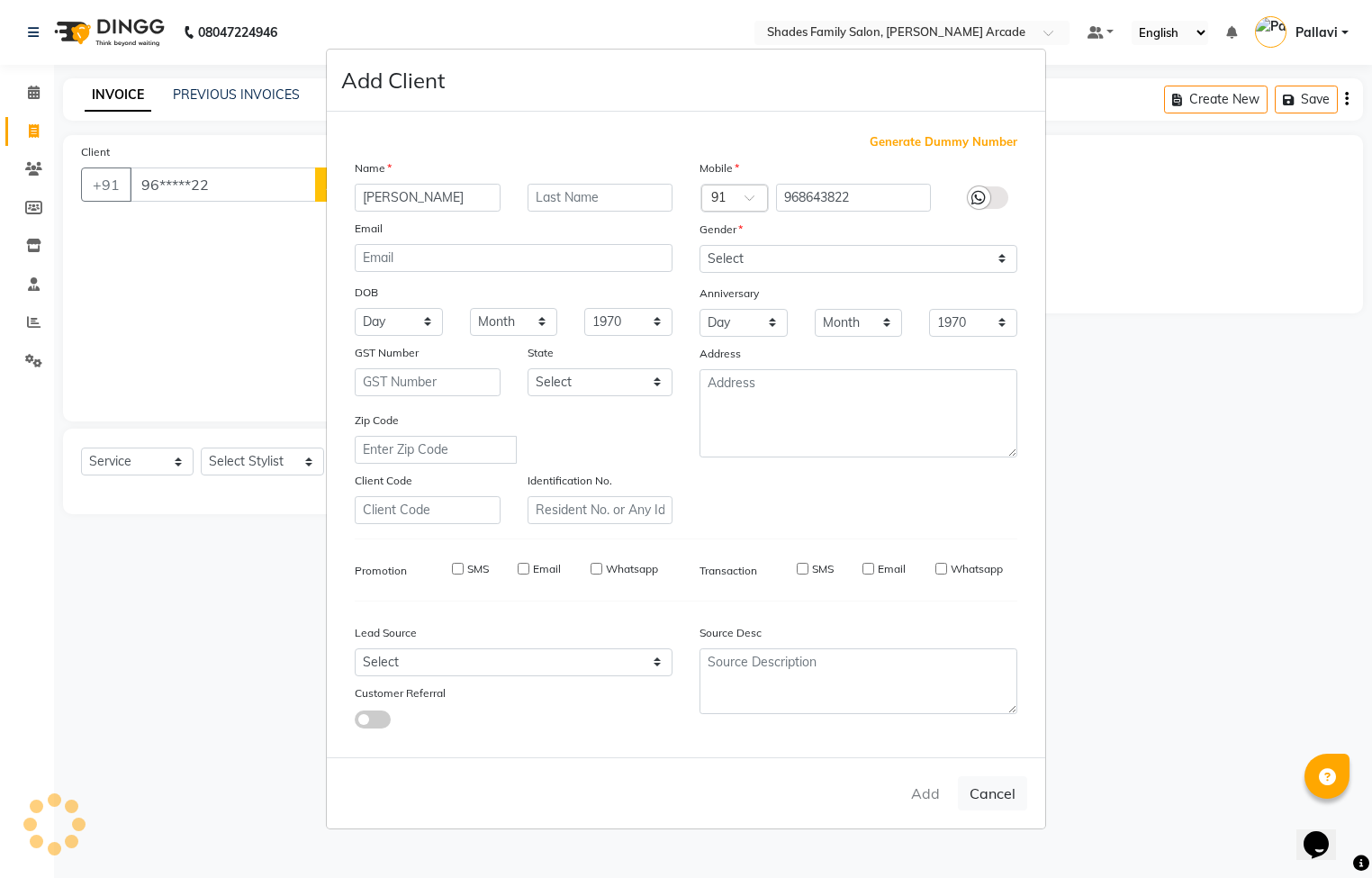
checkbox input "false"
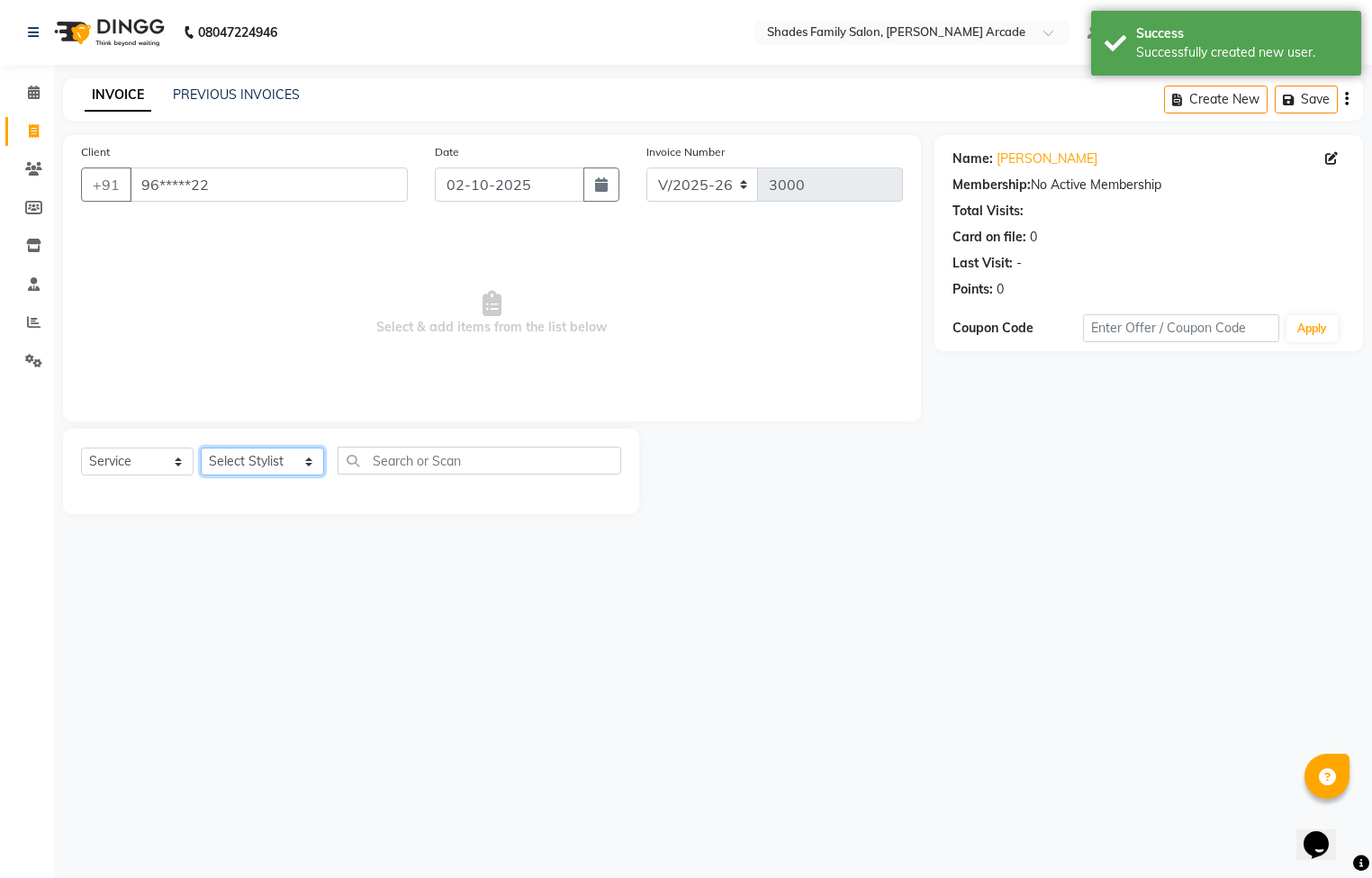
click at [284, 457] on select "Select Stylist Admin [PERSON_NAME] [PERSON_NAME] Anuradha Ashwini Ayesha [PERSO…" at bounding box center [262, 461] width 123 height 28
select select "92335"
click at [201, 448] on select "Select Stylist Admin [PERSON_NAME] [PERSON_NAME] Anuradha Ashwini Ayesha [PERSO…" at bounding box center [262, 461] width 123 height 28
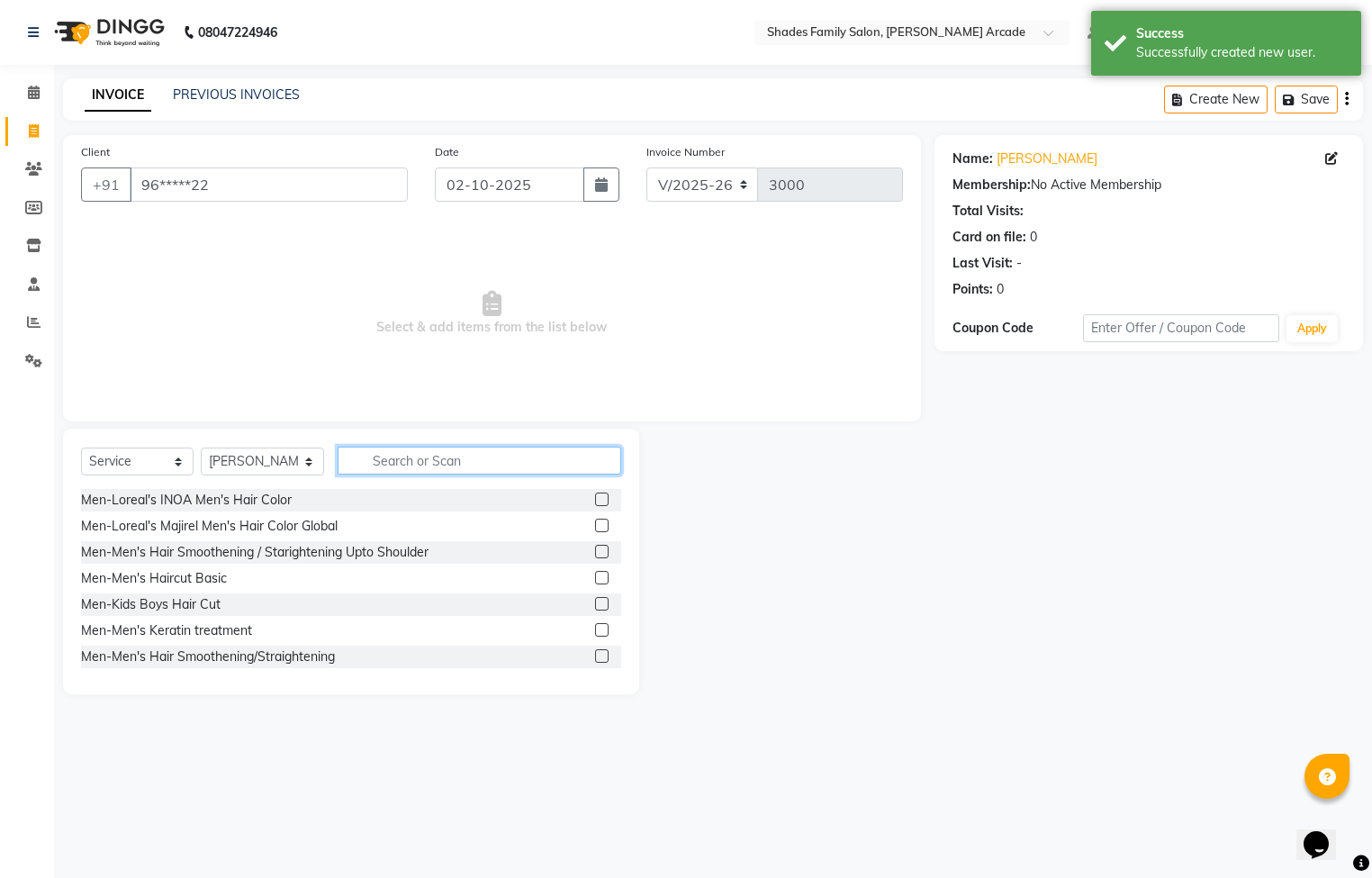
click at [448, 457] on input "text" at bounding box center [479, 460] width 283 height 28
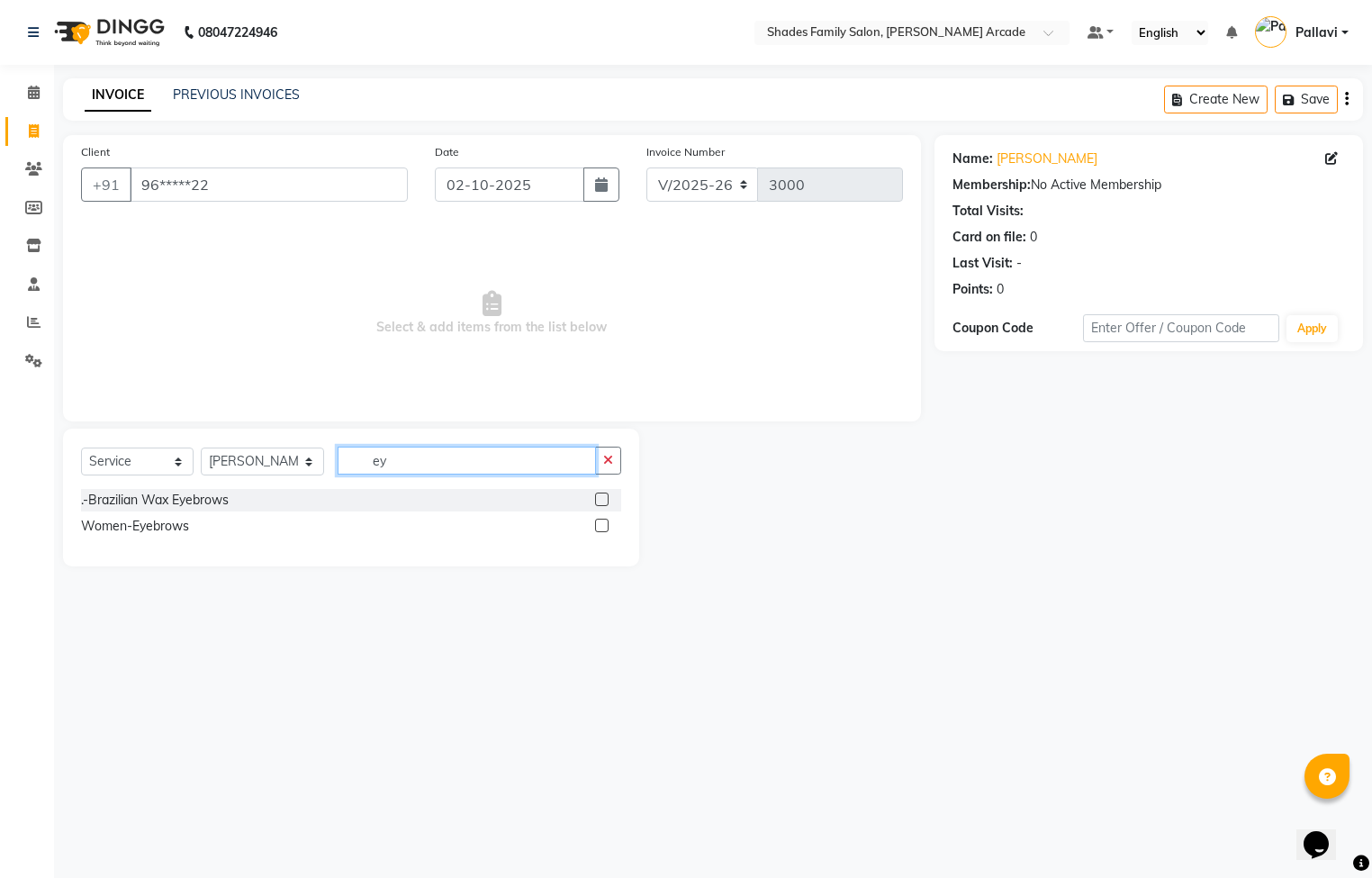
type input "ey"
click at [595, 525] on label at bounding box center [602, 525] width 14 height 14
click at [595, 525] on input "checkbox" at bounding box center [601, 526] width 12 height 12
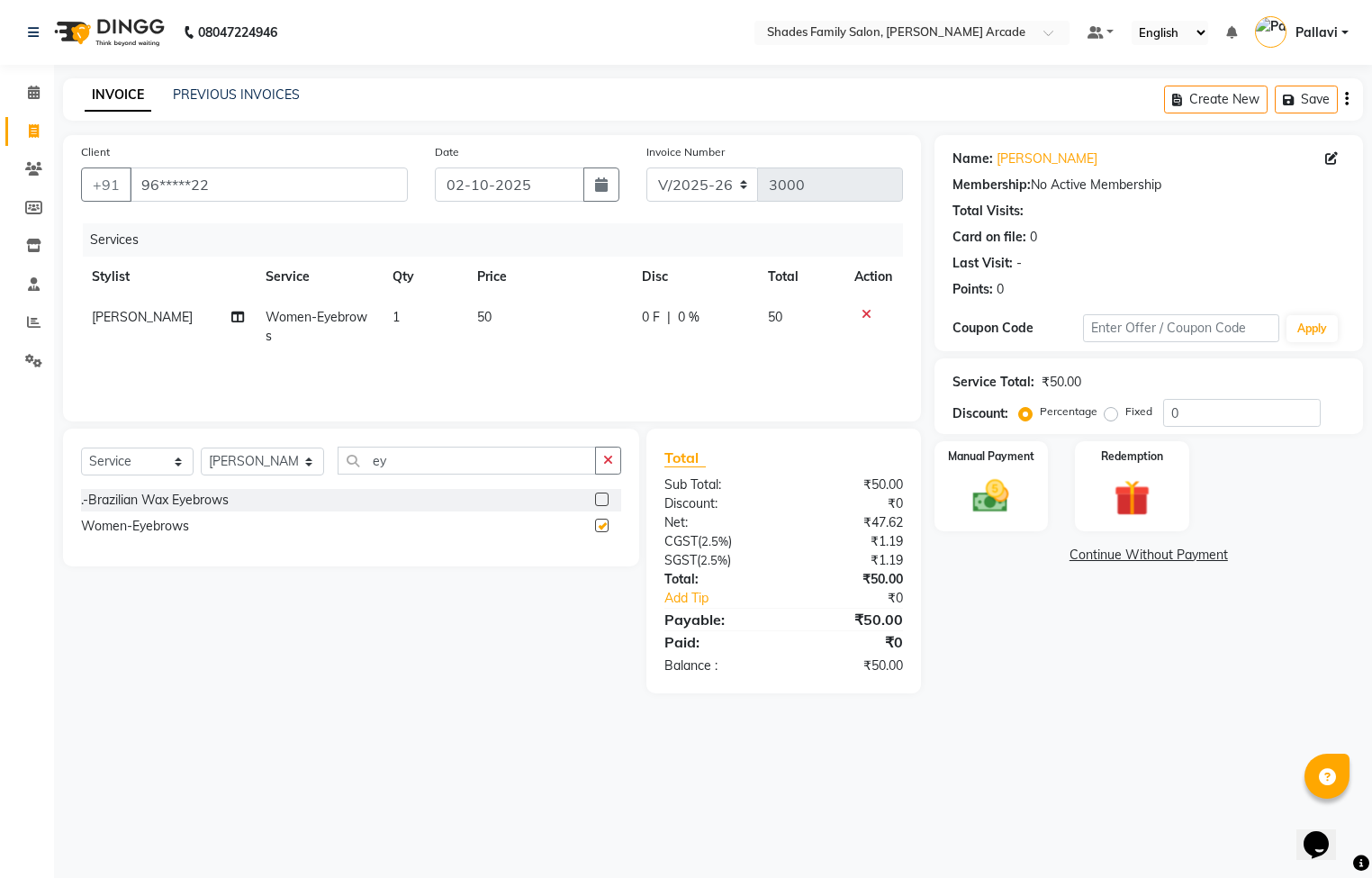
checkbox input "false"
click at [982, 490] on img at bounding box center [991, 497] width 61 height 43
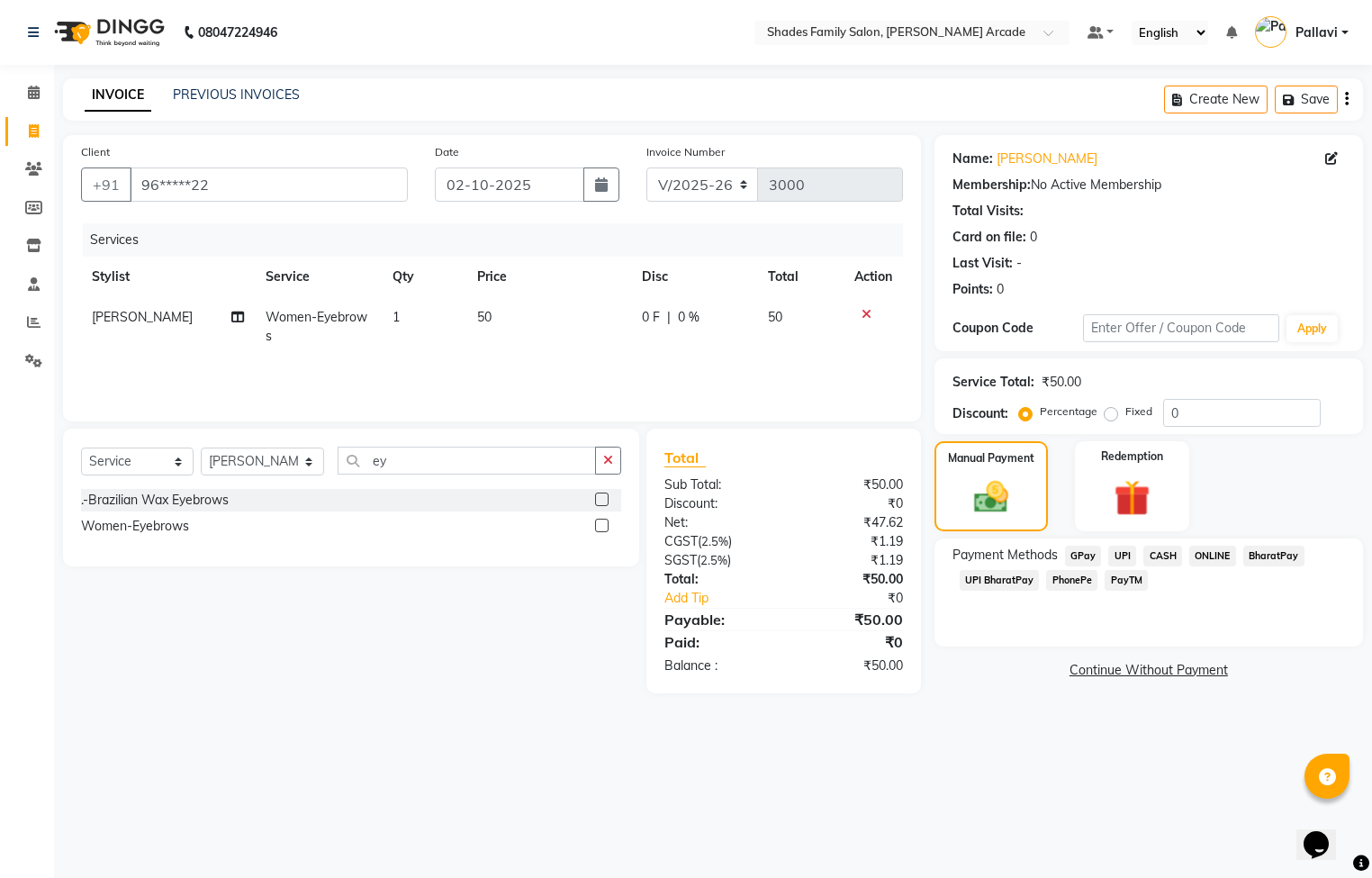
click at [1217, 557] on span "ONLINE" at bounding box center [1213, 556] width 47 height 21
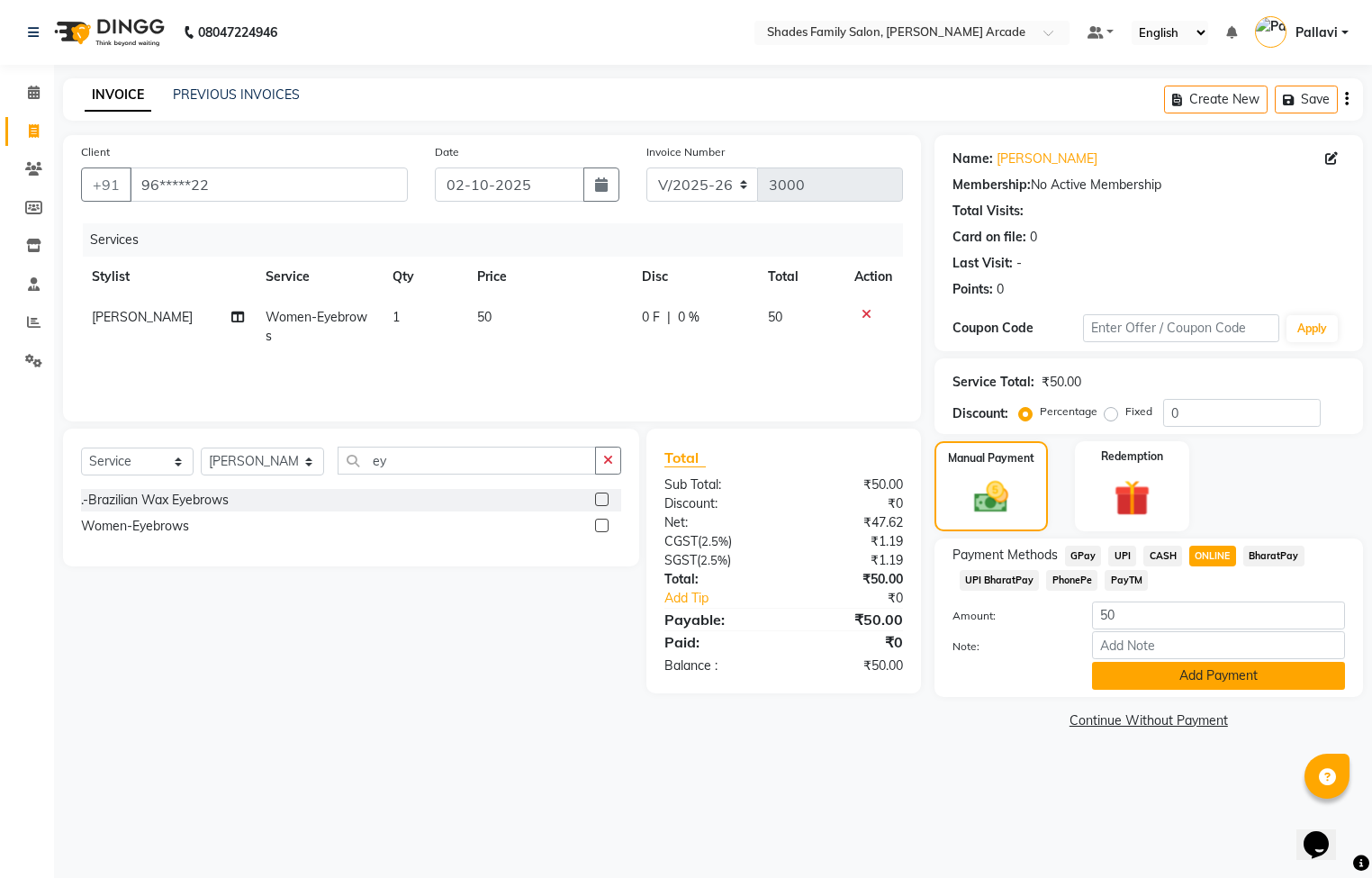
click at [1211, 675] on button "Add Payment" at bounding box center [1219, 675] width 253 height 28
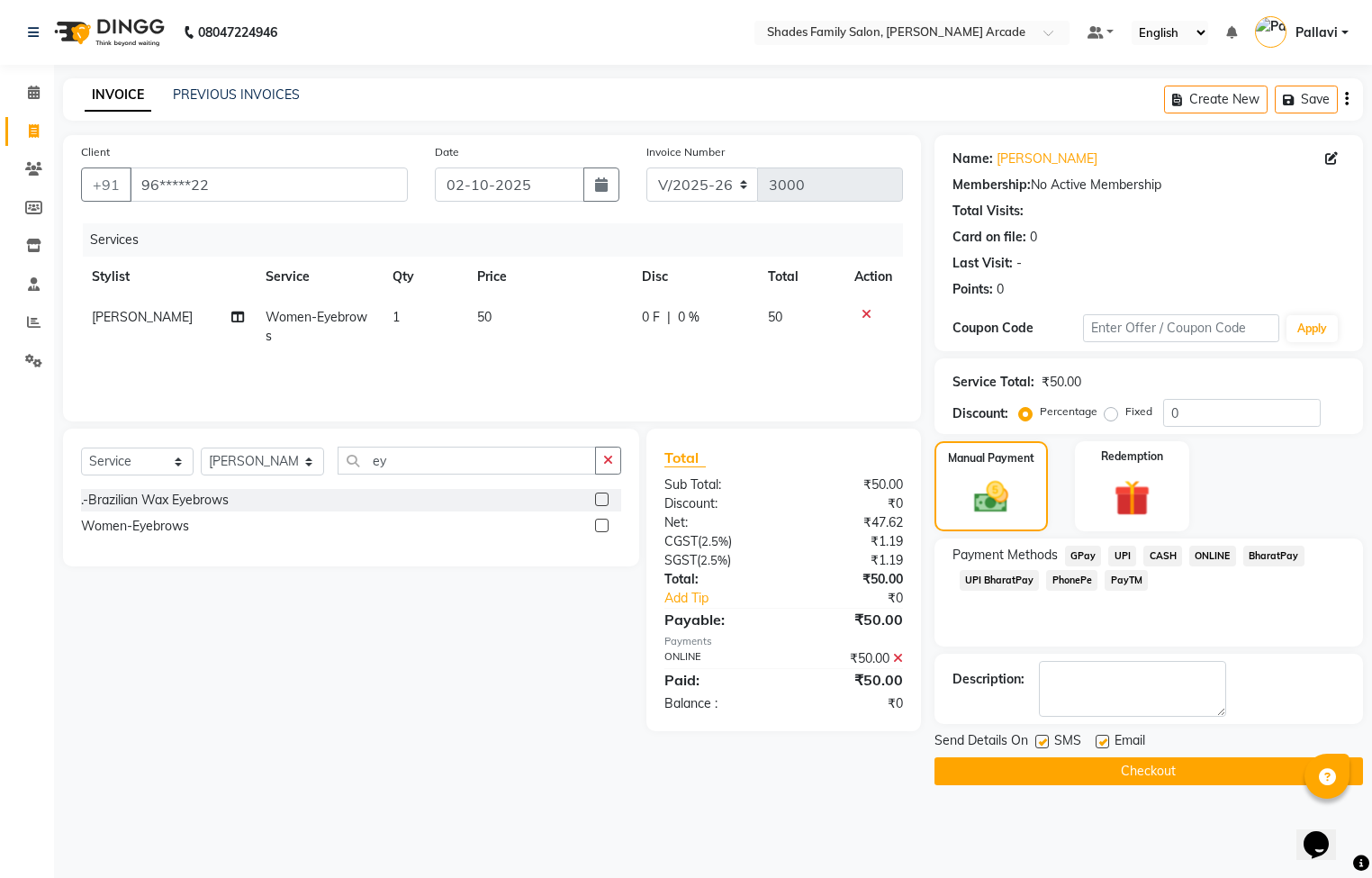
click at [1186, 782] on button "Checkout" at bounding box center [1149, 771] width 429 height 28
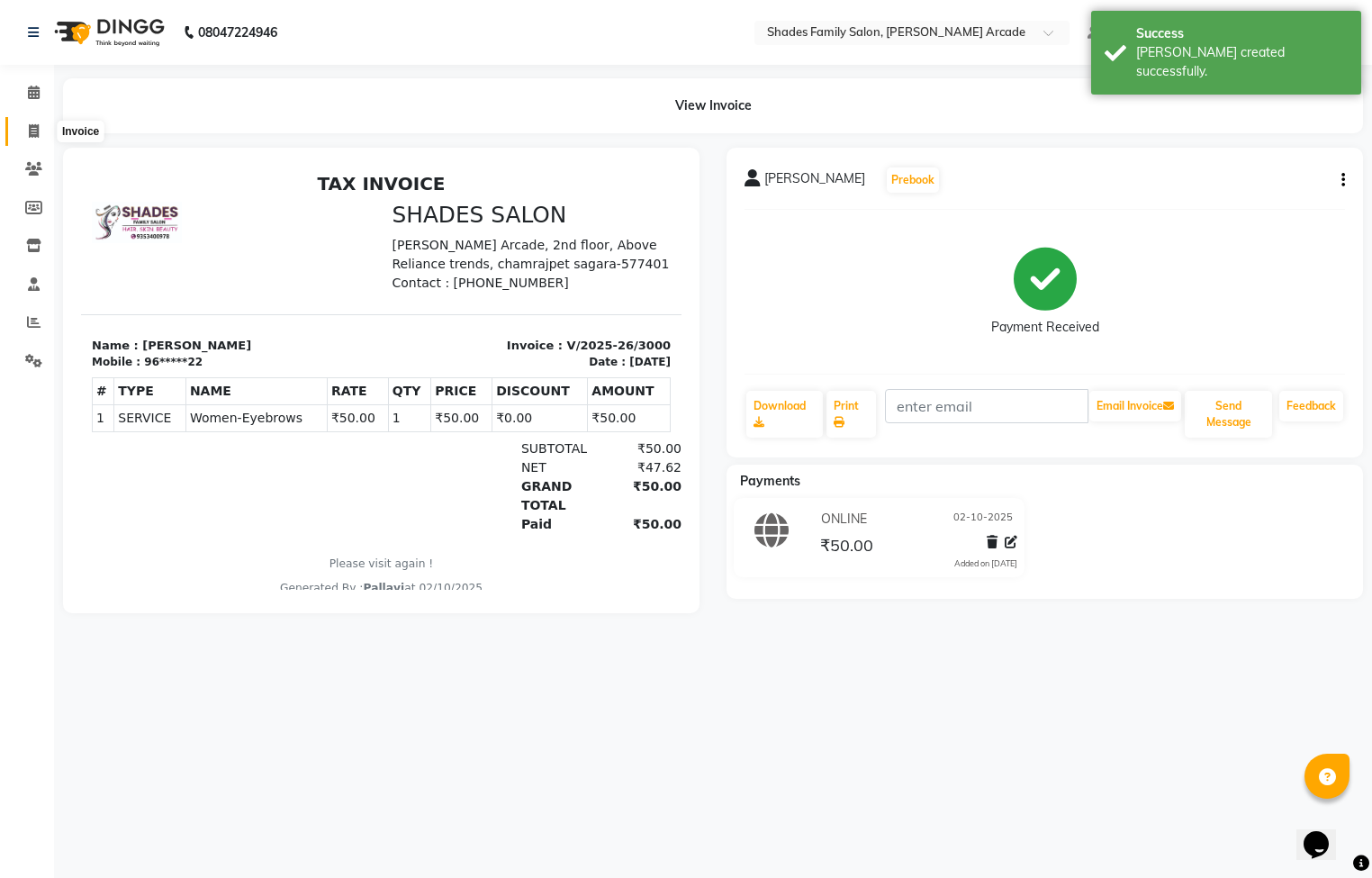
click at [20, 134] on span at bounding box center [33, 132] width 31 height 21
select select "service"
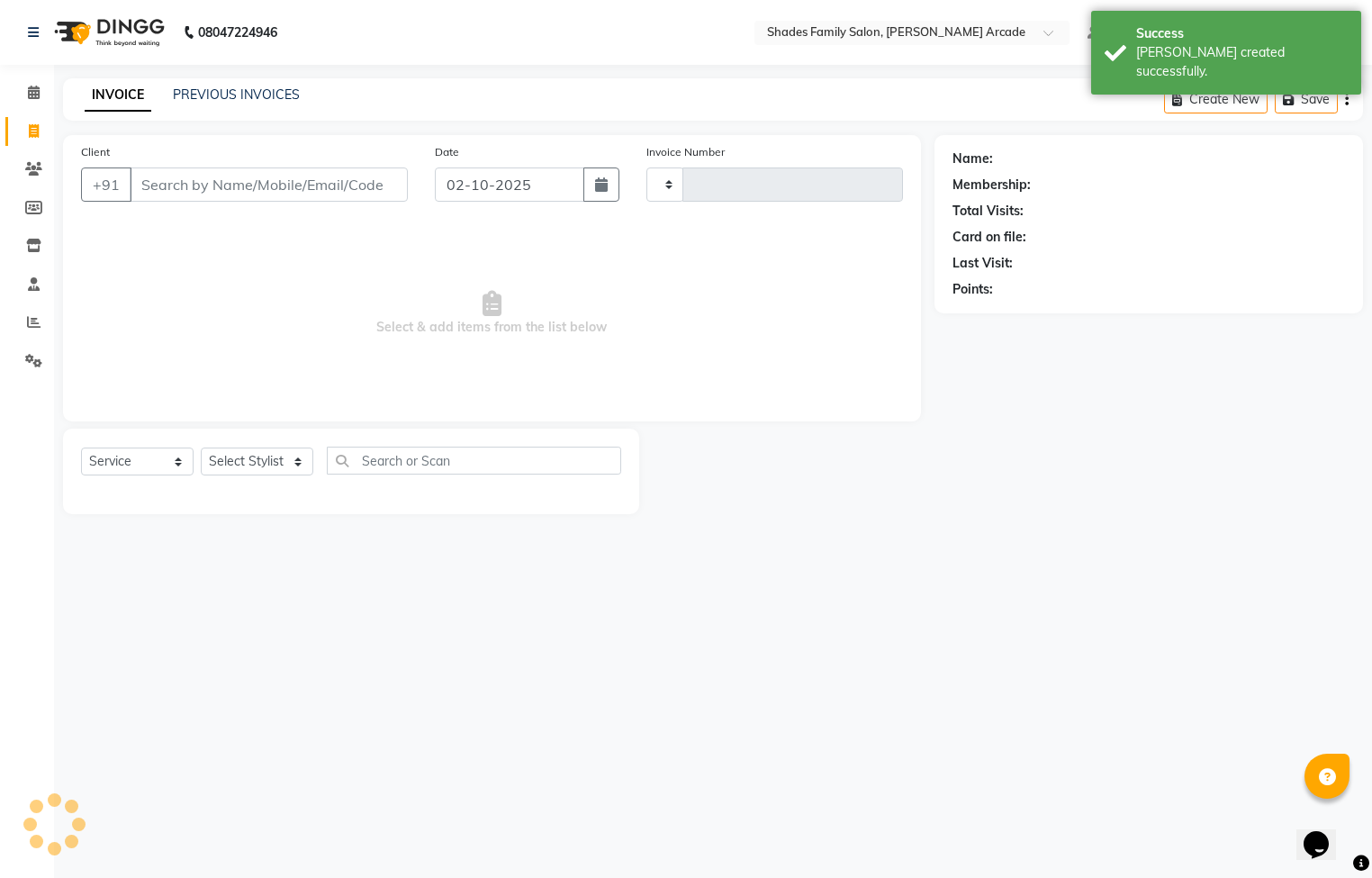
type input "3001"
select select "5538"
